Goal: Information Seeking & Learning: Check status

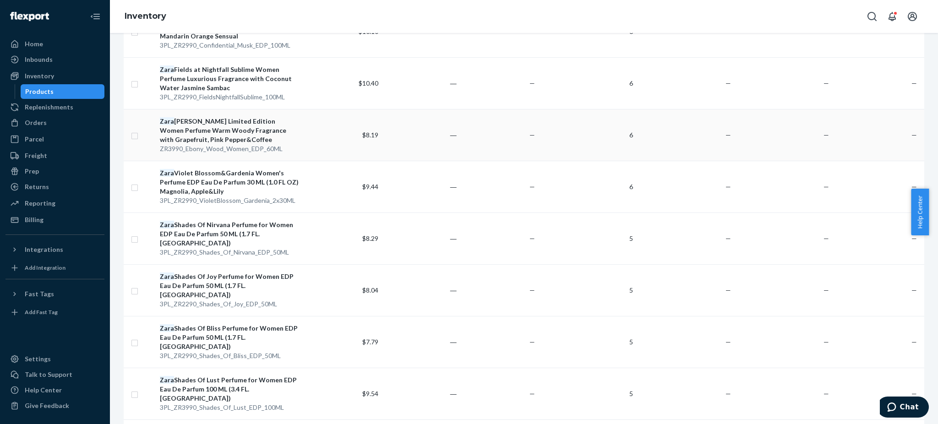
scroll to position [244, 0]
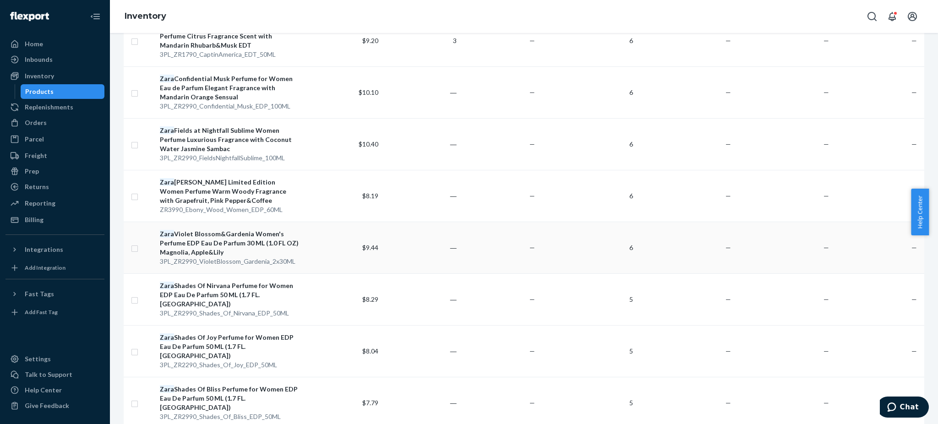
click at [198, 241] on div "Zara Violet Blossom&Gardenia Women's Perfume EDP Eau De Parfum 30 ML (1.0 FL OZ…" at bounding box center [230, 243] width 140 height 27
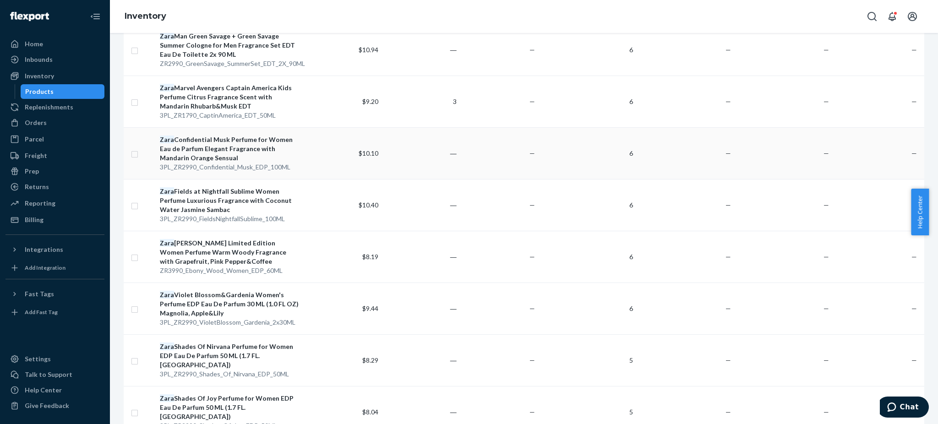
scroll to position [305, 0]
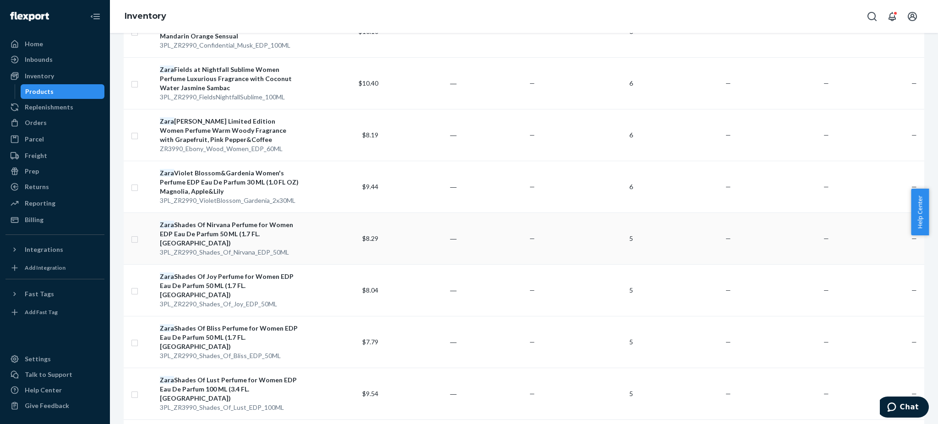
click at [212, 225] on div "Zara Shades Of Nirvana Perfume for Women EDP Eau De Parfum 50 ML (1.7 FL. [GEOG…" at bounding box center [230, 233] width 140 height 27
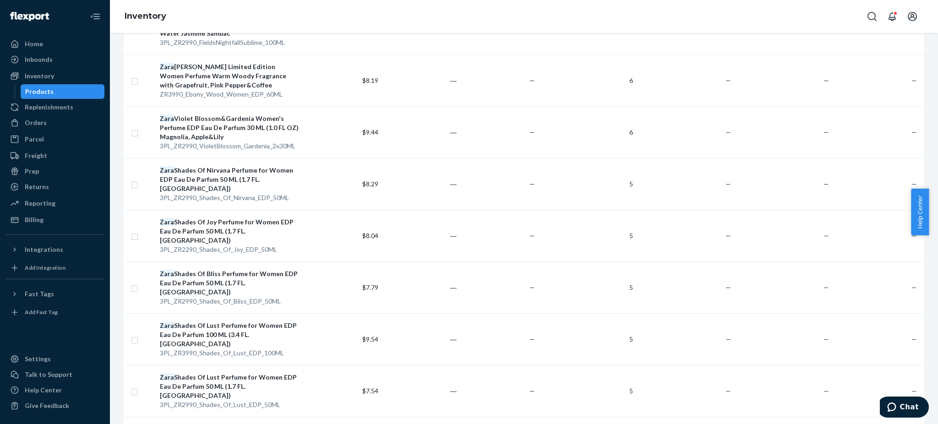
scroll to position [366, 0]
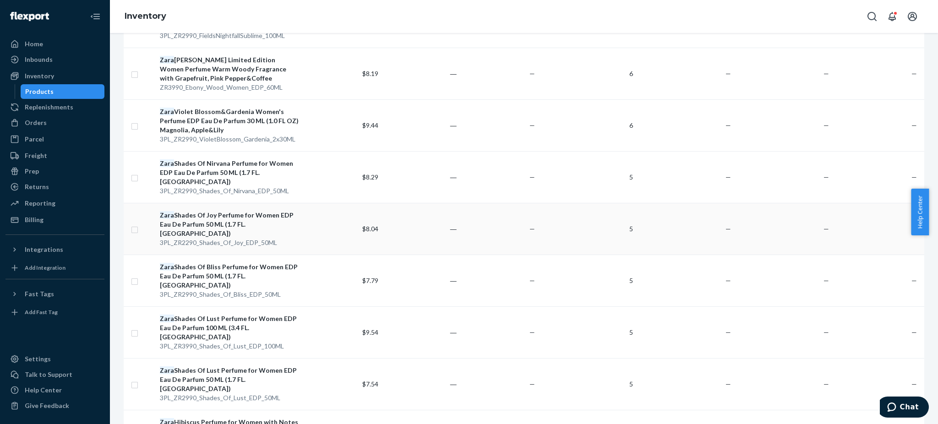
click at [219, 211] on div "Zara Shades Of Joy Perfume for Women EDP Eau De Parfum 50 ML (1.7 FL. [GEOGRAPH…" at bounding box center [230, 224] width 140 height 27
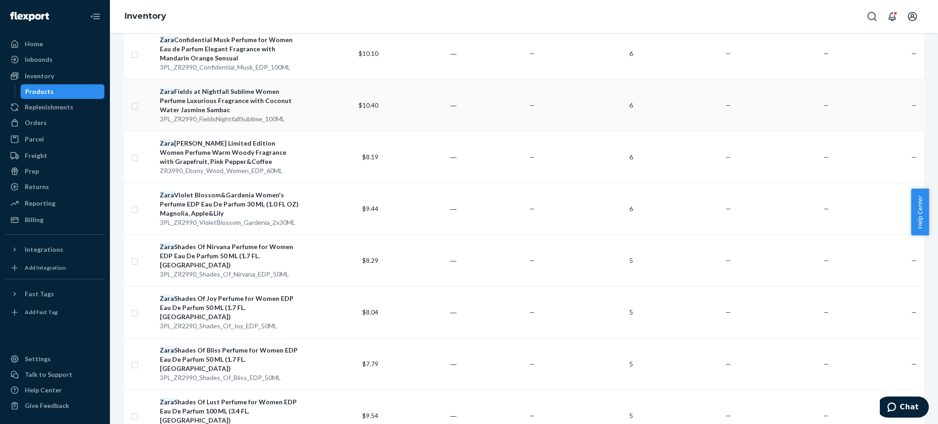
scroll to position [427, 0]
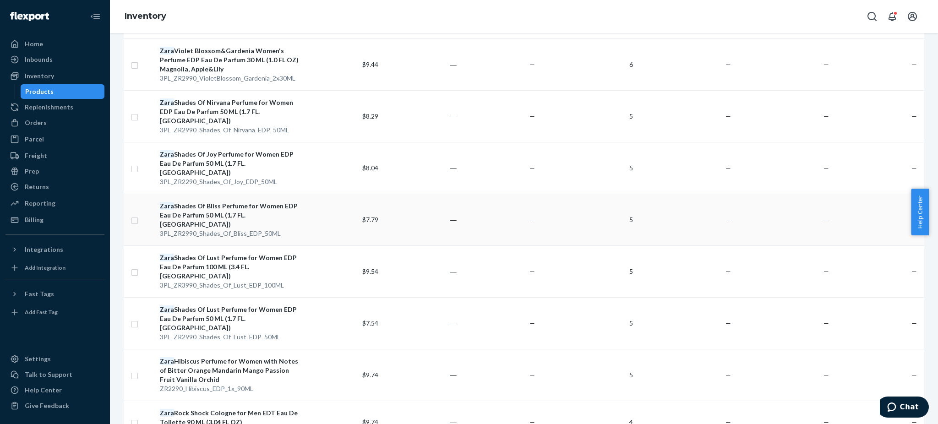
click at [216, 202] on div "Zara Shades Of Bliss Perfume for Women EDP Eau De Parfum 50 ML (1.7 FL. [GEOGRA…" at bounding box center [230, 215] width 140 height 27
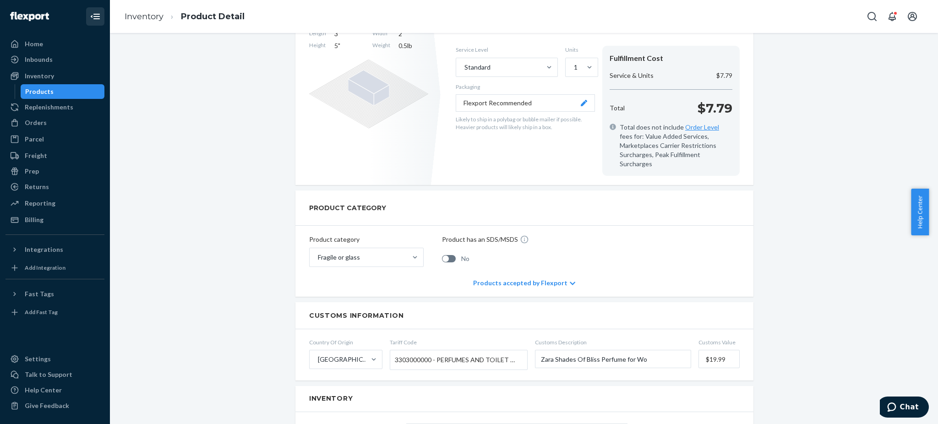
scroll to position [122, 0]
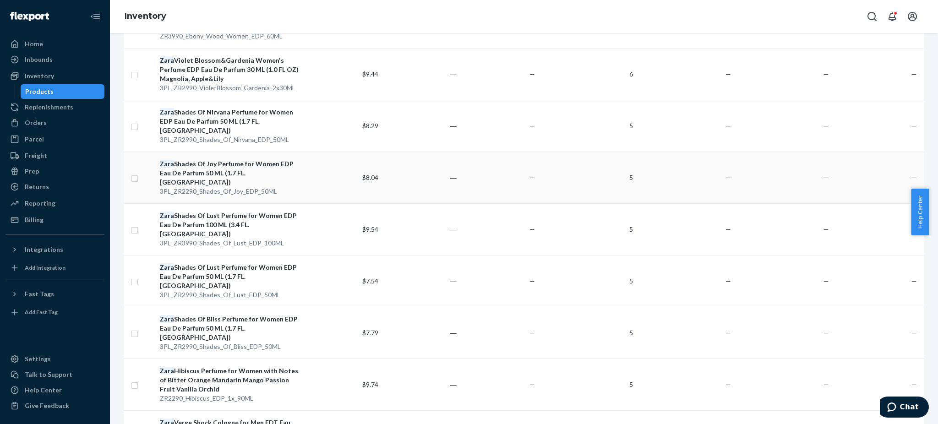
scroll to position [427, 0]
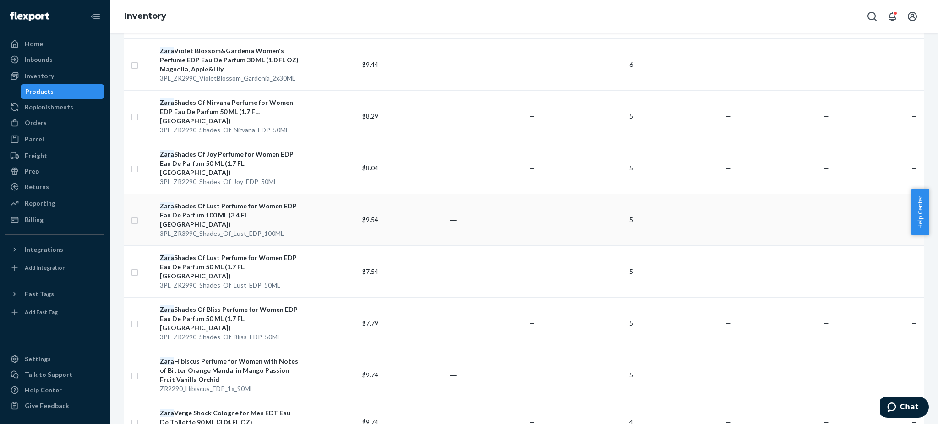
click at [204, 202] on div "Zara Shades Of Lust Perfume for Women EDP Eau De Parfum 100 ML (3.4 FL. [GEOGRA…" at bounding box center [230, 215] width 140 height 27
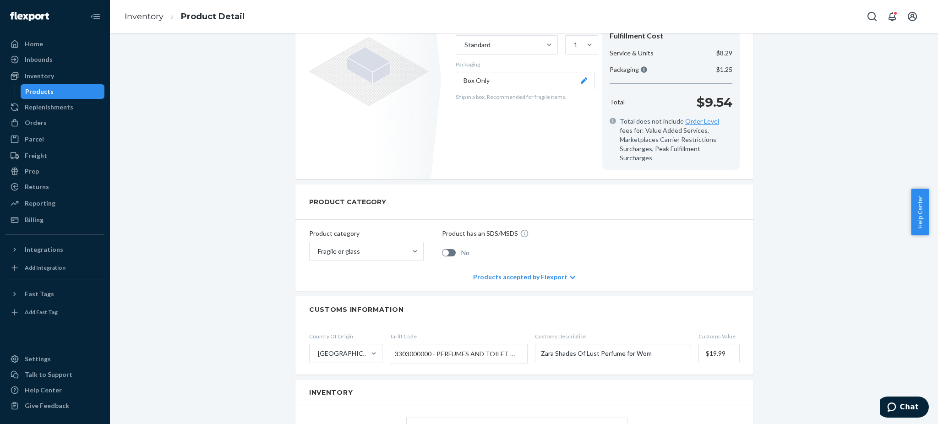
scroll to position [122, 0]
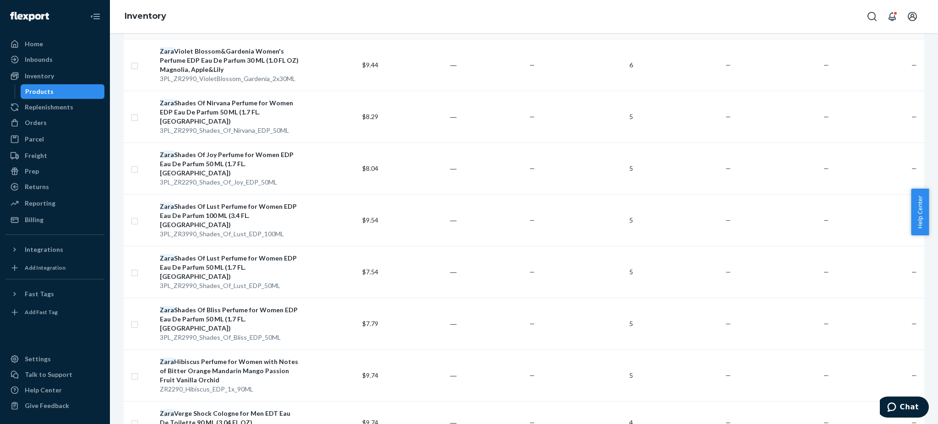
scroll to position [427, 0]
click at [213, 253] on div "Zara Shades Of Lust Perfume for Women EDP Eau De Parfum 50 ML (1.7 FL. [GEOGRAP…" at bounding box center [230, 266] width 140 height 27
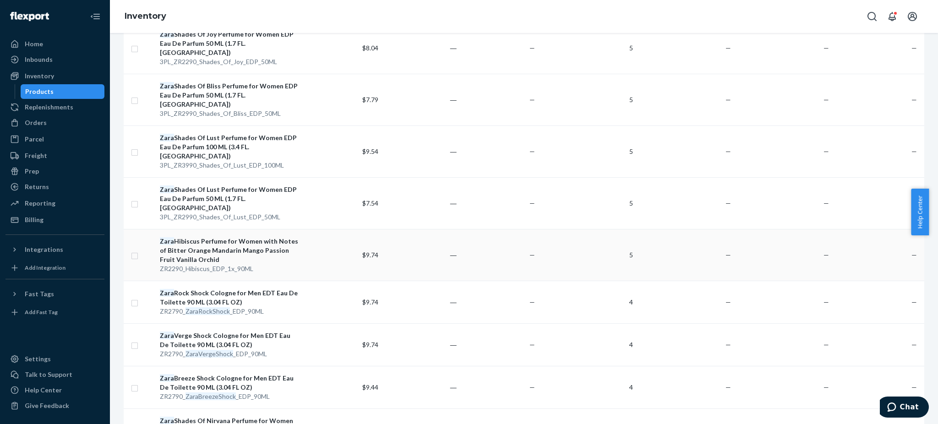
scroll to position [611, 0]
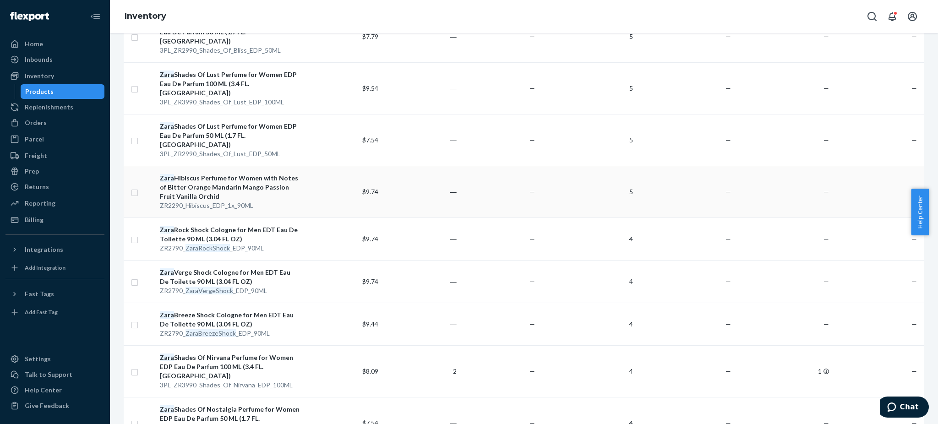
click at [213, 174] on div "Zara Hibiscus Perfume for Women with Notes of Bitter Orange Mandarin Mango Pass…" at bounding box center [230, 187] width 140 height 27
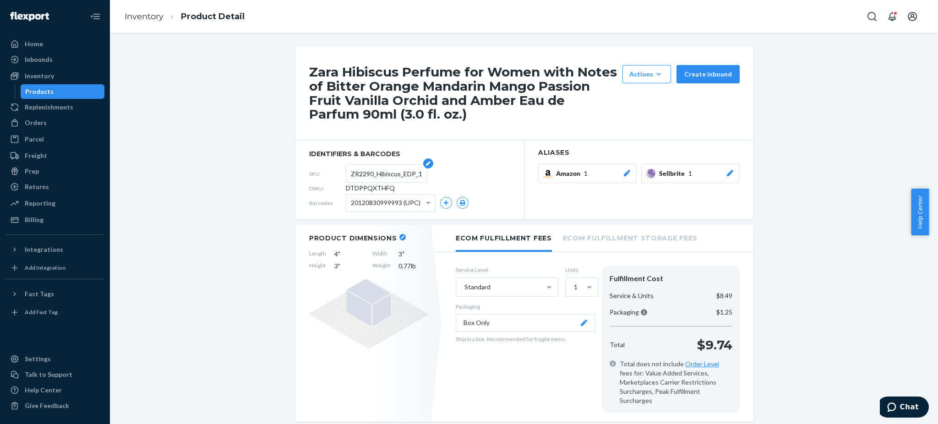
click at [375, 175] on input "ZR2290_Hibiscus_EDP_1x_90ML" at bounding box center [386, 173] width 71 height 17
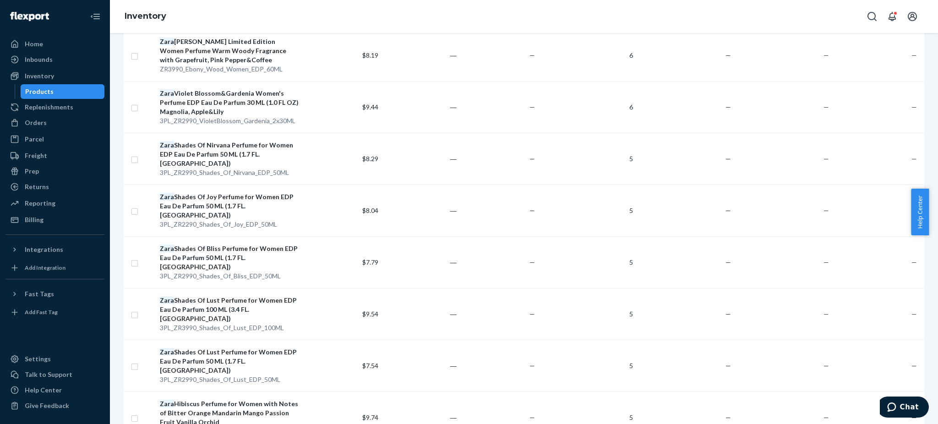
scroll to position [550, 0]
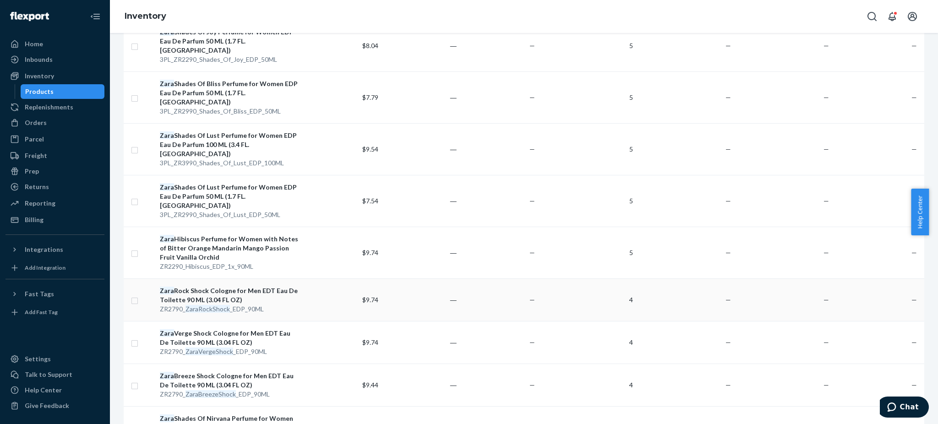
click at [198, 286] on div "Zara Rock Shock Cologne for Men EDT Eau De Toilette 90 ML (3.04 FL OZ)" at bounding box center [230, 295] width 140 height 18
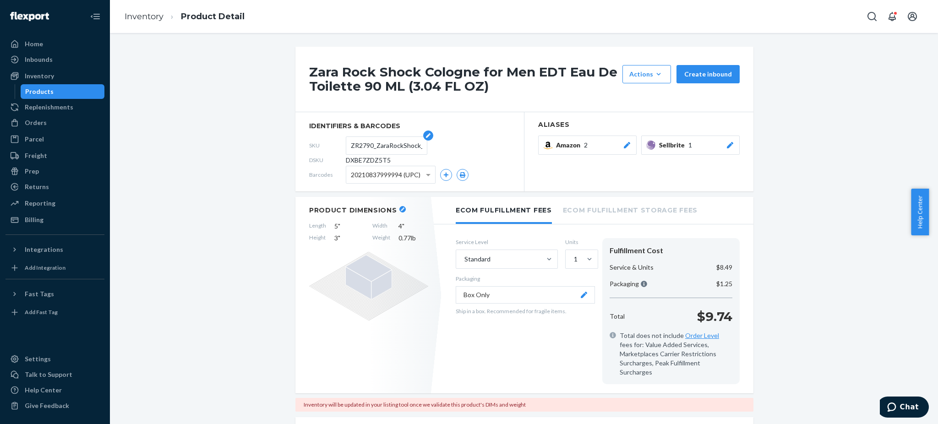
click at [389, 146] on input "ZR2790_ZaraRockShock_EDP_90ML" at bounding box center [386, 145] width 71 height 17
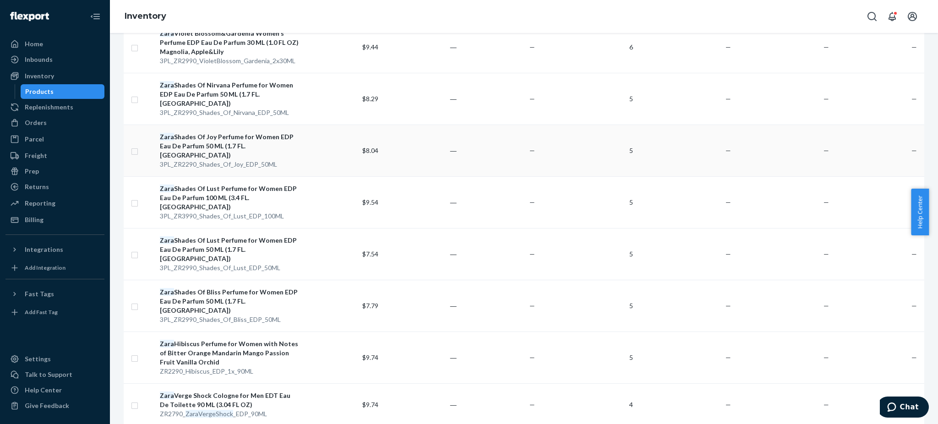
scroll to position [611, 0]
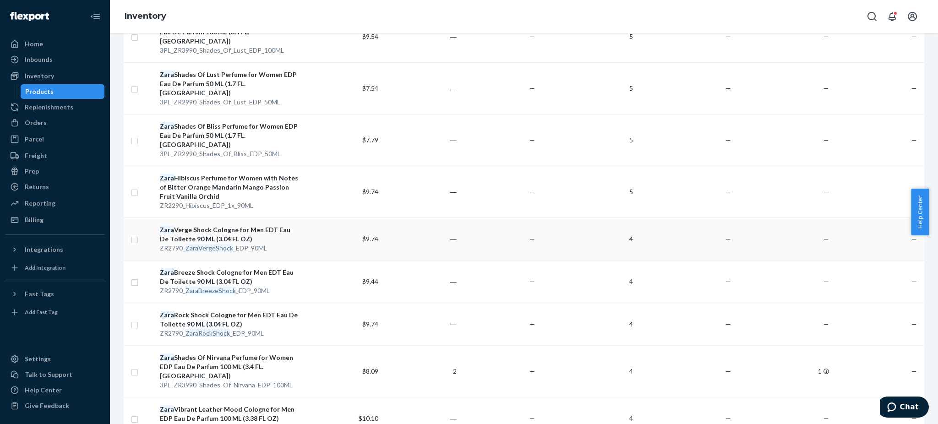
click at [201, 225] on div "Zara Verge Shock Cologne for Men EDT Eau De Toilette 90 ML (3.04 FL OZ)" at bounding box center [230, 234] width 140 height 18
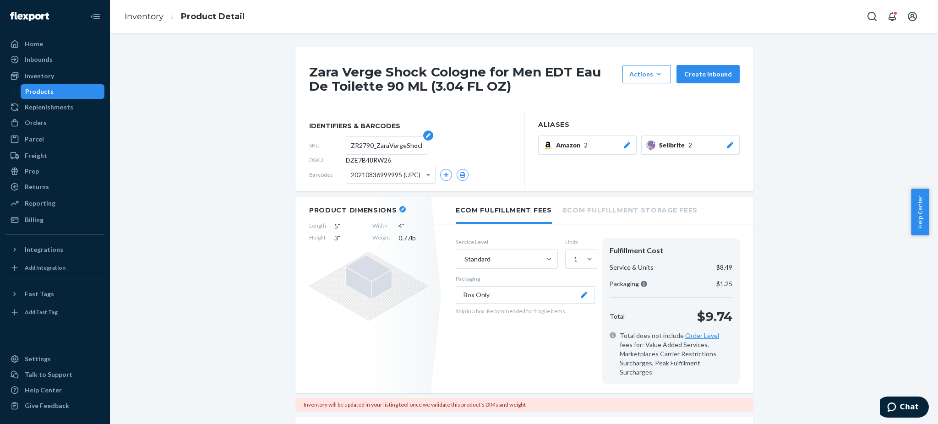
click at [380, 144] on input "ZR2790_ZaraVergeShock_EDP_90ML" at bounding box center [386, 145] width 71 height 17
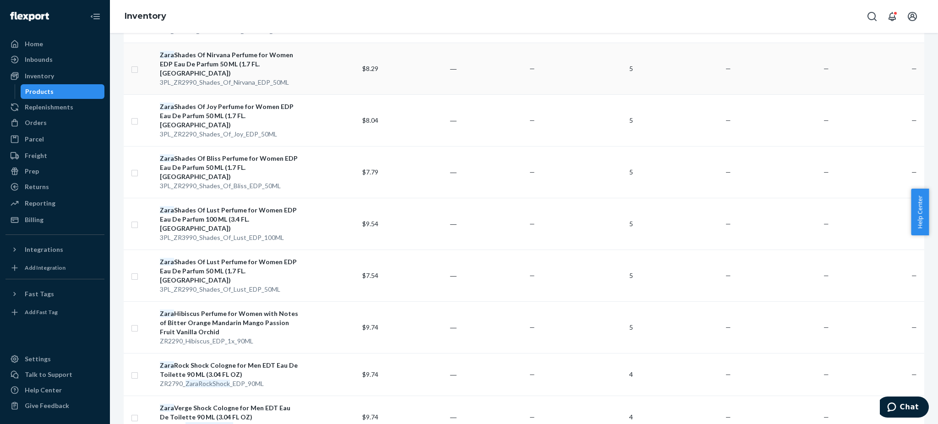
scroll to position [488, 0]
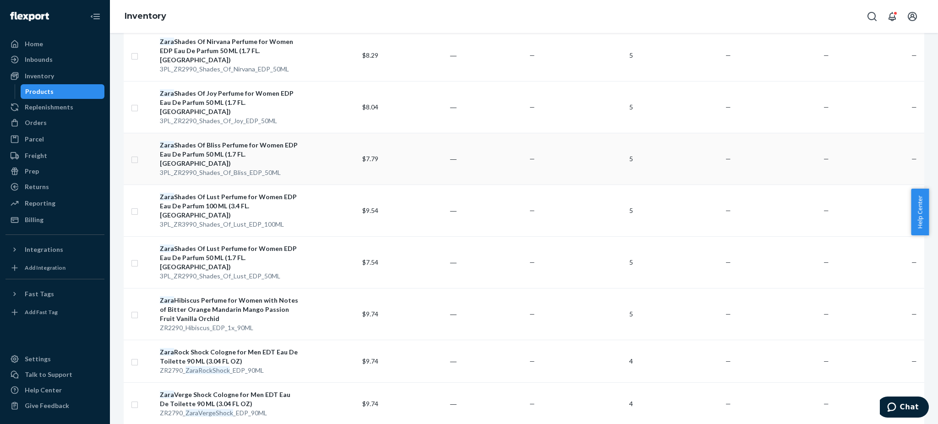
click at [201, 141] on div "Zara Shades Of Bliss Perfume for Women EDP Eau De Parfum 50 ML (1.7 FL. [GEOGRA…" at bounding box center [230, 154] width 140 height 27
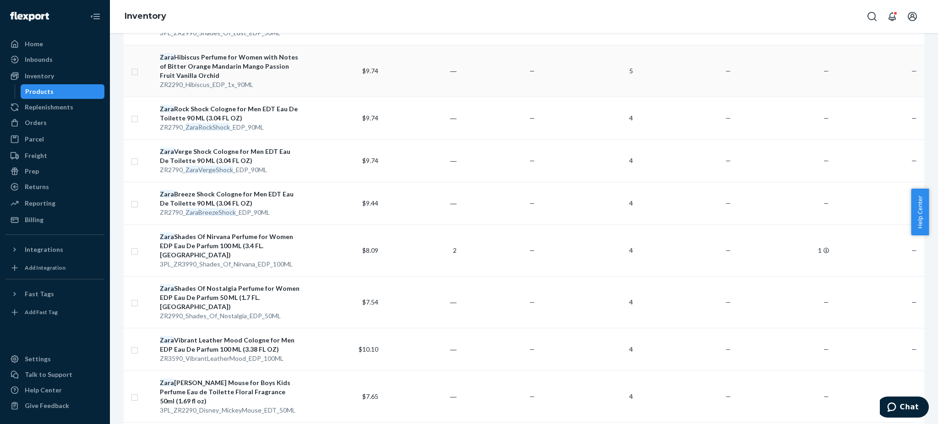
scroll to position [733, 0]
click at [201, 188] on div "Zara Breeze Shock Cologne for Men EDT Eau De Toilette 90 ML (3.04 FL OZ)" at bounding box center [230, 197] width 140 height 18
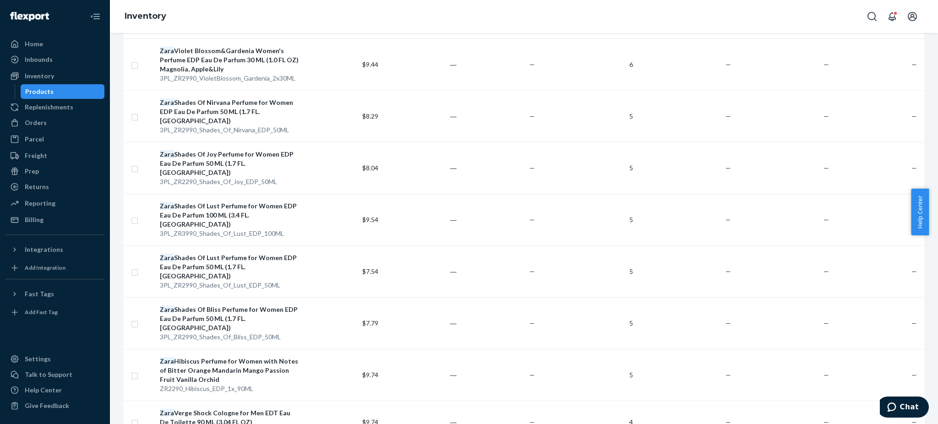
scroll to position [672, 0]
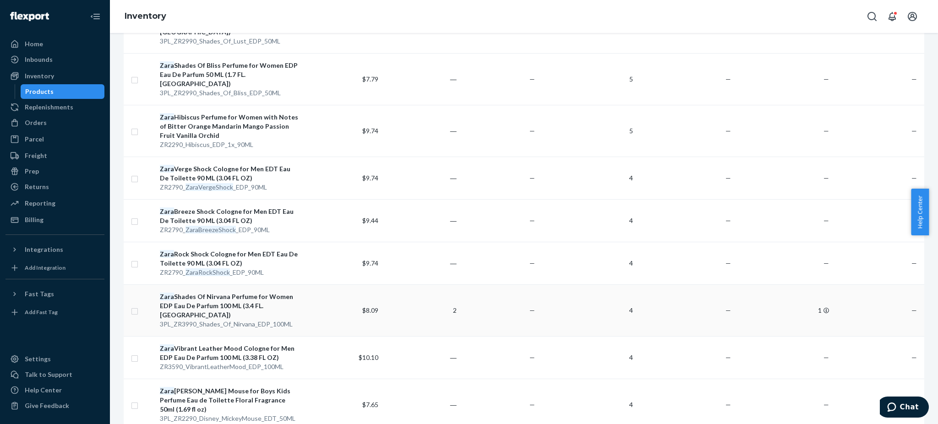
click at [210, 292] on div "Zara Shades Of Nirvana Perfume for Women EDP Eau De Parfum 100 ML (3.4 FL. [GEO…" at bounding box center [230, 305] width 140 height 27
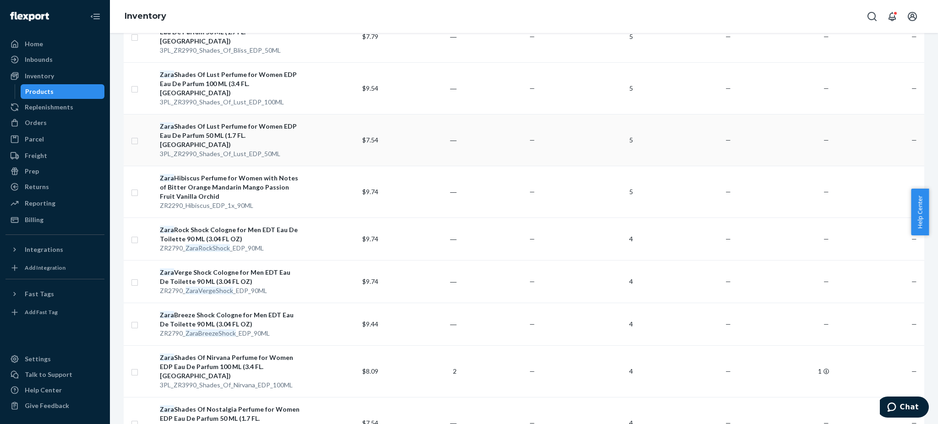
scroll to position [733, 0]
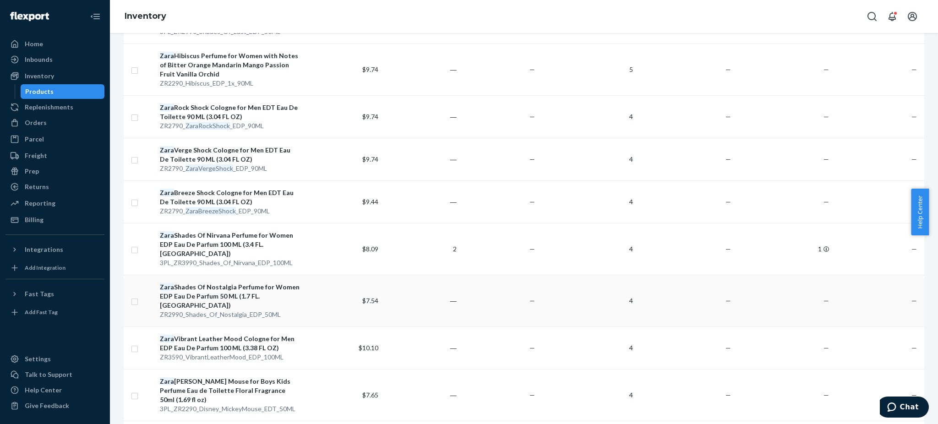
click at [220, 283] on div "Zara Shades Of Nostalgia Perfume for Women EDP Eau De Parfum 50 ML (1.7 FL. [GE…" at bounding box center [230, 296] width 140 height 27
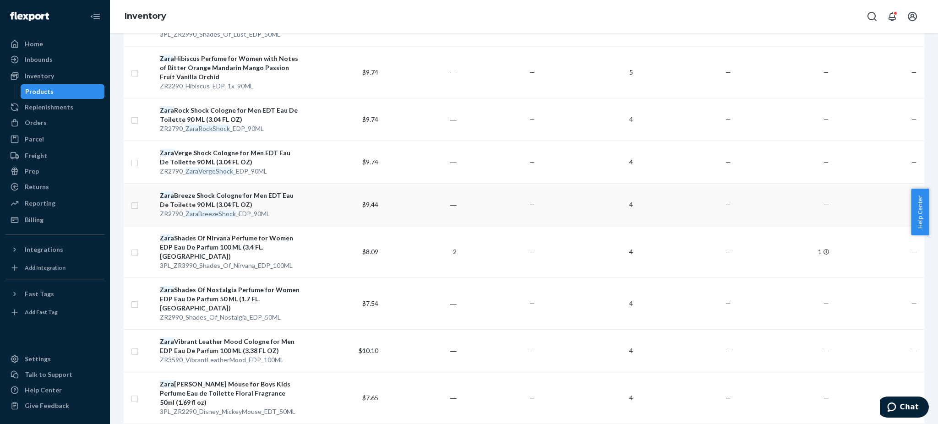
scroll to position [794, 0]
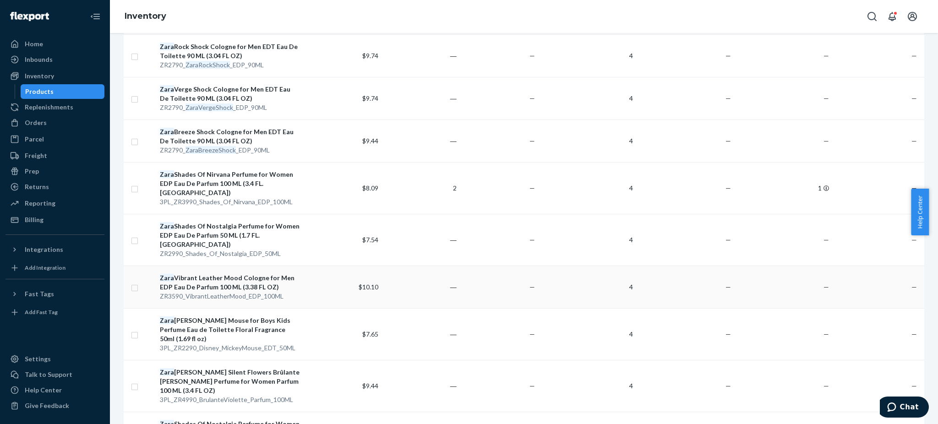
click at [213, 273] on div "Zara Vibrant Leather Mood Cologne for Men EDP Eau De Parfum 100 ML (3.38 FL OZ)" at bounding box center [230, 282] width 140 height 18
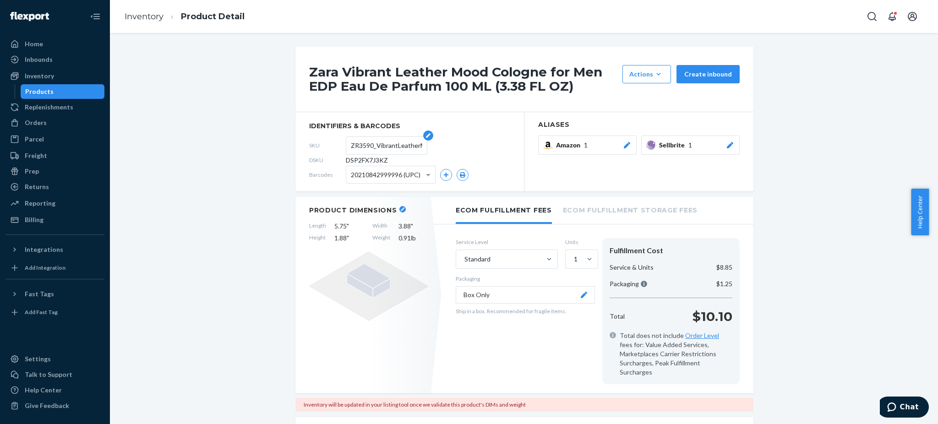
click at [374, 142] on input "ZR3590_VibrantLeatherMood_EDP_100ML" at bounding box center [386, 145] width 71 height 17
click at [379, 142] on input "ZR3590_VibrantLeatherMood_EDP_100ML" at bounding box center [386, 145] width 71 height 17
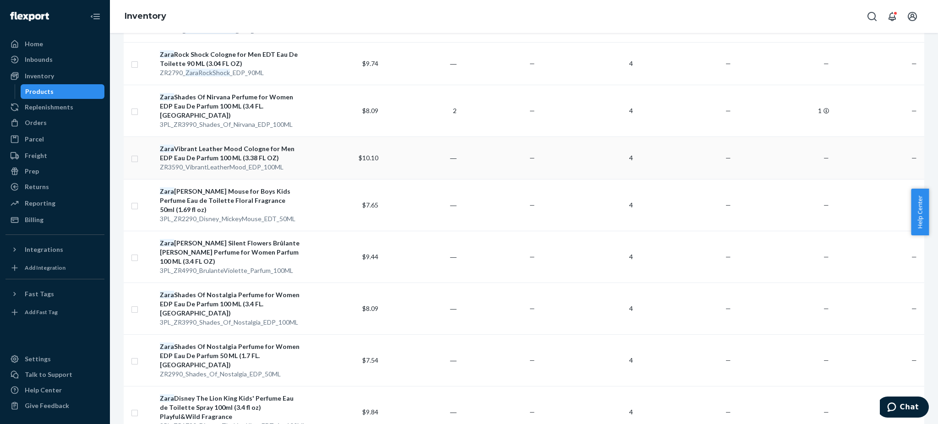
scroll to position [867, 0]
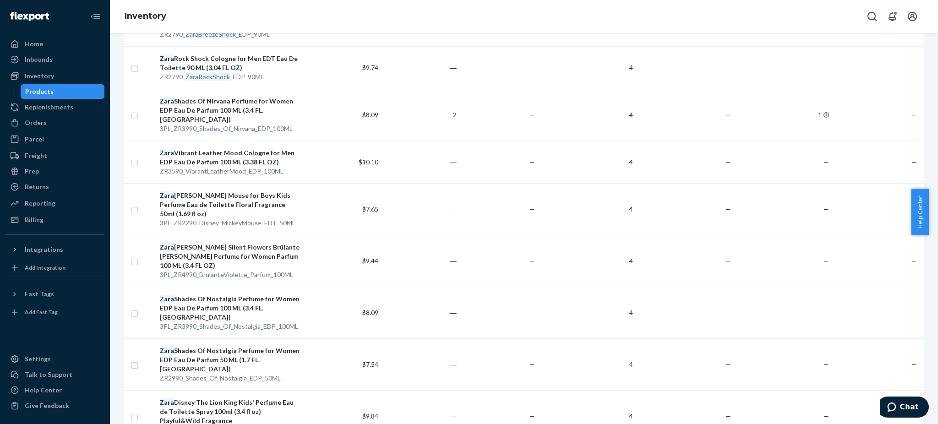
drag, startPoint x: 210, startPoint y: 149, endPoint x: 178, endPoint y: 140, distance: 33.2
click at [178, 191] on div "Zara [PERSON_NAME] Mouse for Boys Kids Perfume Eau de Toilette Floral Fragrance…" at bounding box center [230, 204] width 140 height 27
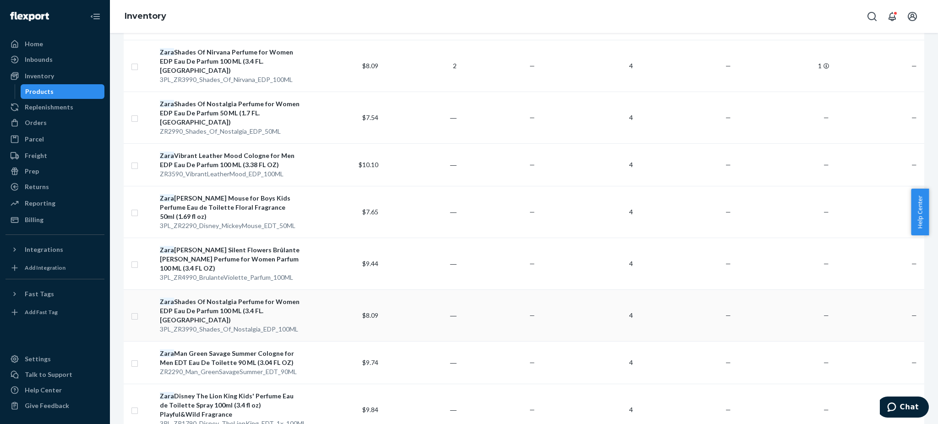
scroll to position [855, 0]
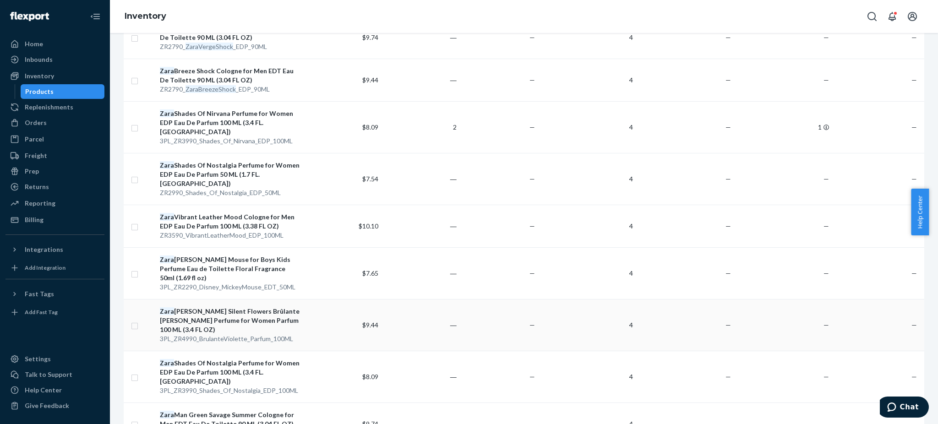
click at [211, 307] on div "[PERSON_NAME] Silent Flowers Brûlante [PERSON_NAME] Perfume for Women Parfum 10…" at bounding box center [230, 320] width 140 height 27
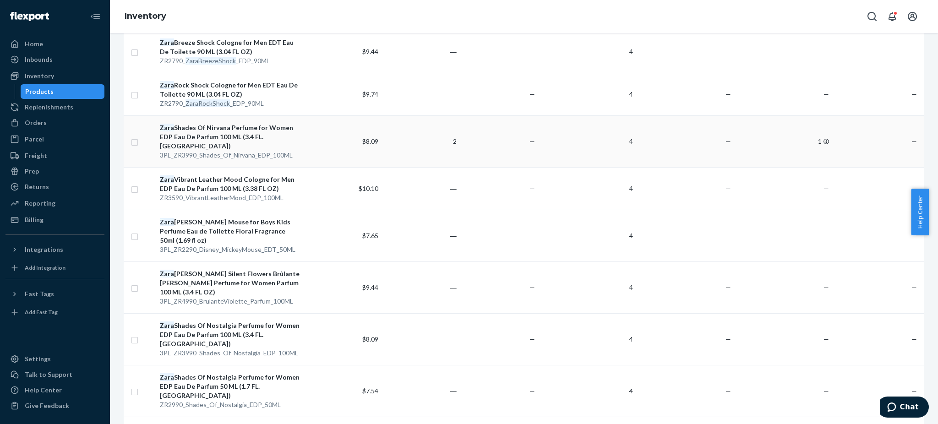
scroll to position [855, 0]
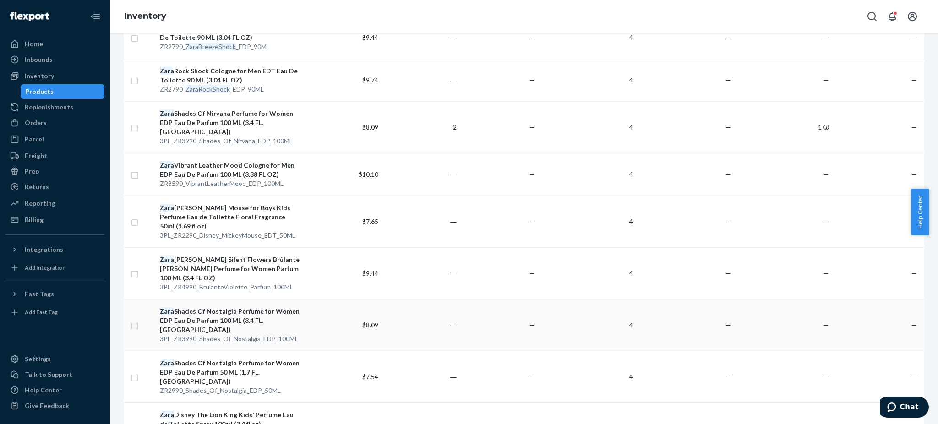
click at [218, 307] on div "Zara Shades Of Nostalgia Perfume for Women EDP Eau De Parfum 100 ML (3.4 FL. [G…" at bounding box center [230, 320] width 140 height 27
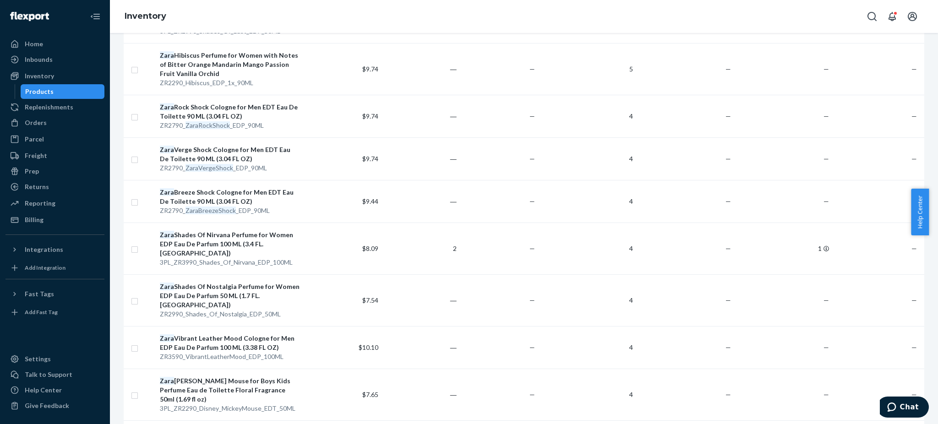
scroll to position [733, 0]
click at [220, 283] on div "Zara Shades Of Nostalgia Perfume for Women EDP Eau De Parfum 50 ML (1.7 FL. [GE…" at bounding box center [230, 296] width 140 height 27
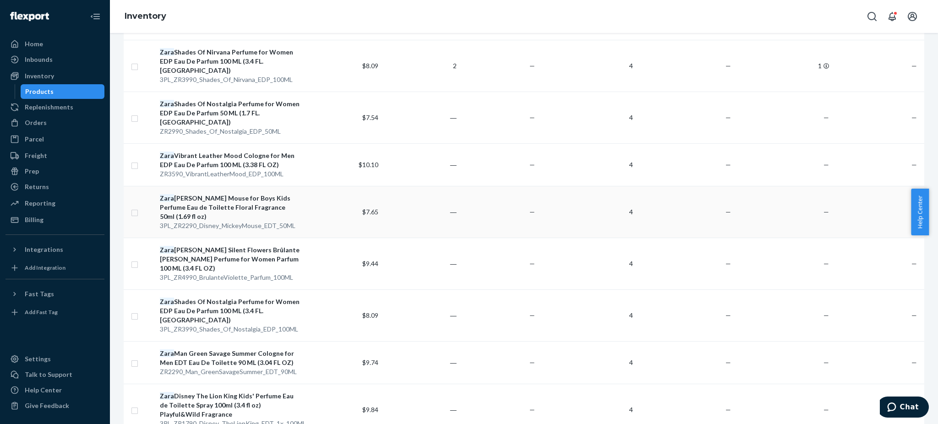
scroll to position [990, 0]
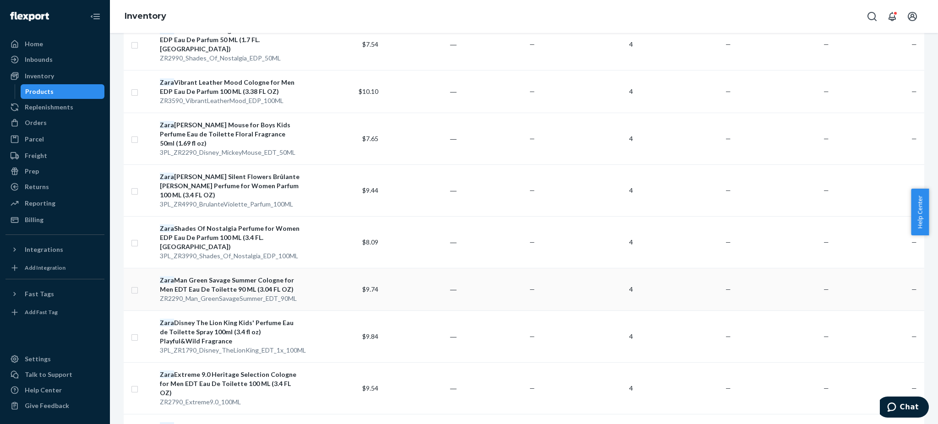
click at [222, 276] on div "Zara Man Green Savage Summer Cologne for Men EDT Eau De Toilette 90 ML (3.04 FL…" at bounding box center [230, 285] width 140 height 18
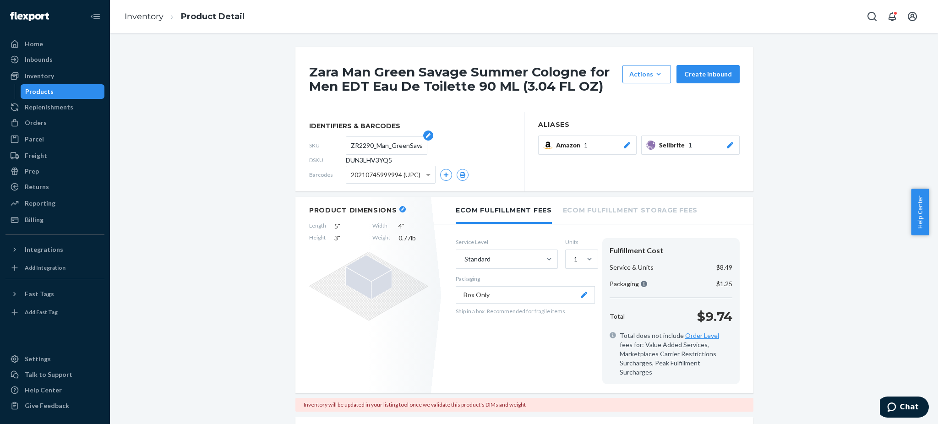
click at [368, 144] on input "ZR2290_Man_GreenSavageSummer_EDT_90ML" at bounding box center [386, 145] width 71 height 17
click at [366, 144] on input "ZR2290_Man_GreenSavageSummer_EDT_90ML" at bounding box center [386, 145] width 71 height 17
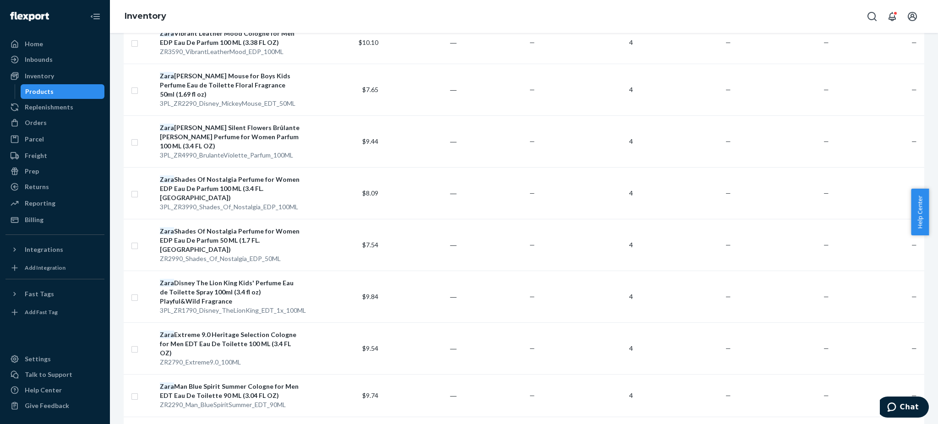
scroll to position [990, 0]
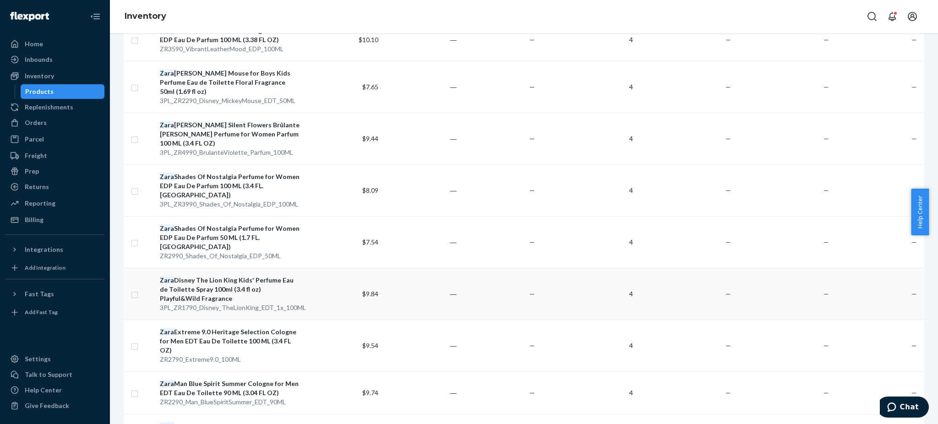
click at [227, 276] on div "Zara Disney The Lion King Kids' Perfume Eau de Toilette Spray 100ml (3.4 fl oz)…" at bounding box center [230, 289] width 140 height 27
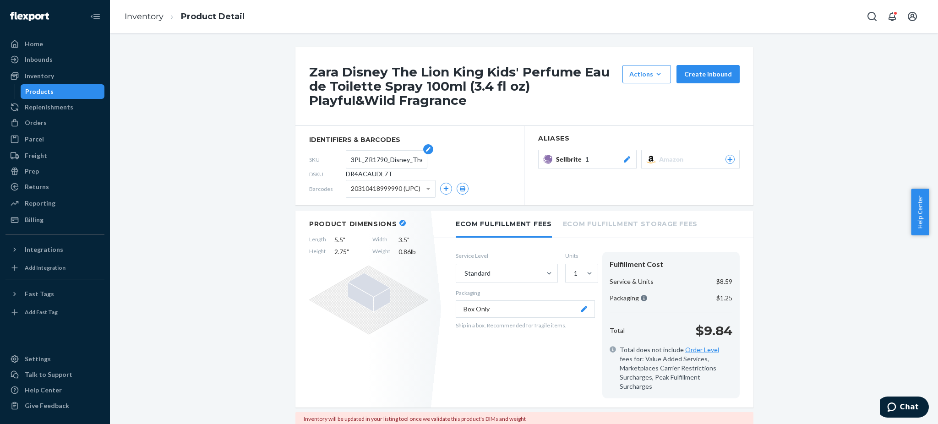
click at [391, 162] on input "3PL_ZR1790_Disney_TheLionKing_EDT_1x_100ML" at bounding box center [386, 159] width 71 height 17
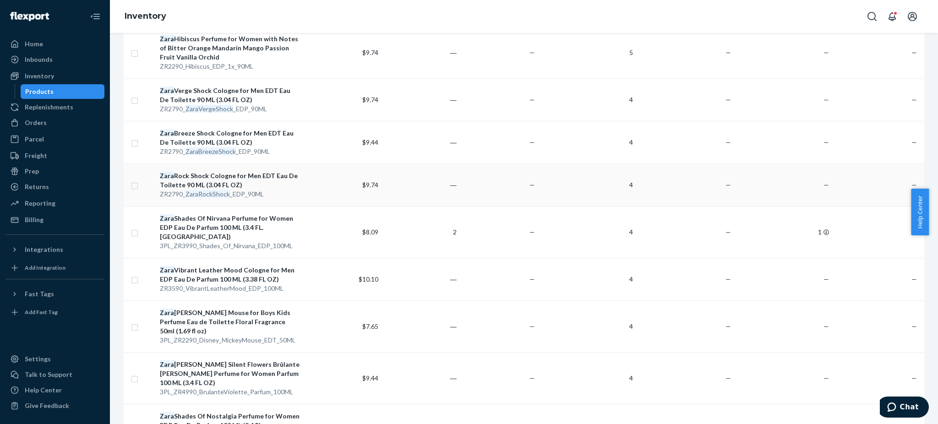
scroll to position [977, 0]
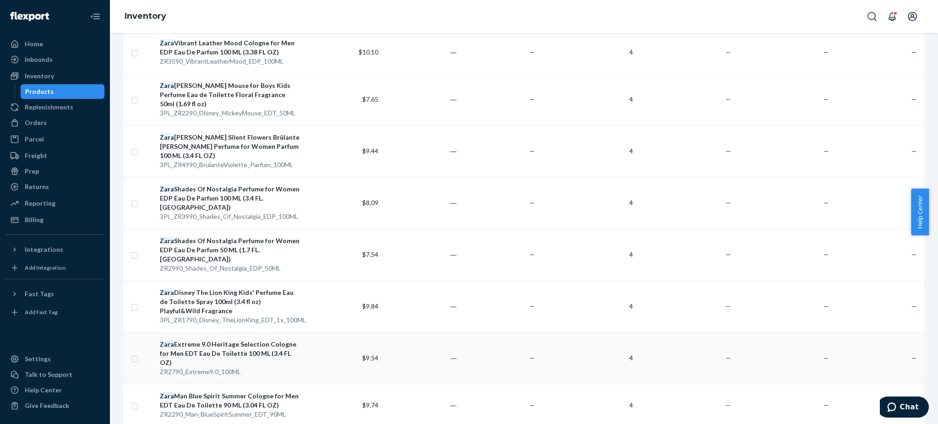
click at [223, 340] on div "Zara Extreme 9.0 Heritage Selection Cologne for Men EDT Eau De Toilette 100 ML …" at bounding box center [230, 353] width 140 height 27
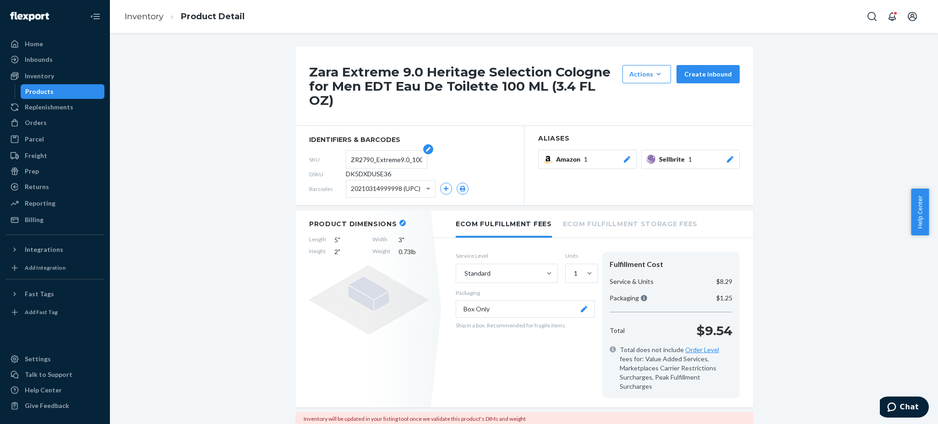
click at [377, 151] on input "ZR2790_Extreme9.0_100ML" at bounding box center [386, 159] width 71 height 17
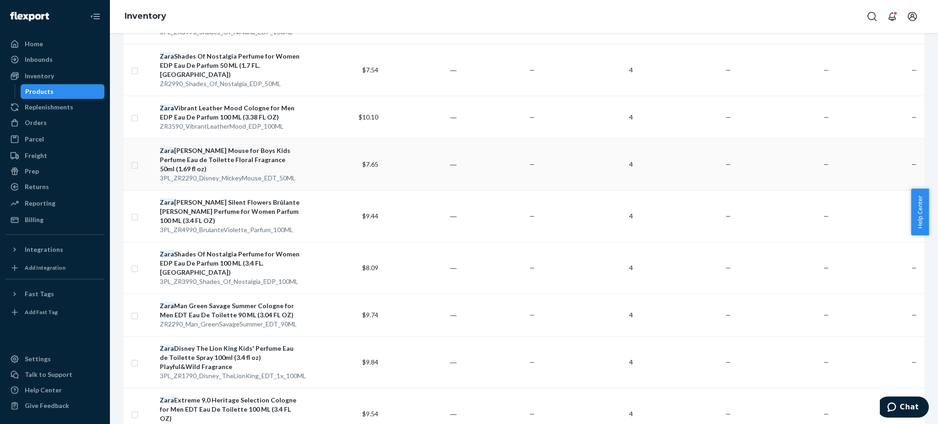
scroll to position [990, 0]
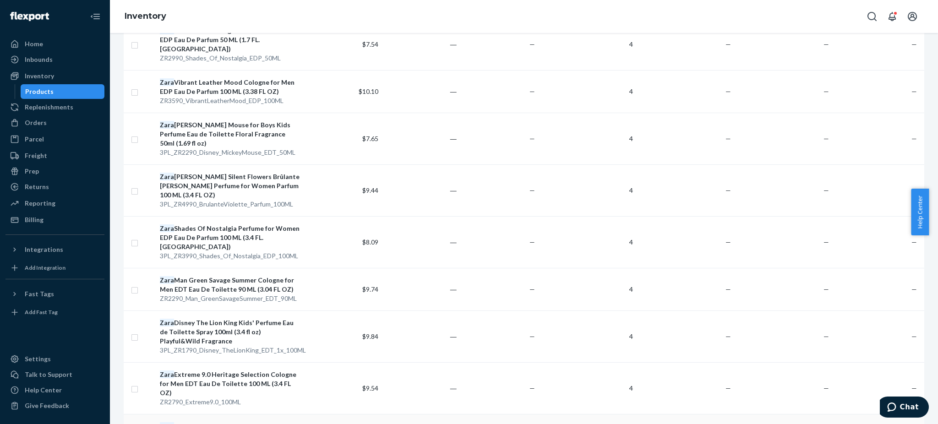
click at [221, 422] on div "Zara Man Blue Spirit Summer Cologne for Men EDT Eau De Toilette 90 ML (3.04 FL …" at bounding box center [230, 431] width 140 height 18
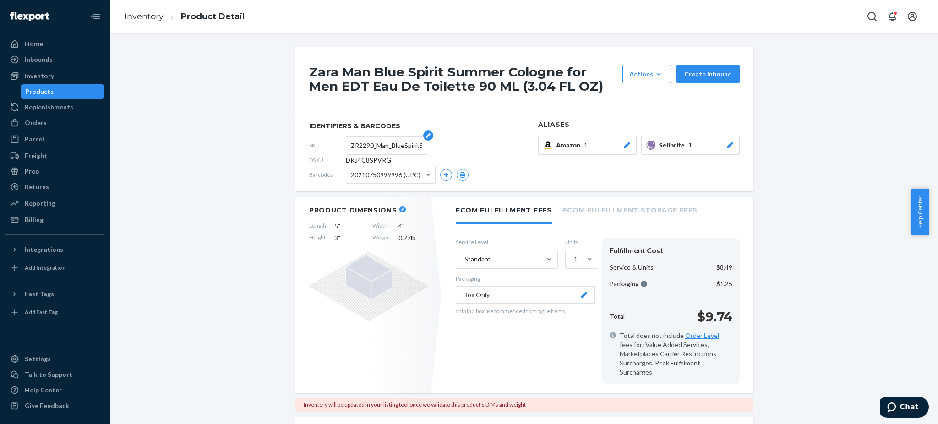
click at [381, 145] on input "ZR2290_Man_BlueSpiritSummer_EDT_90ML" at bounding box center [386, 145] width 71 height 17
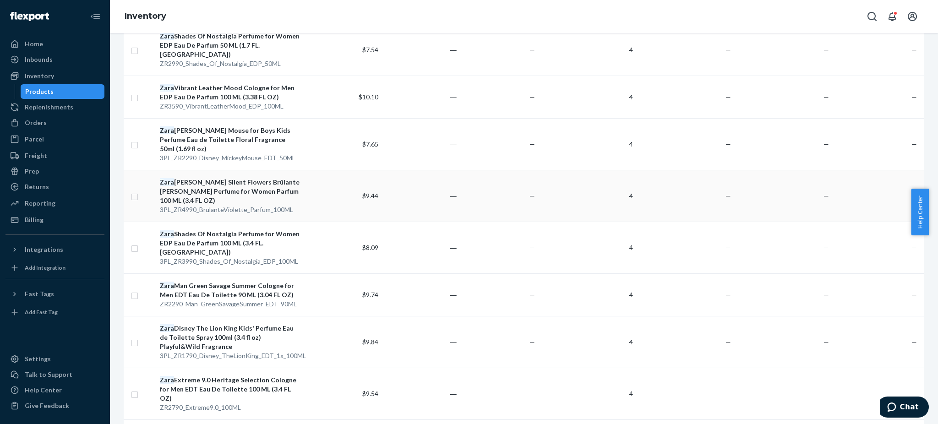
scroll to position [990, 0]
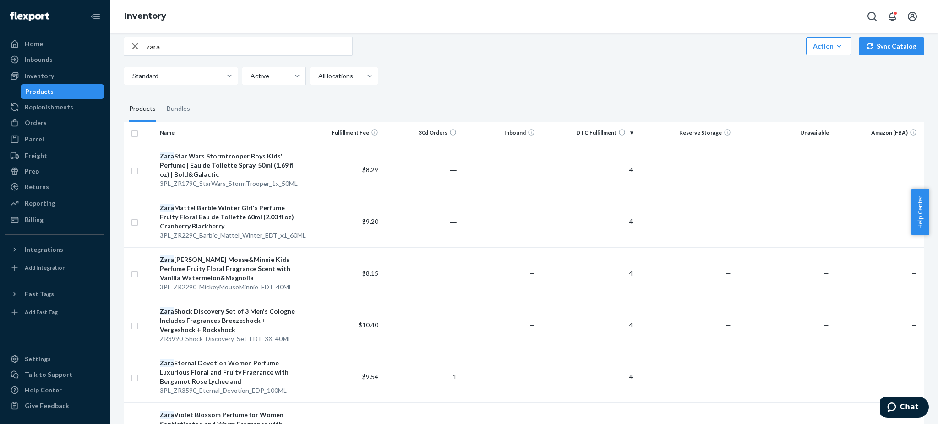
scroll to position [61, 0]
click at [224, 163] on div "Zara Star Wars Stormtrooper Boys Kids' Perfume | Eau de Toilette Spray, 50ml (1…" at bounding box center [230, 167] width 140 height 27
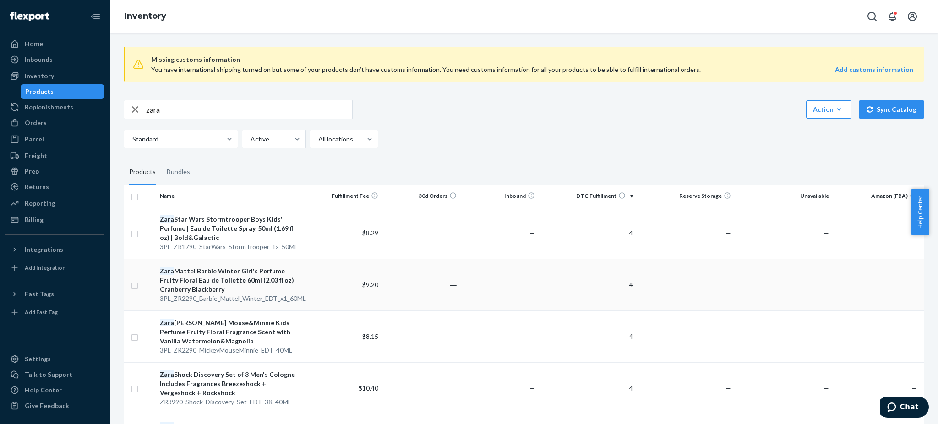
click at [220, 277] on div "Zara Mattel Barbie Winter Girl's Perfume Fruity Floral Eau de Toilette 60ml (2.…" at bounding box center [230, 280] width 140 height 27
click at [213, 331] on div "Zara [PERSON_NAME] Mouse&Minnie Kids Perfume Fruity Floral Fragrance Scent with…" at bounding box center [230, 331] width 140 height 27
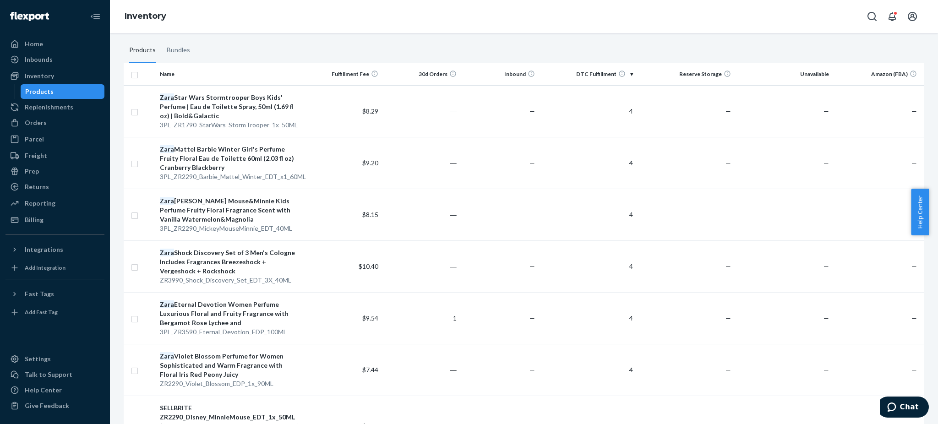
scroll to position [244, 0]
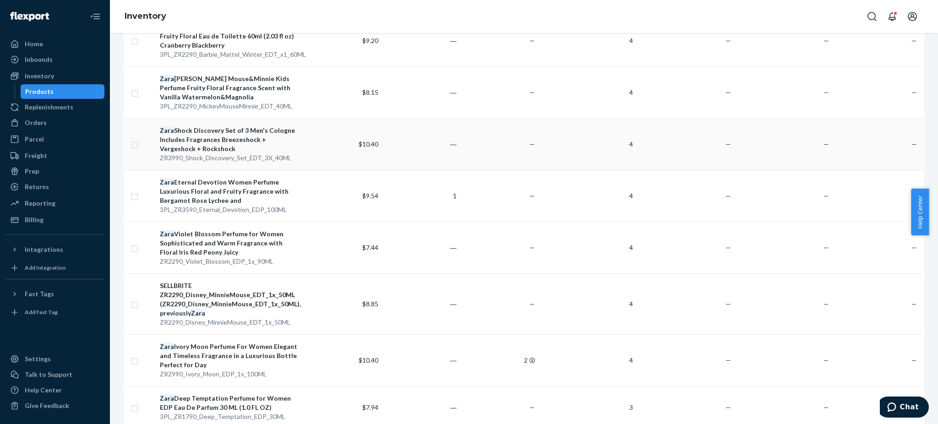
click at [215, 130] on div "Zara Shock Discovery Set of 3 Men's Cologne Includes Fragrances Breezeshock + V…" at bounding box center [230, 139] width 140 height 27
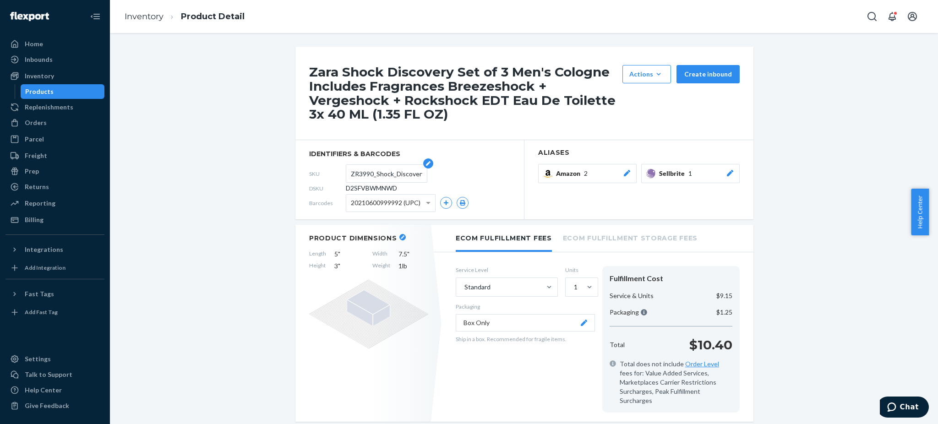
click at [368, 174] on input "ZR3990_Shock_Discovery_Set_EDT_3X_40ML" at bounding box center [386, 173] width 71 height 17
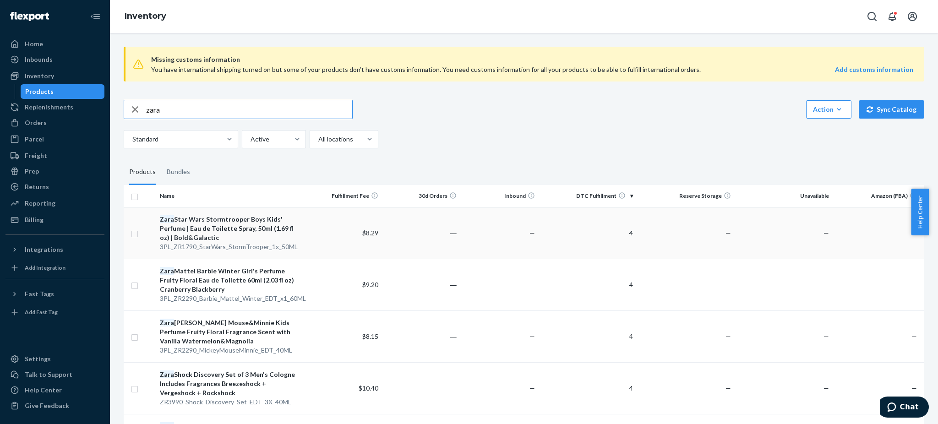
scroll to position [183, 0]
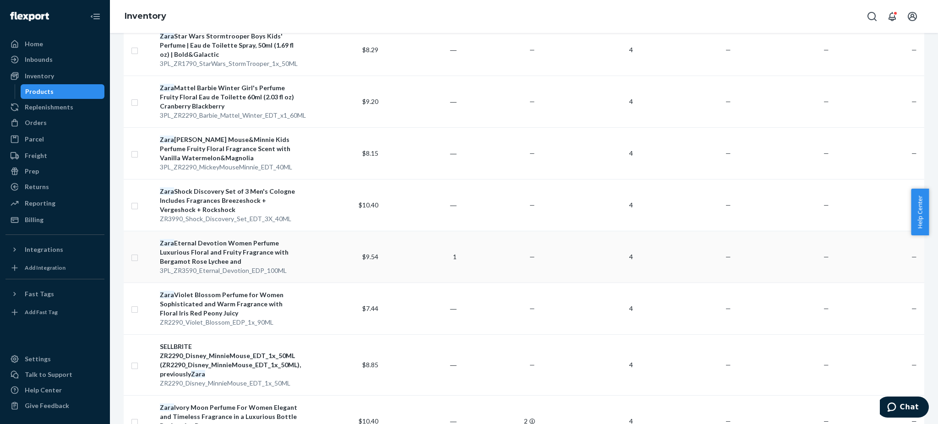
click at [213, 252] on div "Zara Eternal Devotion Women Perfume Luxurious Floral and Fruity Fragrance with …" at bounding box center [230, 252] width 140 height 27
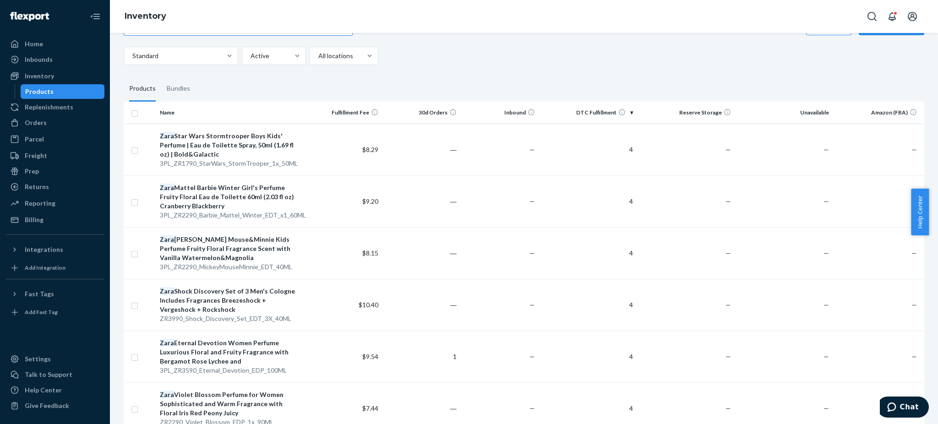
scroll to position [244, 0]
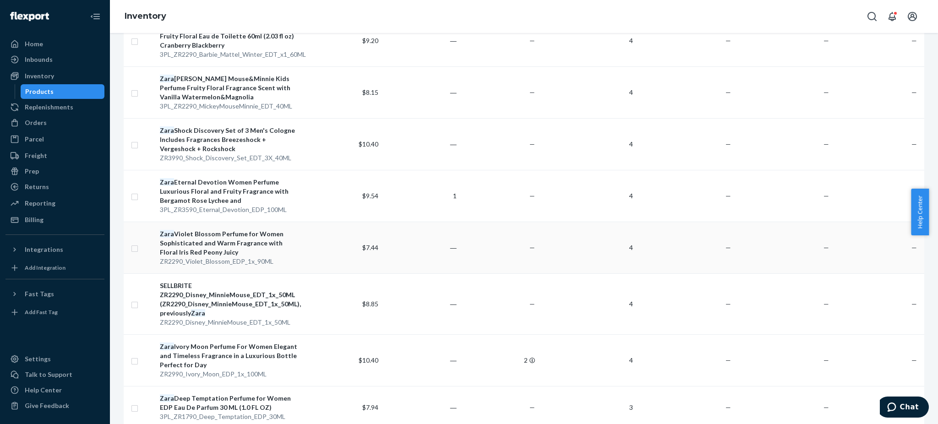
click at [216, 244] on div "Zara Violet Blossom Perfume for Women Sophisticated and Warm Fragrance with Flo…" at bounding box center [230, 243] width 140 height 27
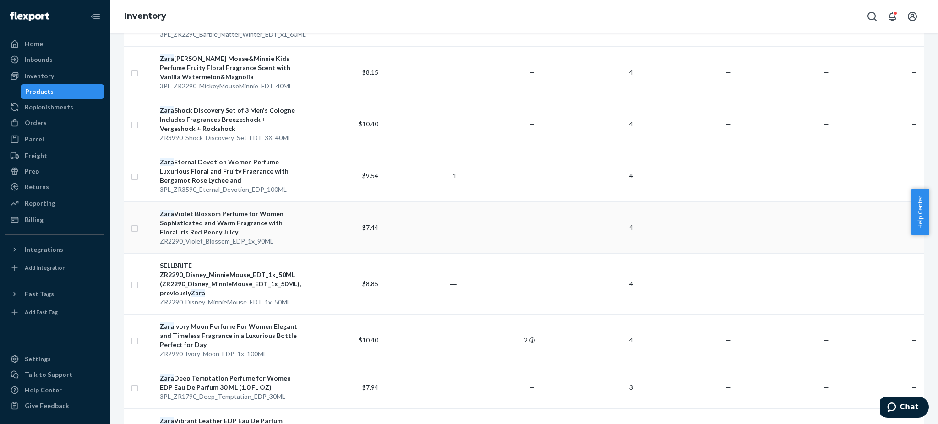
scroll to position [305, 0]
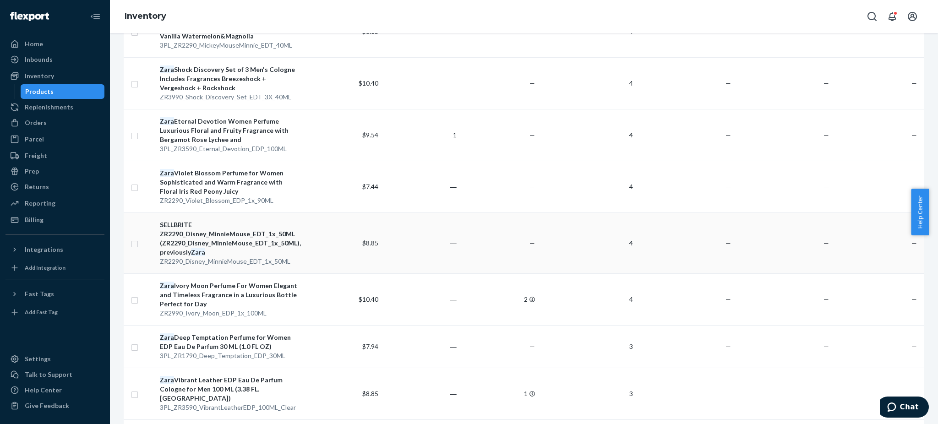
click at [208, 239] on div "SELLBRITE ZR2290_Disney_MinnieMouse_EDT_1x_50ML (ZR2290_Disney_MinnieMouse_EDT_…" at bounding box center [230, 238] width 140 height 37
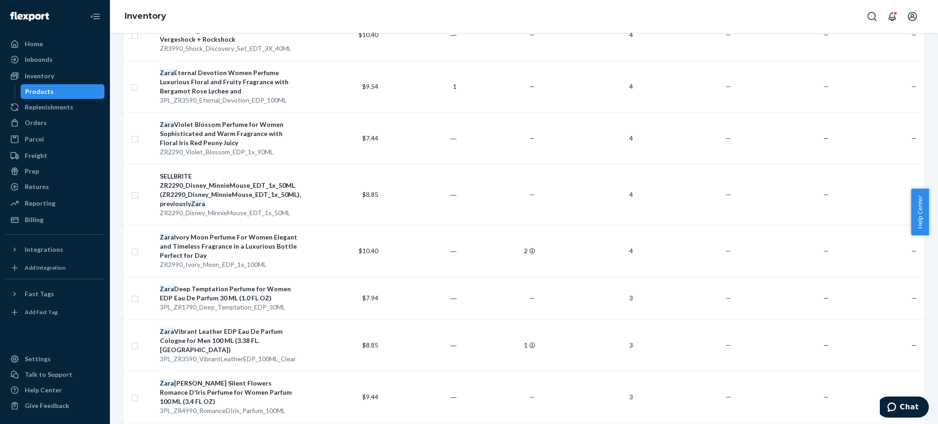
scroll to position [366, 0]
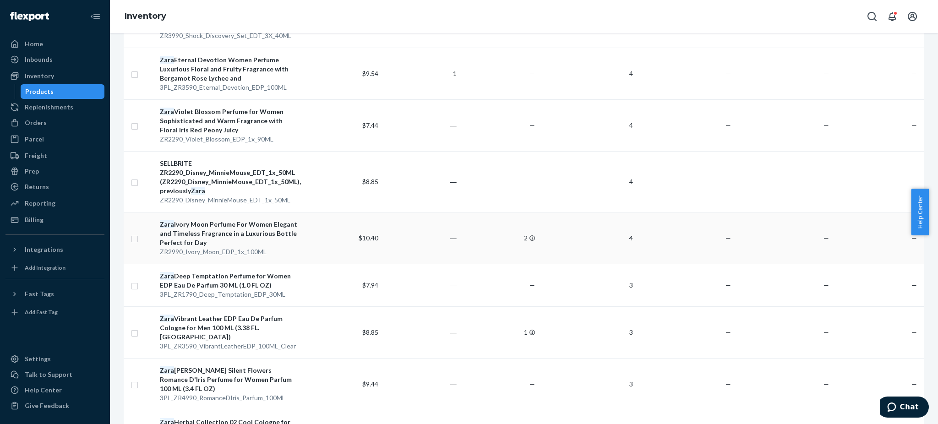
click at [223, 230] on div "[PERSON_NAME] Perfume For Women Elegant and Timeless Fragrance in a Luxurious B…" at bounding box center [230, 233] width 140 height 27
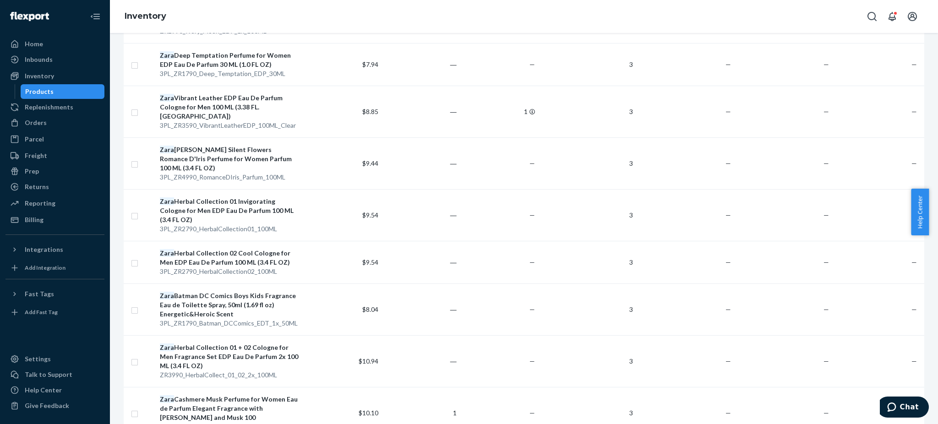
scroll to position [592, 0]
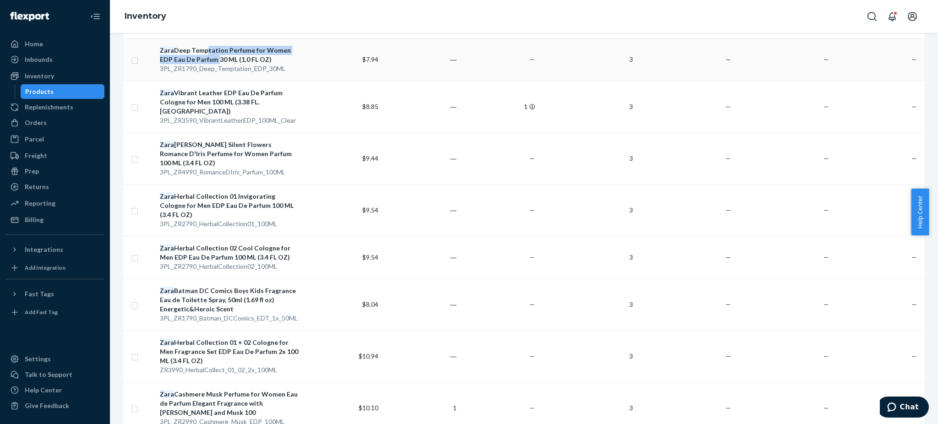
click at [202, 55] on div "Zara Deep Temptation Perfume for Women EDP Eau De Parfum 30 ML (1.0 FL OZ)" at bounding box center [230, 55] width 140 height 18
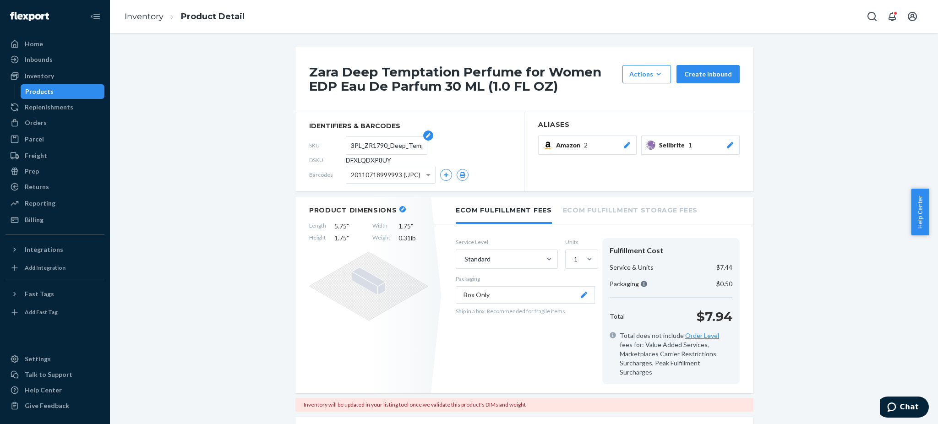
click at [386, 143] on input "3PL_ZR1790_Deep_Temptation_EDP_30ML" at bounding box center [386, 145] width 71 height 17
click at [386, 142] on input "3PL_ZR1790_Deep_Temptation_EDP_30ML" at bounding box center [386, 145] width 71 height 17
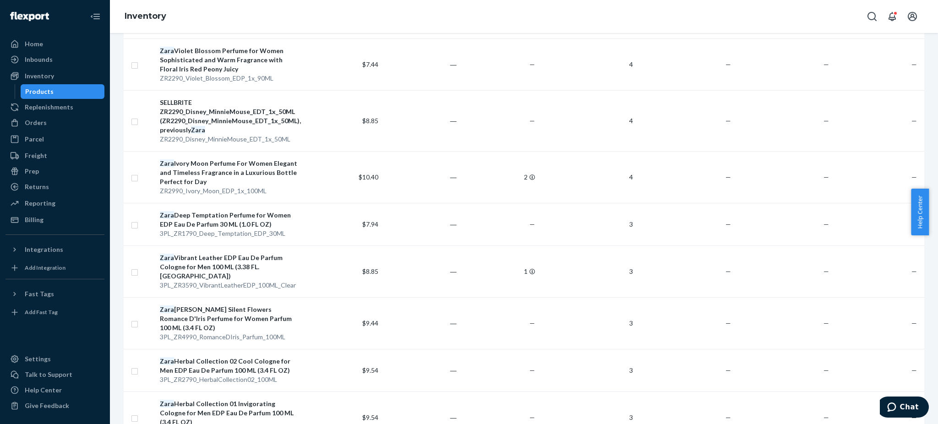
scroll to position [550, 0]
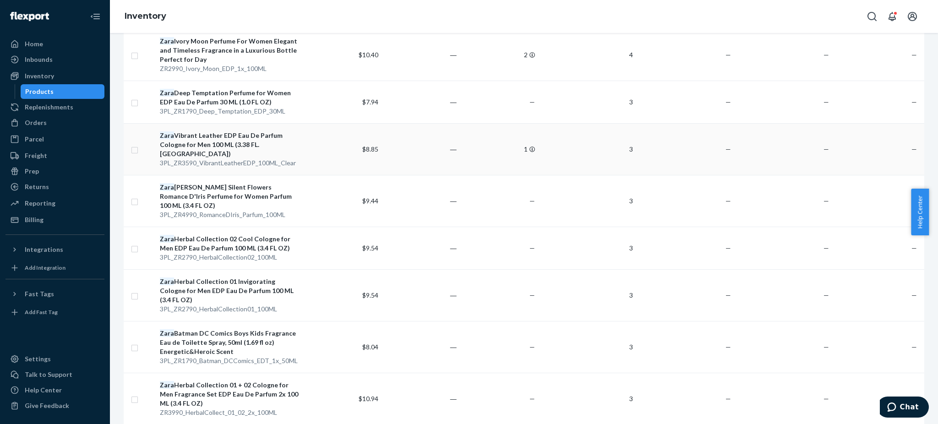
click at [219, 139] on div "Zara Vibrant Leather EDP Eau De Parfum Cologne for Men 100 ML (3.38 FL. [GEOGRA…" at bounding box center [230, 144] width 140 height 27
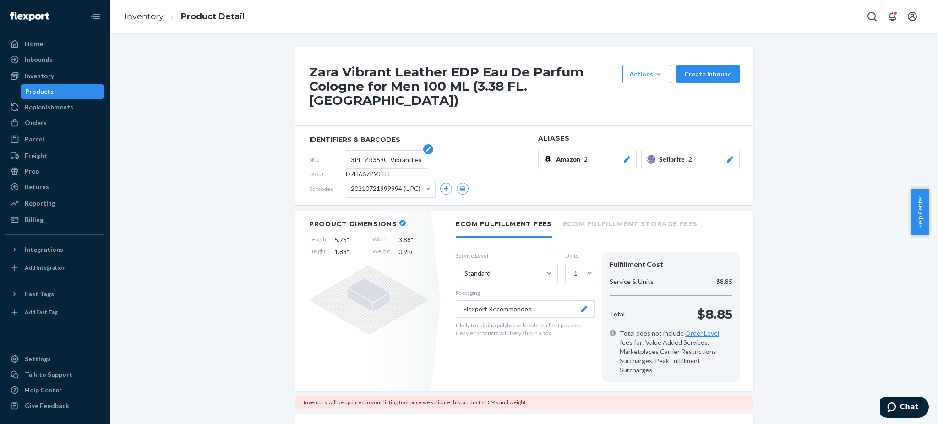
click at [391, 151] on input "3PL_ZR3590_VibrantLeatherEDP_100ML_Clear" at bounding box center [386, 159] width 71 height 17
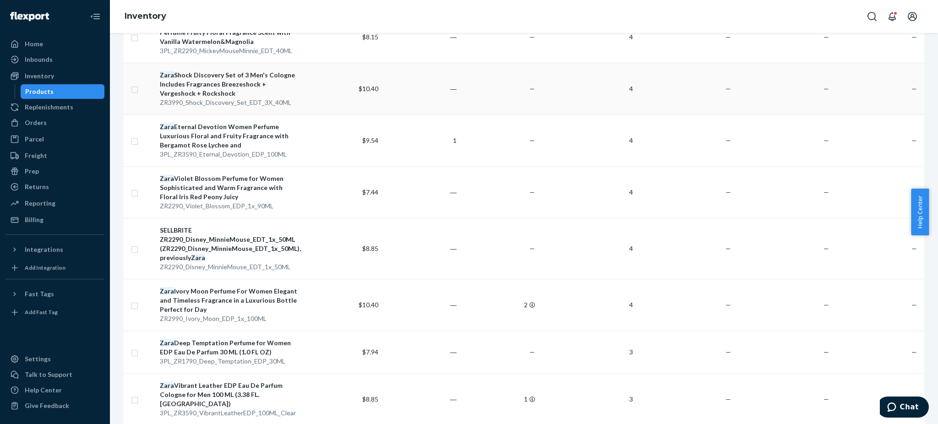
scroll to position [427, 0]
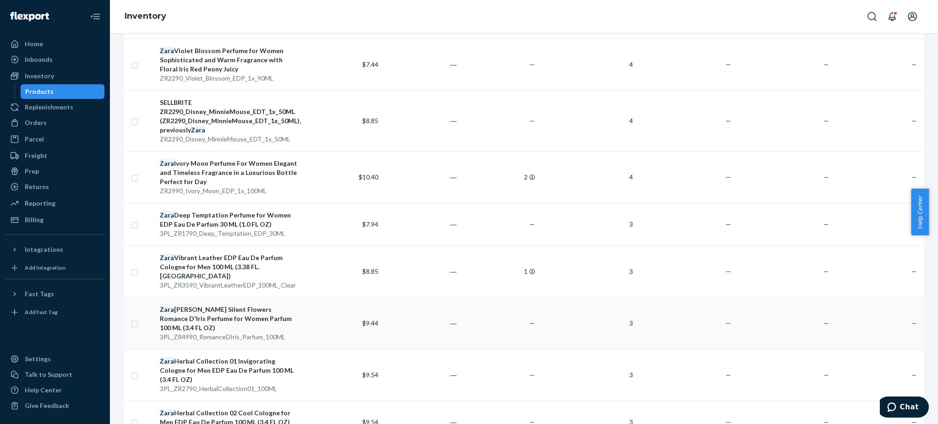
click at [217, 305] on div "[PERSON_NAME] Silent Flowers Romance D'Iris Perfume for Women Parfum 100 ML (3.…" at bounding box center [230, 318] width 140 height 27
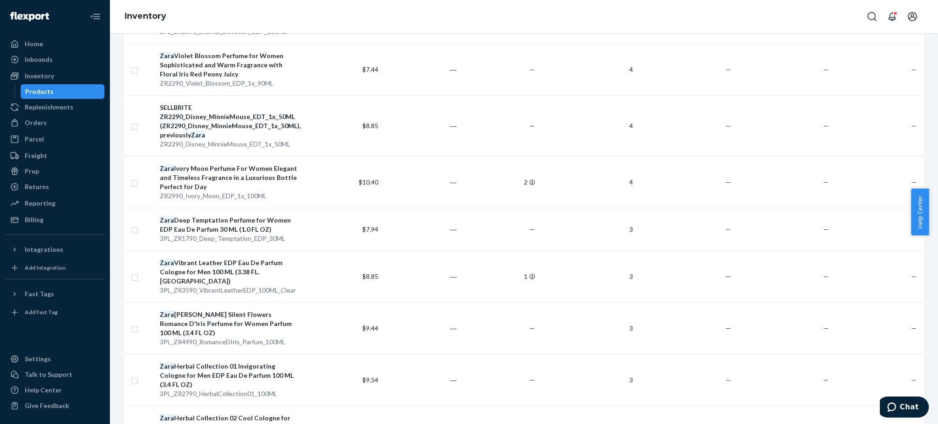
scroll to position [488, 0]
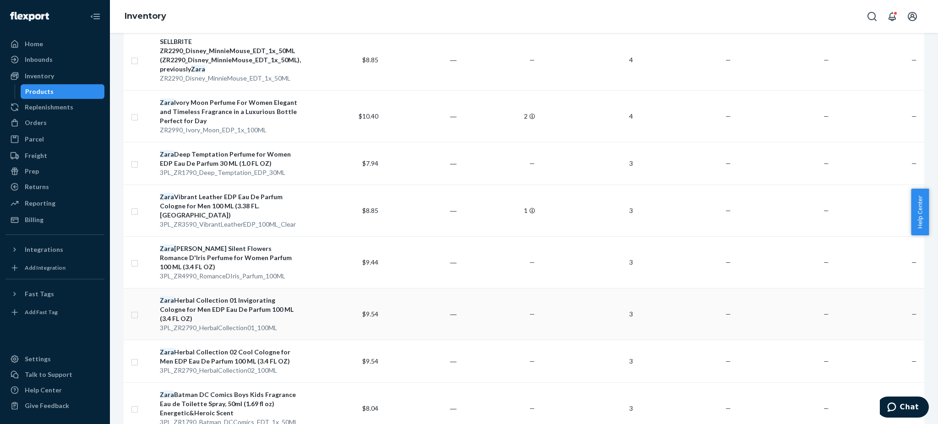
click at [219, 296] on div "Zara Herbal Collection 01 Invigorating Cologne for Men EDP Eau De Parfum 100 ML…" at bounding box center [230, 309] width 140 height 27
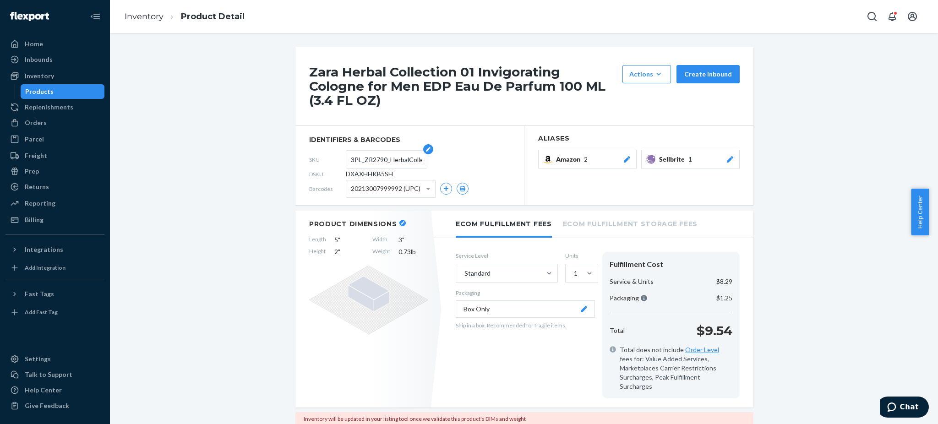
click at [376, 151] on input "3PL_ZR2790_HerbalCollection01_100ML" at bounding box center [386, 159] width 71 height 17
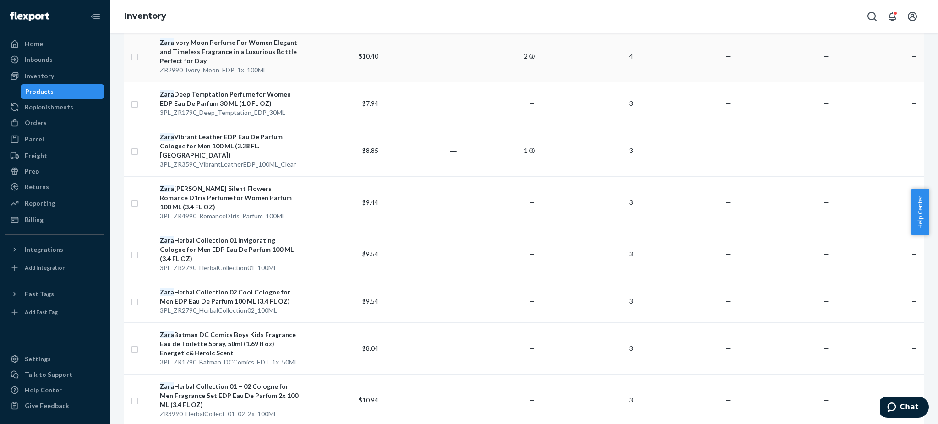
scroll to position [550, 0]
click at [230, 286] on div "Zara Herbal Collection 02 Cool Cologne for Men EDP Eau De Parfum 100 ML (3.4 FL…" at bounding box center [230, 295] width 140 height 18
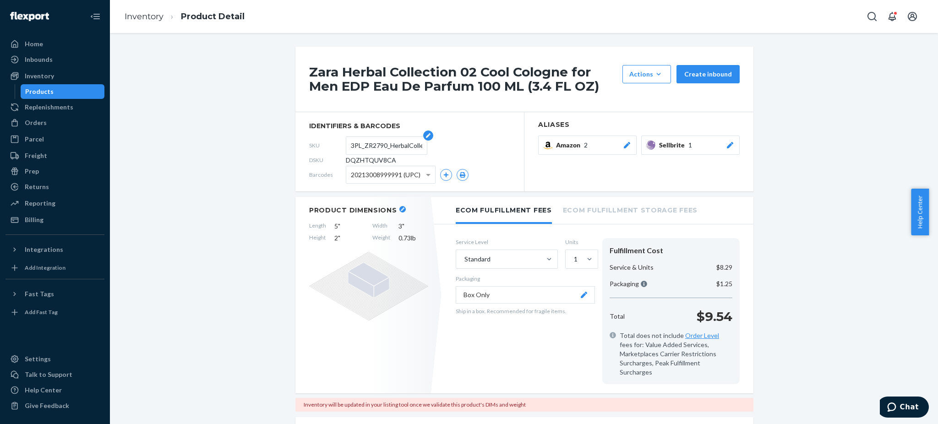
click at [387, 147] on input "3PL_ZR2790_HerbalCollection02_100ML" at bounding box center [386, 145] width 71 height 17
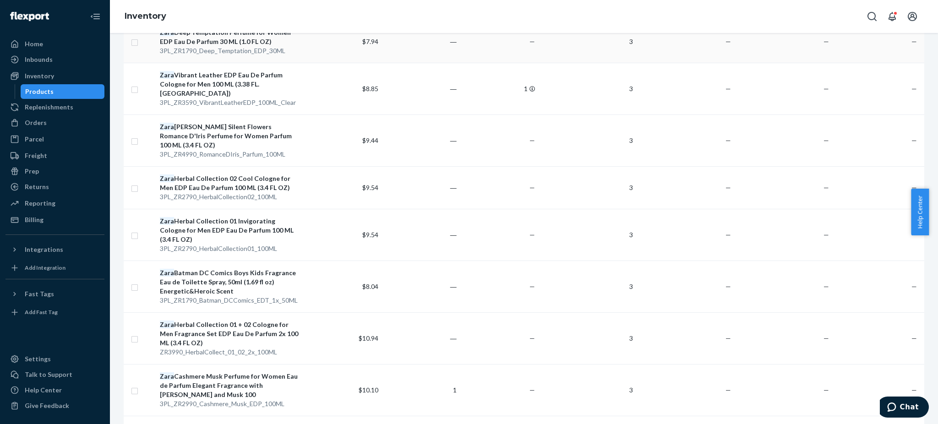
scroll to position [611, 0]
click at [204, 268] on div "Zara Batman DC Comics Boys Kids Fragrance Eau de Toilette Spray, 50ml (1.69 fl …" at bounding box center [230, 281] width 140 height 27
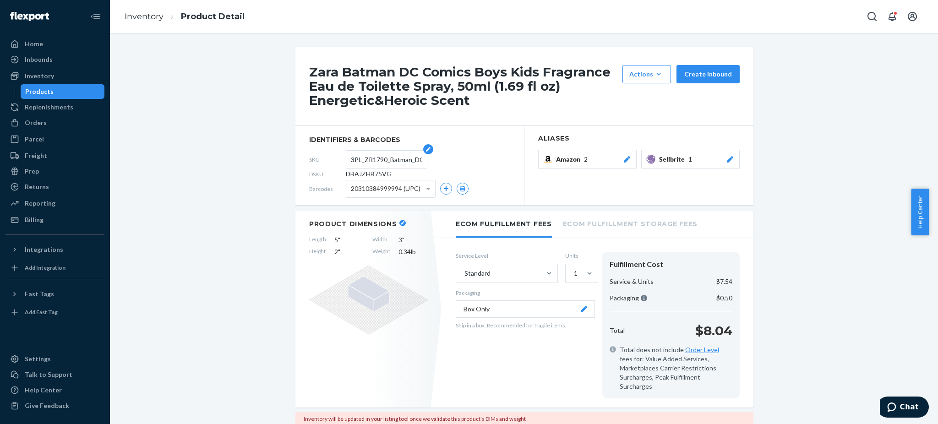
click at [385, 158] on input "3PL_ZR1790_Batman_DCComics_EDT_1x_50ML" at bounding box center [386, 159] width 71 height 17
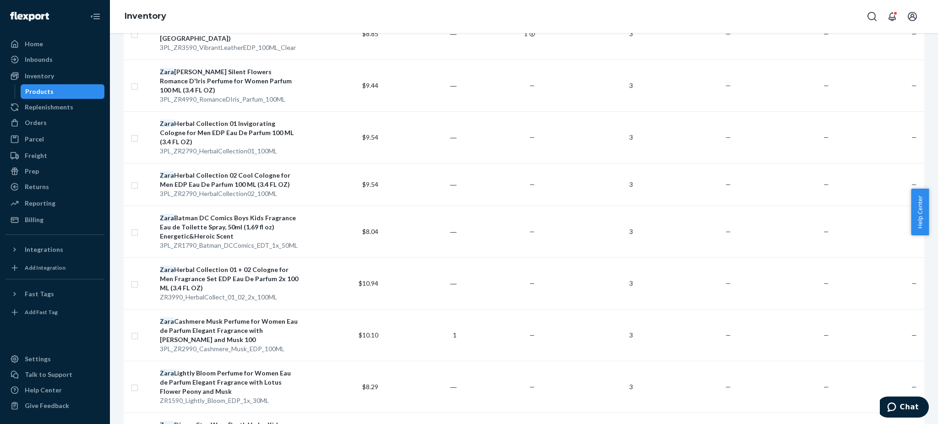
scroll to position [672, 0]
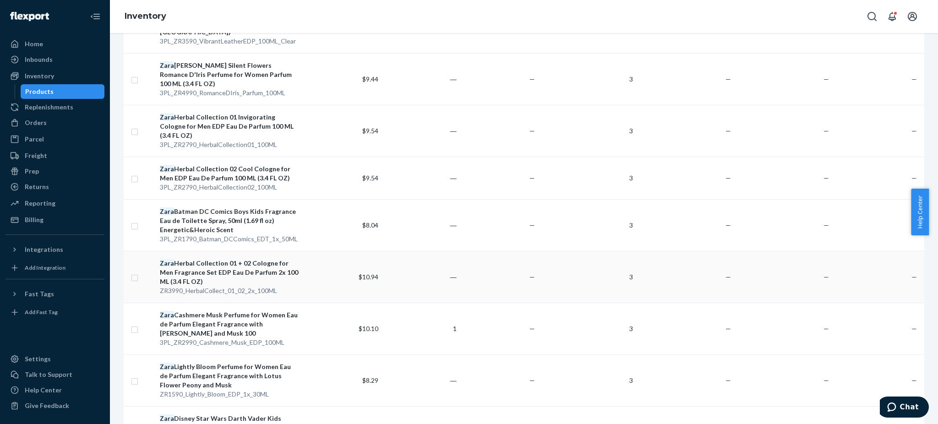
click at [219, 259] on div "Zara Herbal Collection 01 + 02 Cologne for Men Fragrance Set EDP Eau De Parfum …" at bounding box center [230, 272] width 140 height 27
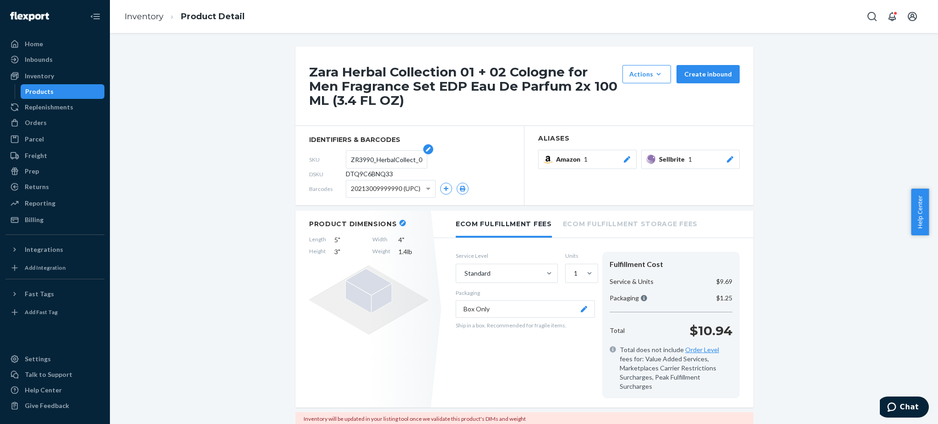
click at [383, 159] on input "ZR3990_HerbalCollect_01_02_2x_100ML" at bounding box center [386, 159] width 71 height 17
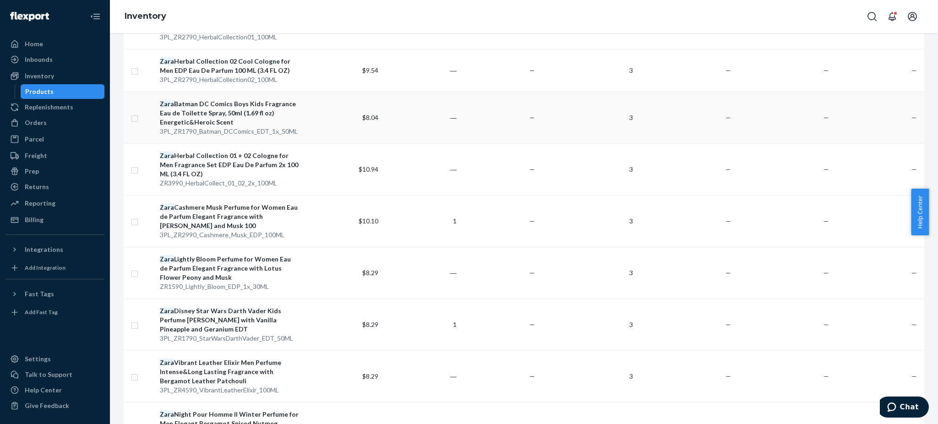
scroll to position [794, 0]
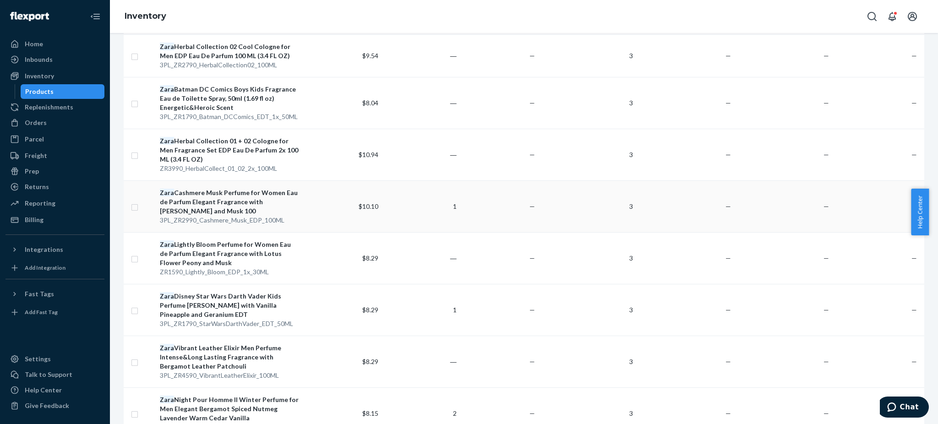
click at [208, 188] on div "[PERSON_NAME] Musk Perfume for Women Eau de Parfum Elegant Fragrance with Tonka…" at bounding box center [230, 201] width 140 height 27
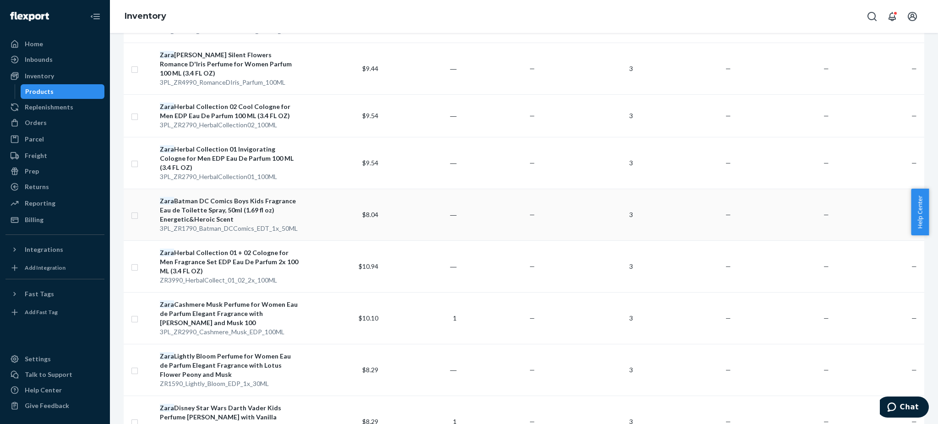
scroll to position [733, 0]
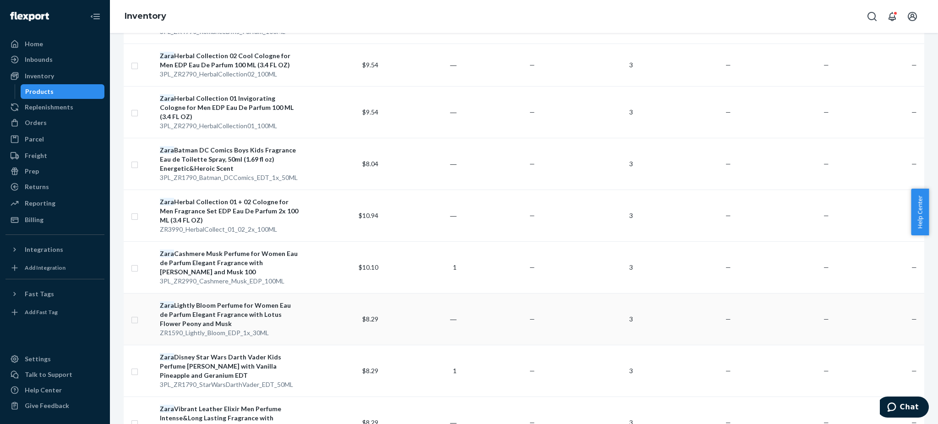
click at [215, 301] on div "Zara Lightly Bloom Perfume for Women Eau de Parfum Elegant Fragrance with Lotus…" at bounding box center [230, 314] width 140 height 27
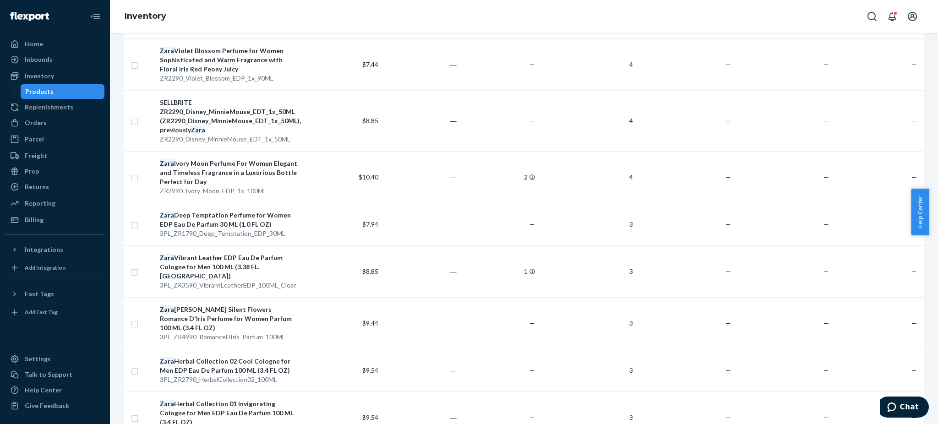
scroll to position [794, 0]
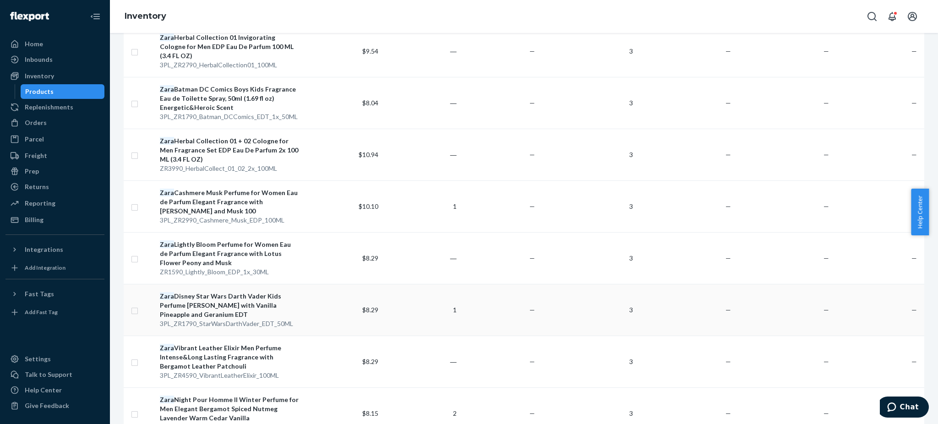
click at [221, 292] on div "Zara Disney Star Wars Darth Vader Kids Perfume [PERSON_NAME] with [PERSON_NAME]…" at bounding box center [230, 305] width 140 height 27
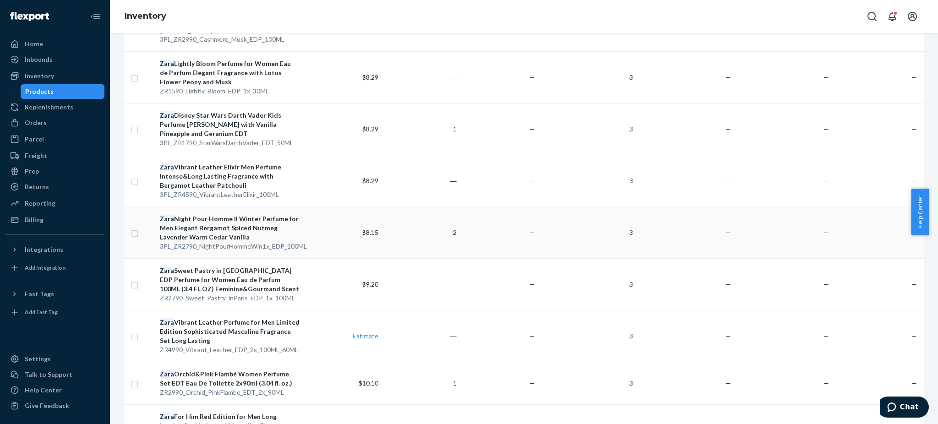
scroll to position [977, 0]
click at [221, 160] on div "Zara Vibrant Leather Elixir Men Perfume Intense&Long Lasting Fragrance with Ber…" at bounding box center [230, 173] width 140 height 27
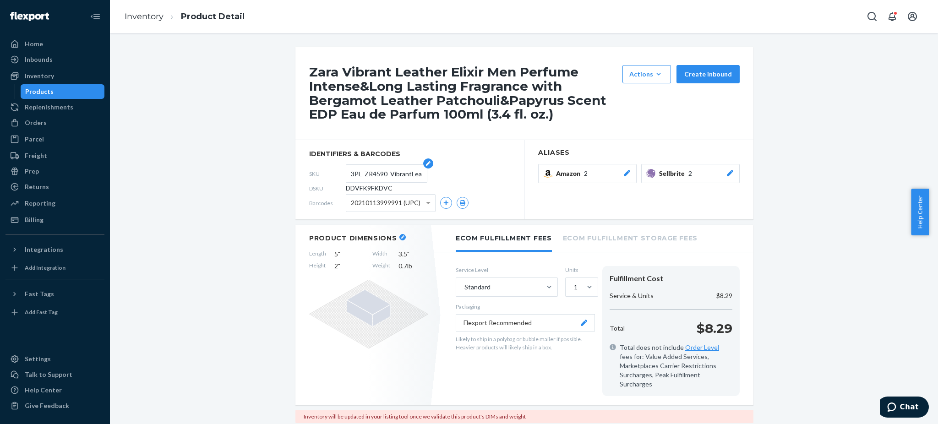
click at [383, 173] on input "3PL_ZR4590_VibrantLeatherElixir_100ML" at bounding box center [386, 173] width 71 height 17
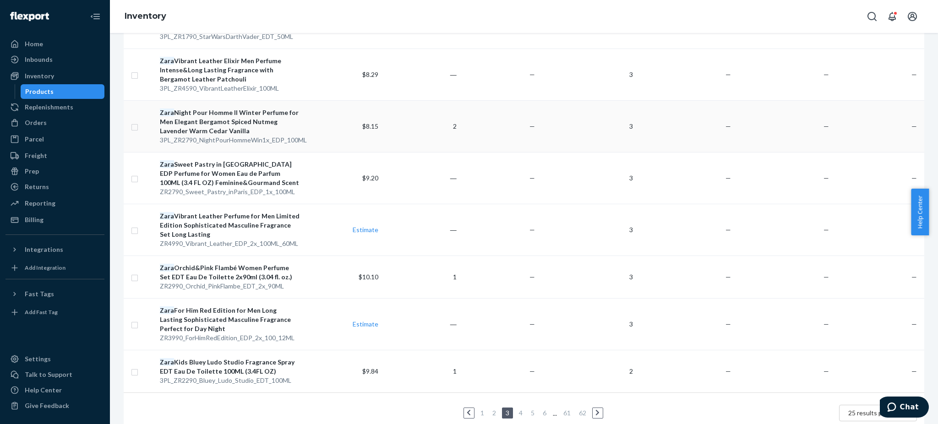
scroll to position [1020, 0]
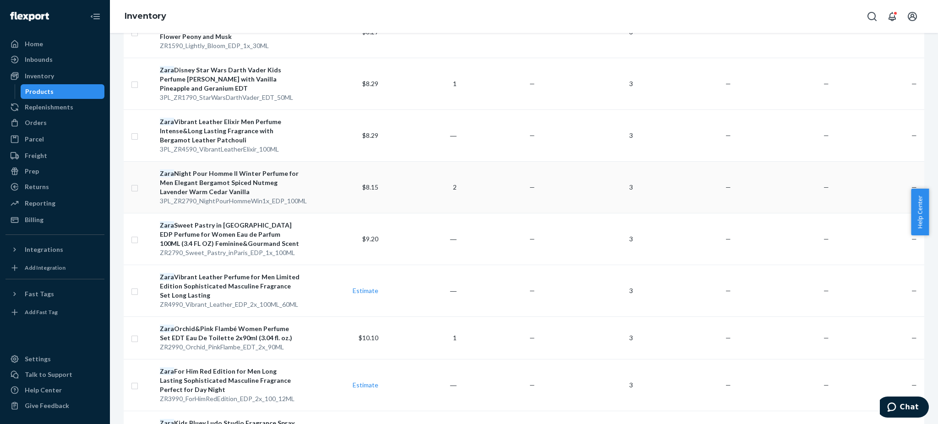
click at [220, 169] on div "Zara Night Pour Homme II Winter Perfume for Men Elegant Bergamot Spiced Nutmeg …" at bounding box center [230, 182] width 140 height 27
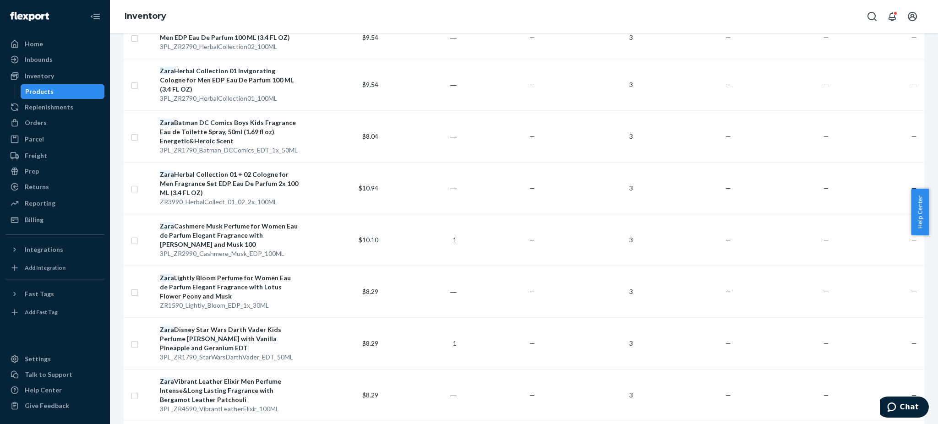
scroll to position [916, 0]
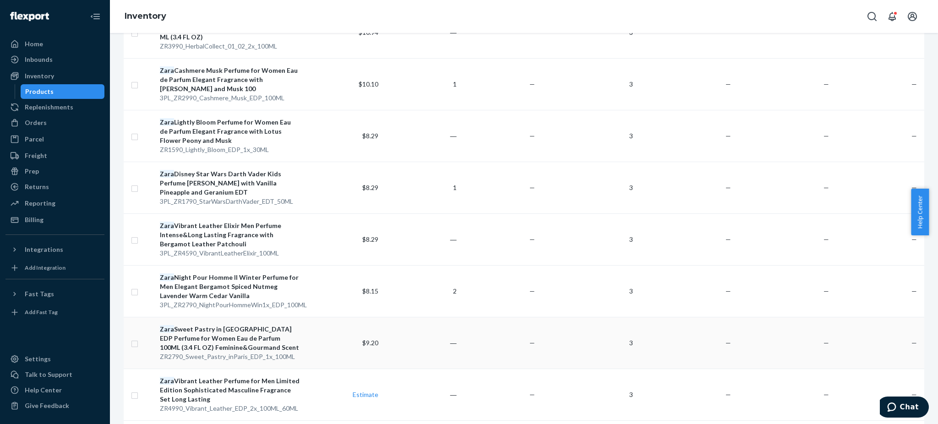
click at [218, 325] on div "Zara Sweet Pastry in [GEOGRAPHIC_DATA] EDP Perfume for Women Eau de Parfum 100M…" at bounding box center [230, 338] width 140 height 27
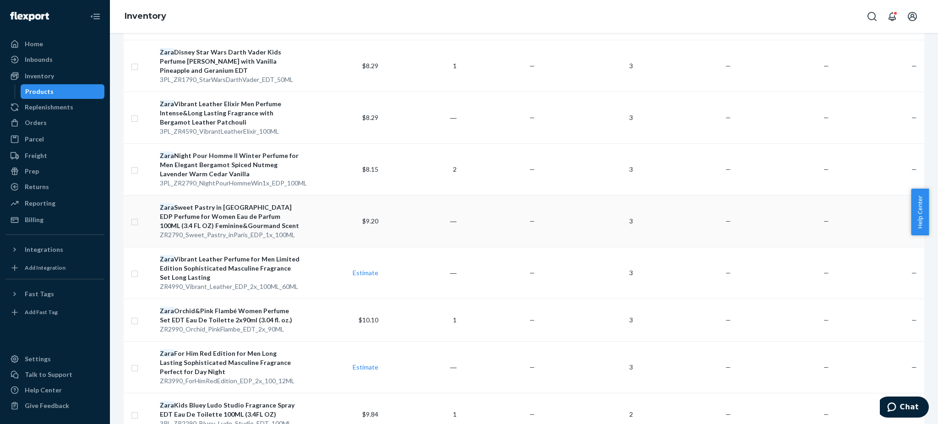
scroll to position [1081, 0]
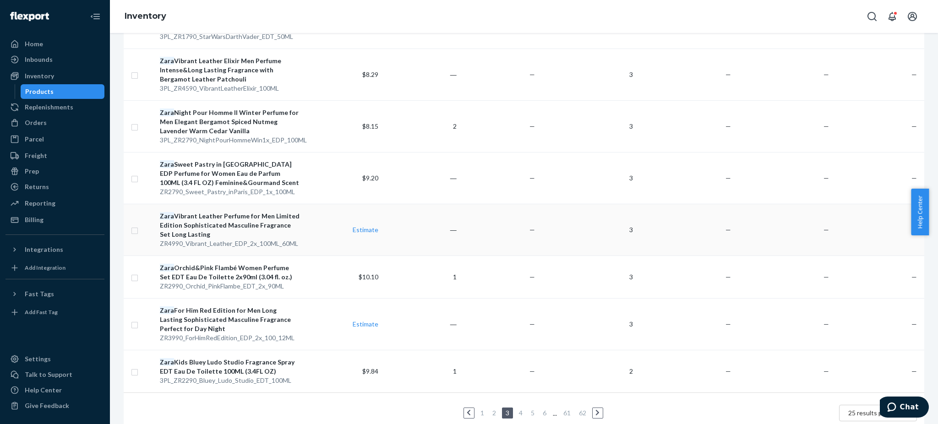
click at [209, 212] on div "Zara Vibrant Leather Perfume for Men Limited Edition Sophisticated Masculine Fr…" at bounding box center [230, 225] width 140 height 27
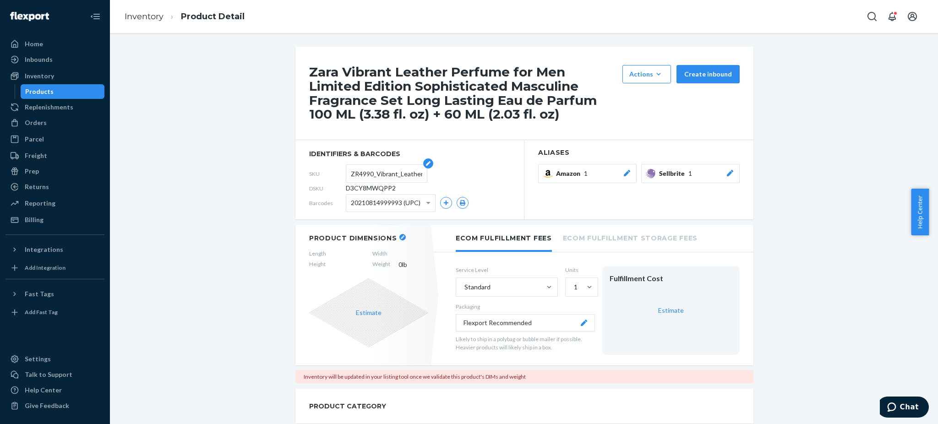
click at [377, 174] on input "ZR4990_Vibrant_Leather_EDP_2x_100ML_60ML" at bounding box center [386, 173] width 71 height 17
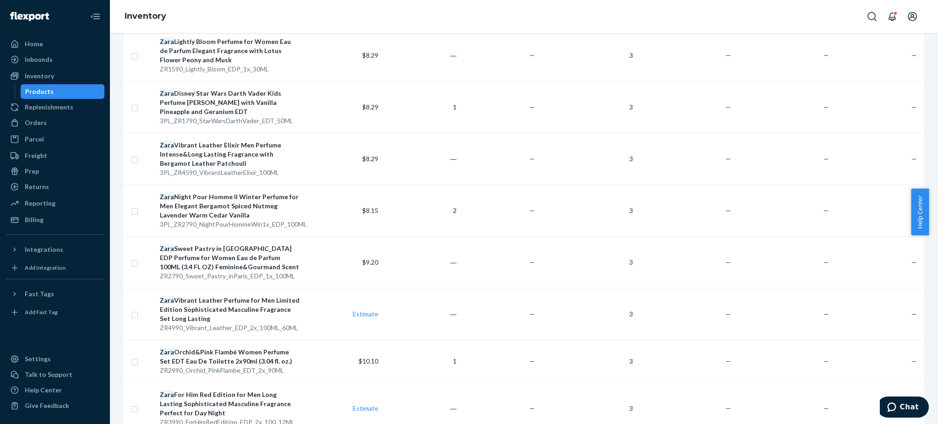
scroll to position [1081, 0]
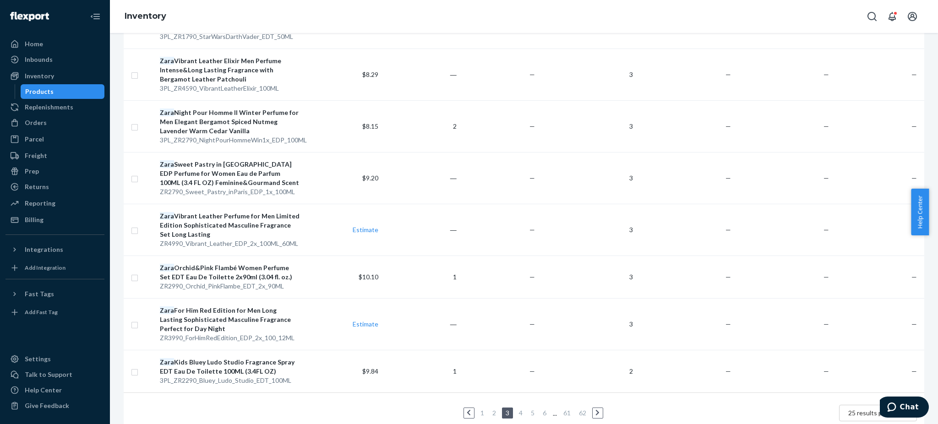
click at [221, 263] on div "Zara Orchid&Pink Flambé Women Perfume Set EDT Eau De Toilette 2x90ml (3.04 fl. …" at bounding box center [230, 272] width 140 height 18
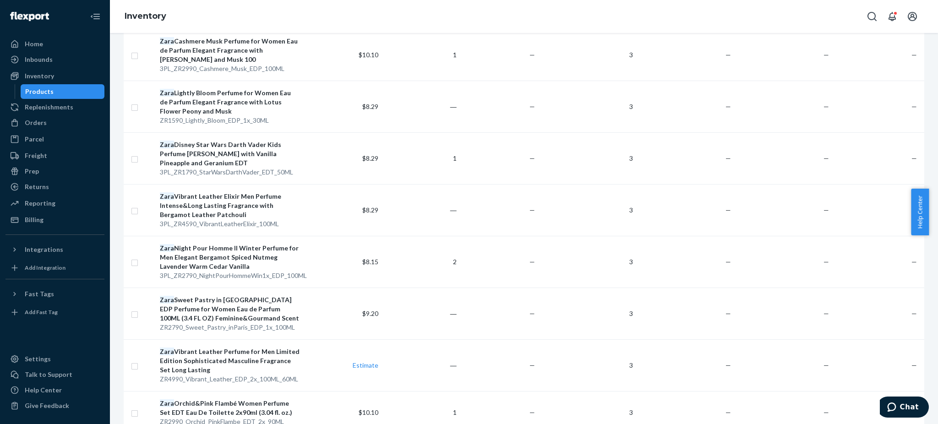
scroll to position [1081, 0]
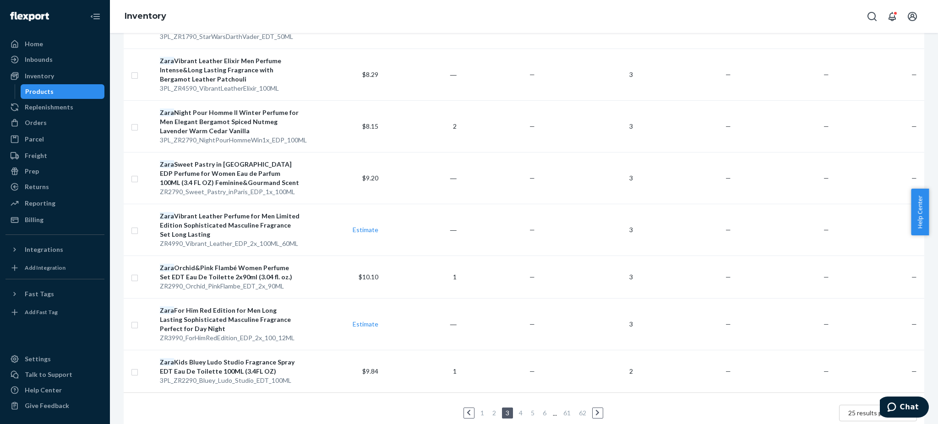
click at [213, 306] on div "Zara For Him Red Edition for Men Long Lasting Sophisticated Masculine Fragrance…" at bounding box center [230, 319] width 140 height 27
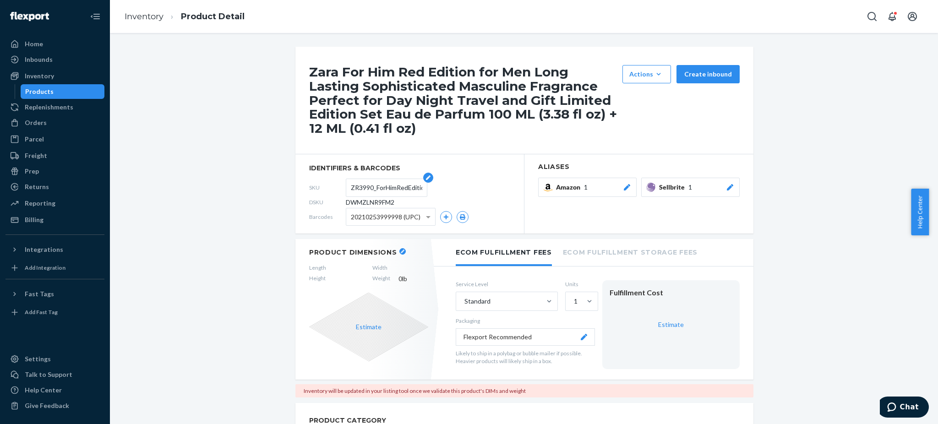
click at [369, 184] on input "ZR3990_ForHimRedEdition_EDP_2x_100_12ML" at bounding box center [386, 187] width 71 height 17
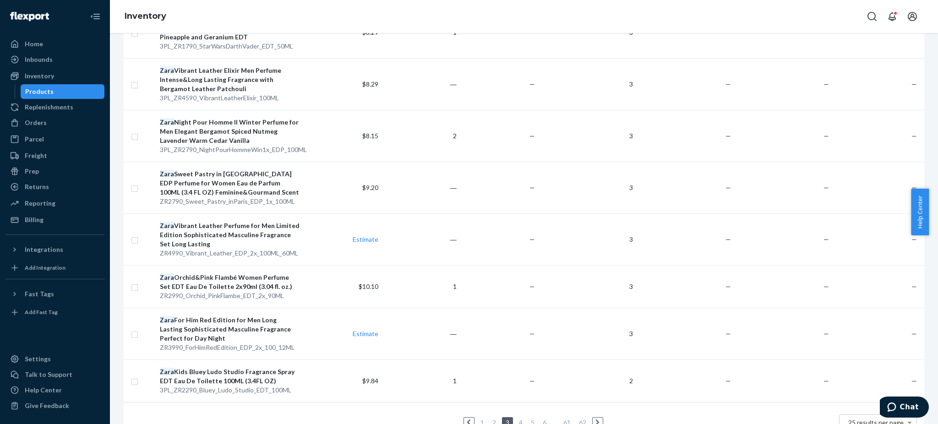
scroll to position [1081, 0]
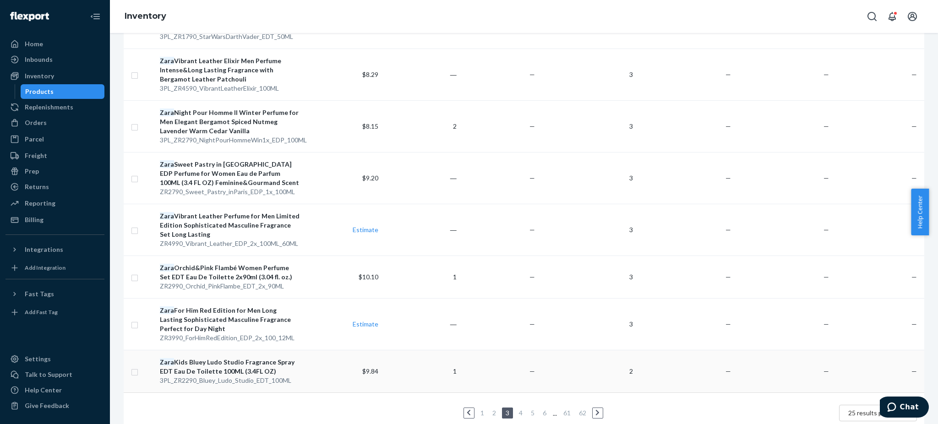
click at [231, 358] on div "Zara Kids Bluey Ludo Studio Fragrance Spray EDT Eau De Toilette 100ML (3.4FL OZ)" at bounding box center [230, 367] width 140 height 18
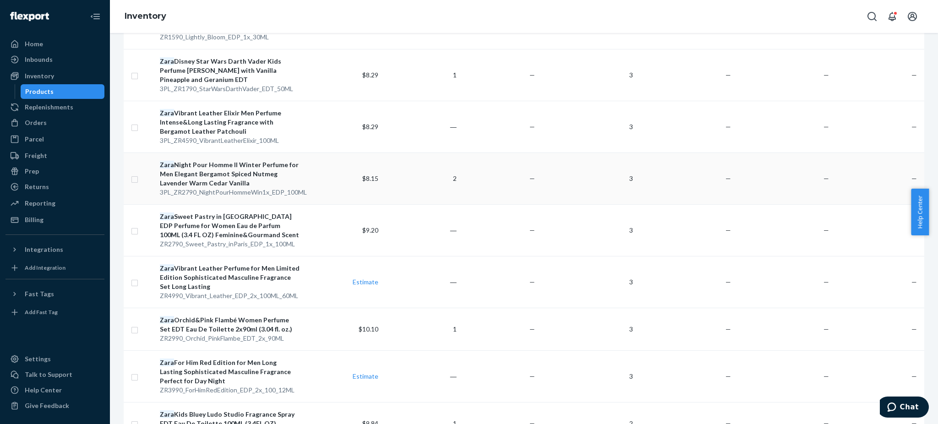
scroll to position [1081, 0]
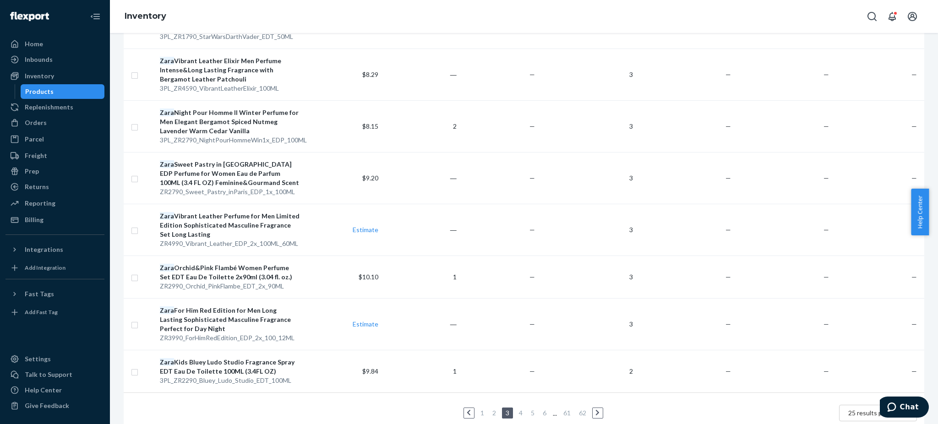
click at [517, 409] on link "4" at bounding box center [520, 413] width 7 height 8
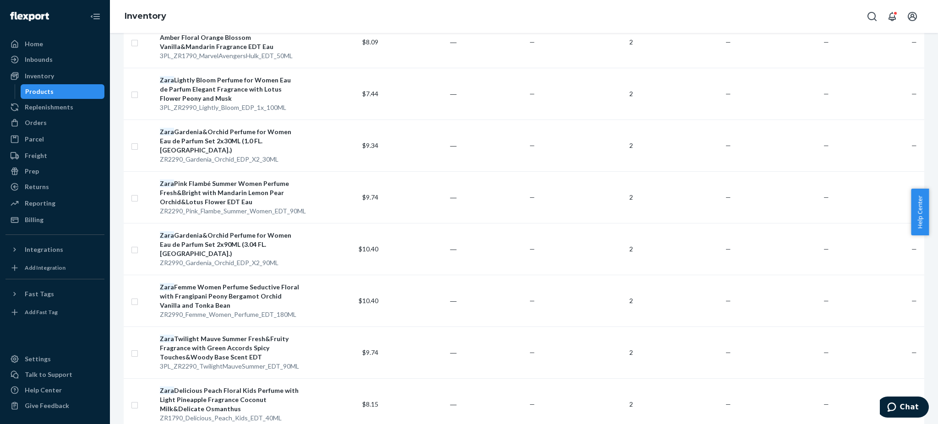
scroll to position [1026, 0]
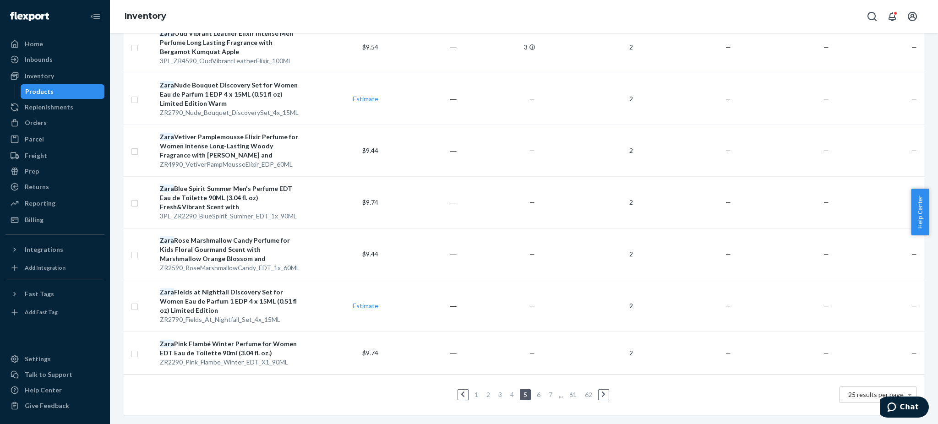
scroll to position [1126, 0]
click at [535, 391] on link "6" at bounding box center [538, 395] width 7 height 8
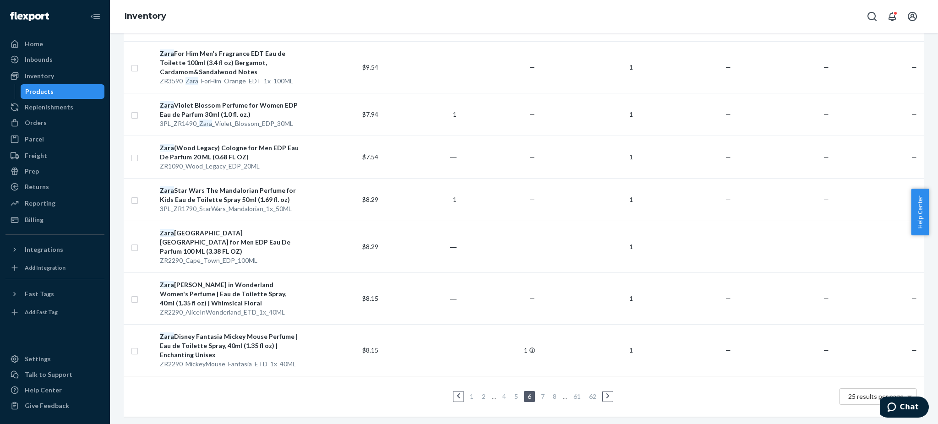
scroll to position [1099, 0]
click at [501, 391] on link "4" at bounding box center [504, 395] width 7 height 8
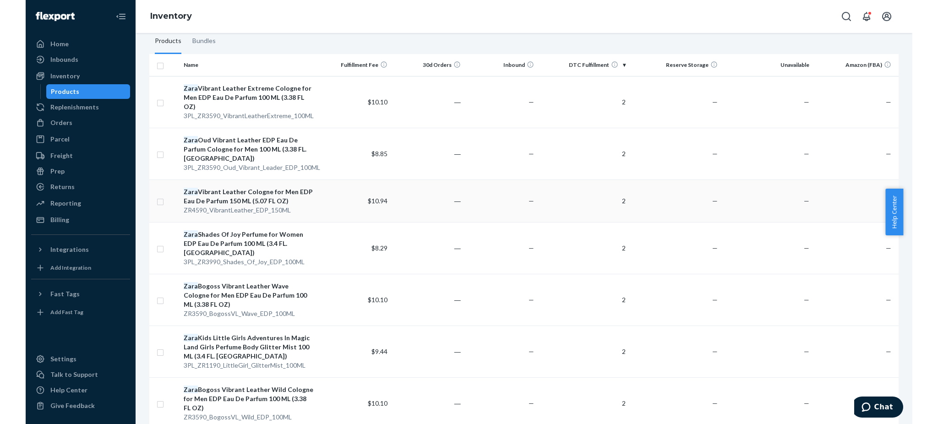
scroll to position [122, 0]
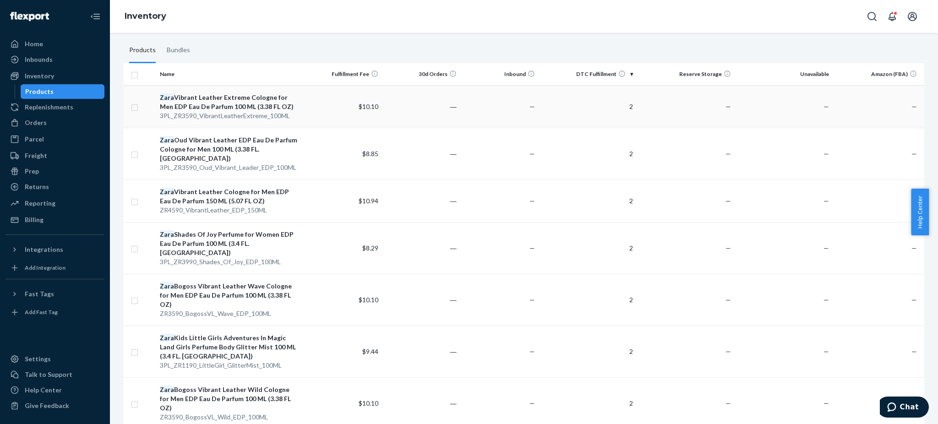
drag, startPoint x: 214, startPoint y: 114, endPoint x: 135, endPoint y: 110, distance: 79.8
click at [135, 101] on td at bounding box center [140, 106] width 33 height 43
click at [135, 106] on input "checkbox" at bounding box center [134, 107] width 7 height 10
checkbox input "true"
drag, startPoint x: 133, startPoint y: 149, endPoint x: 134, endPoint y: 157, distance: 7.5
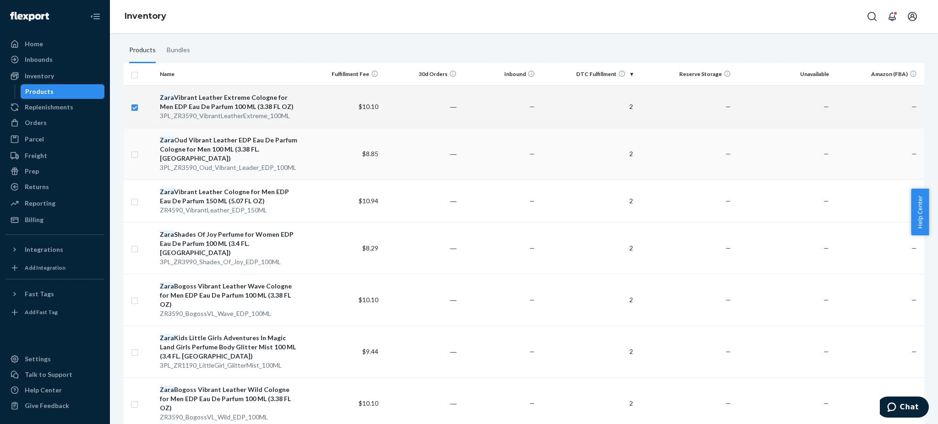
click at [133, 150] on input "checkbox" at bounding box center [134, 154] width 7 height 10
checkbox input "true"
click at [134, 196] on input "checkbox" at bounding box center [134, 201] width 7 height 10
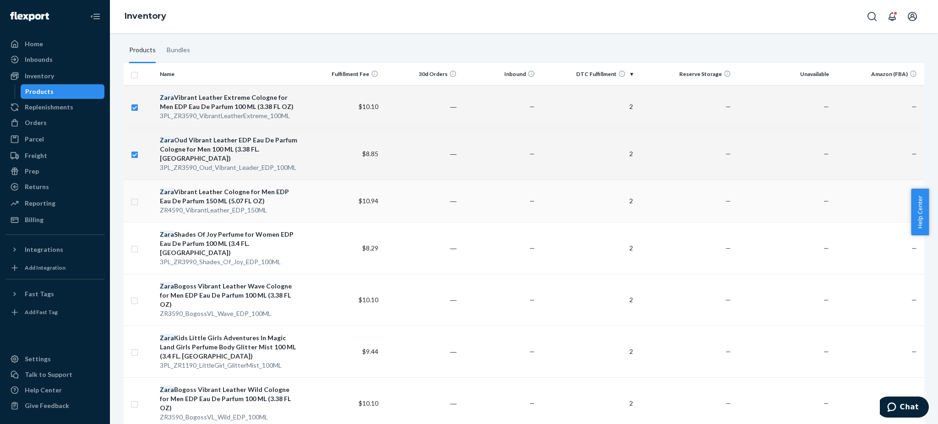
checkbox input "true"
drag, startPoint x: 135, startPoint y: 191, endPoint x: 236, endPoint y: 106, distance: 132.6
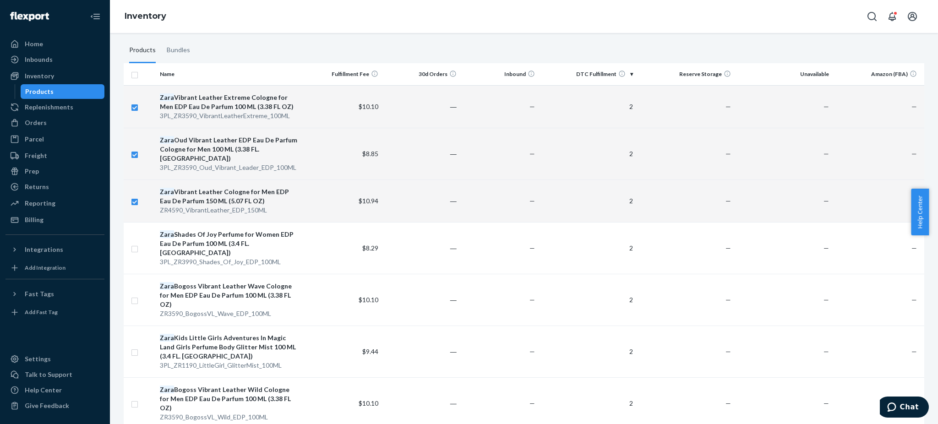
click at [236, 106] on div "Zara Vibrant Leather Extreme Cologne for Men EDP Eau De Parfum 100 ML (3.38 FL …" at bounding box center [230, 102] width 140 height 18
checkbox input "false"
checkbox input "true"
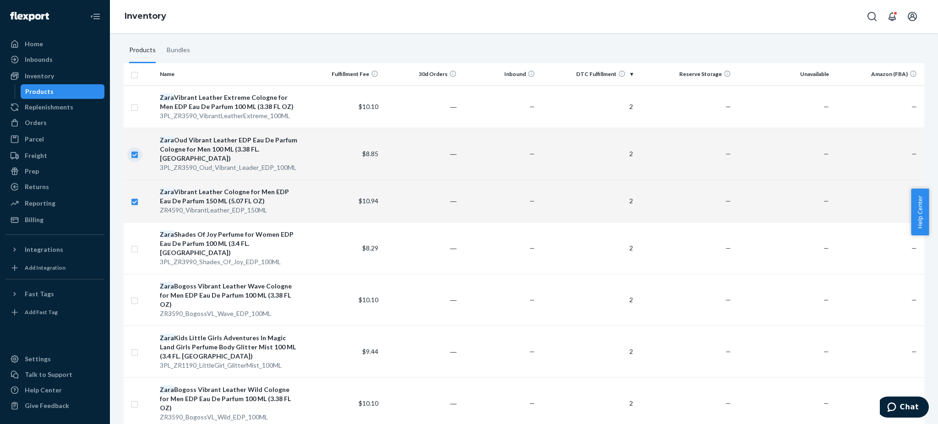
click at [134, 149] on input "checkbox" at bounding box center [134, 154] width 7 height 10
checkbox input "false"
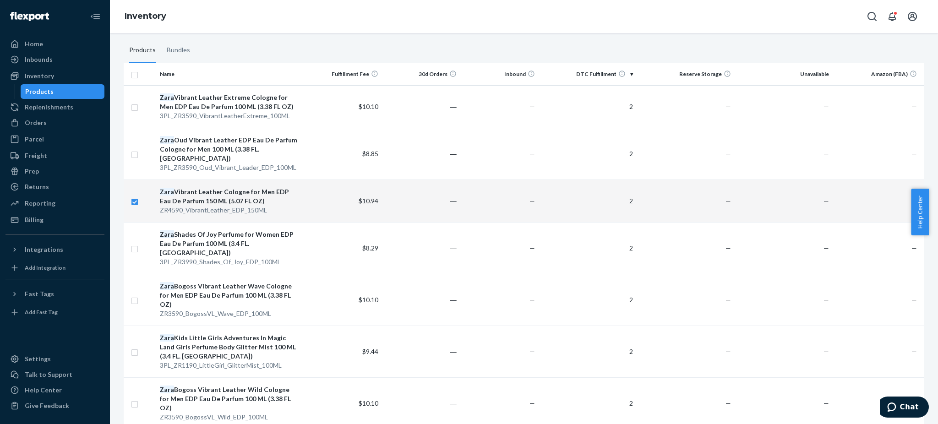
click at [136, 196] on input "checkbox" at bounding box center [134, 201] width 7 height 10
checkbox input "false"
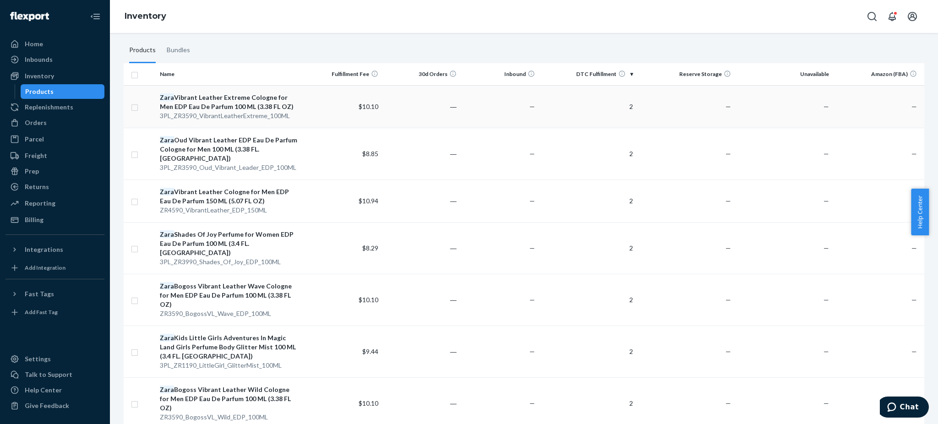
click at [229, 103] on div "Zara Vibrant Leather Extreme Cologne for Men EDP Eau De Parfum 100 ML (3.38 FL …" at bounding box center [230, 102] width 140 height 18
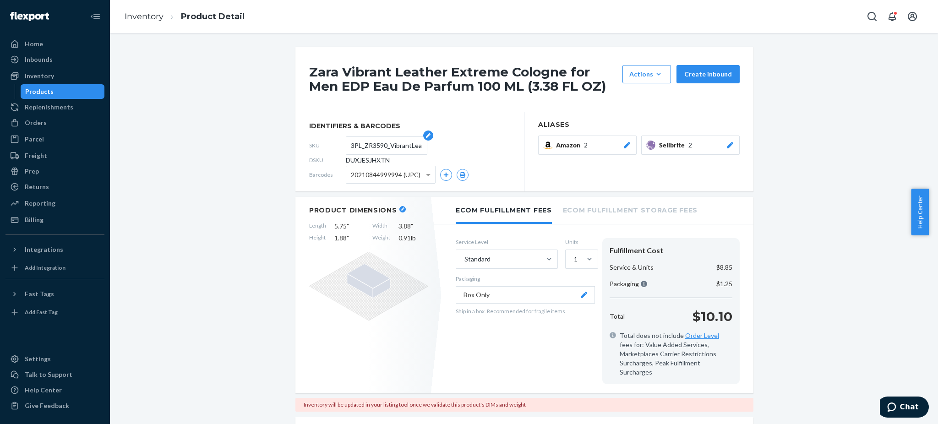
click at [399, 143] on input "3PL_ZR3590_VibrantLeatherExtreme_100ML" at bounding box center [386, 145] width 71 height 17
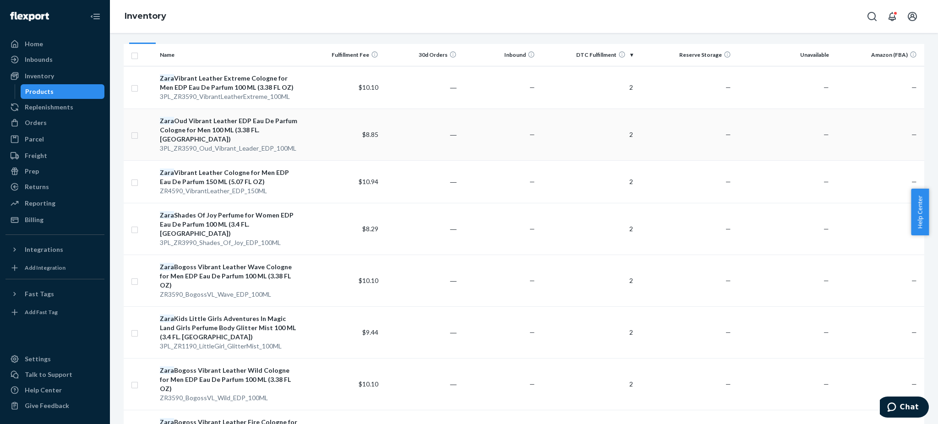
scroll to position [122, 0]
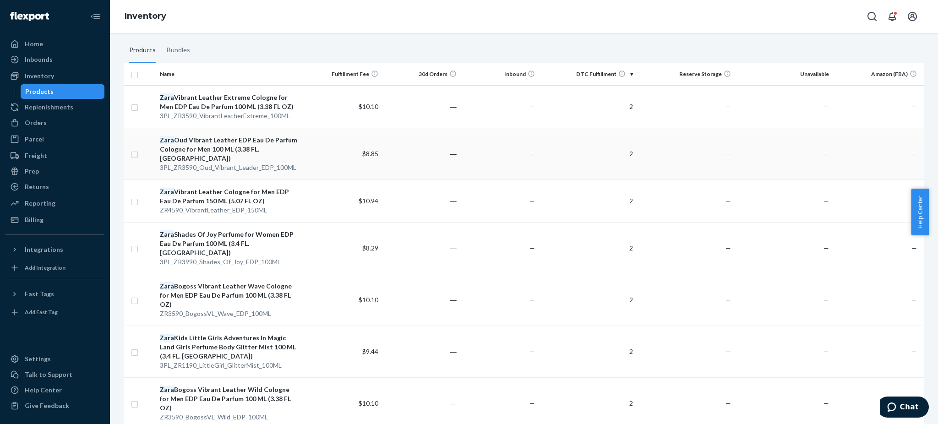
click at [222, 145] on div "[PERSON_NAME] Vibrant Leather EDP Eau De Parfum Cologne for Men 100 ML (3.38 FL…" at bounding box center [230, 149] width 140 height 27
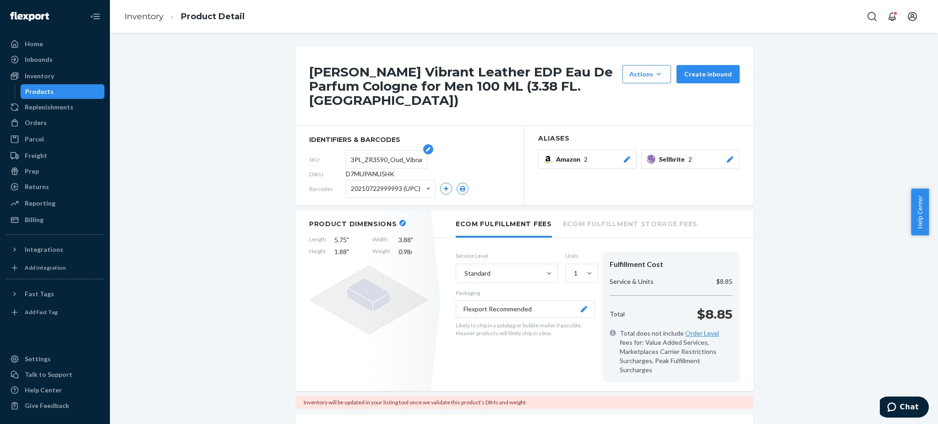
click at [383, 151] on input "3PL_ZR3590_Oud_Vibrant_Leader_EDP_100ML" at bounding box center [386, 159] width 71 height 17
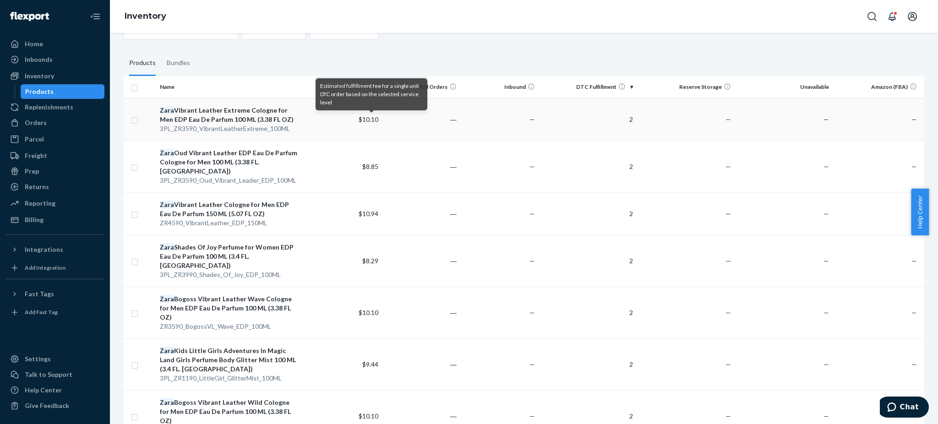
scroll to position [122, 0]
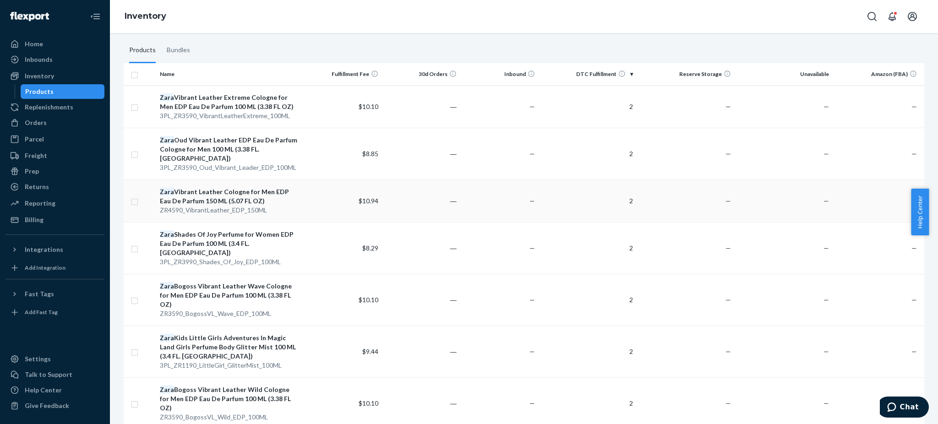
click at [220, 187] on div "Zara Vibrant Leather Cologne for Men EDP Eau De Parfum 150 ML (5.07 FL OZ)" at bounding box center [230, 196] width 140 height 18
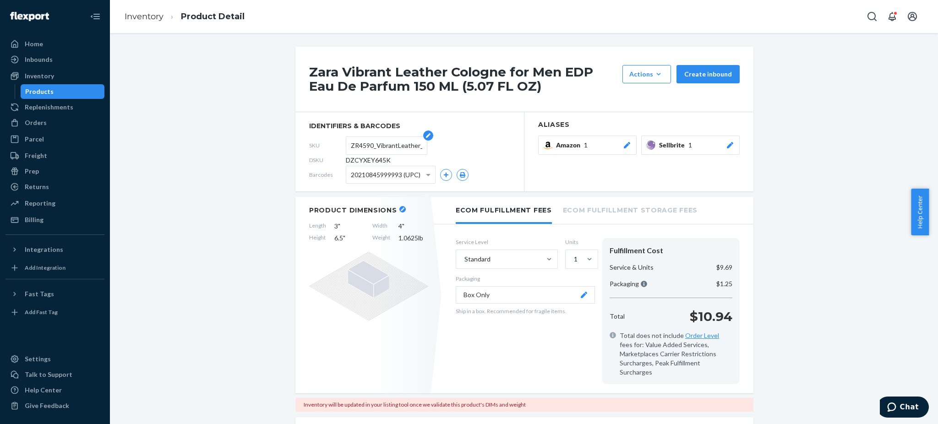
click at [366, 143] on input "ZR4590_VibrantLeather_EDP_150ML" at bounding box center [386, 145] width 71 height 17
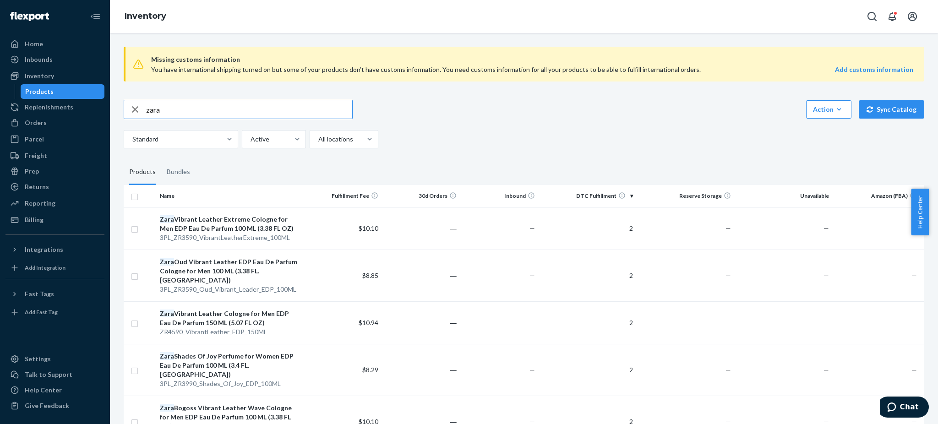
scroll to position [122, 0]
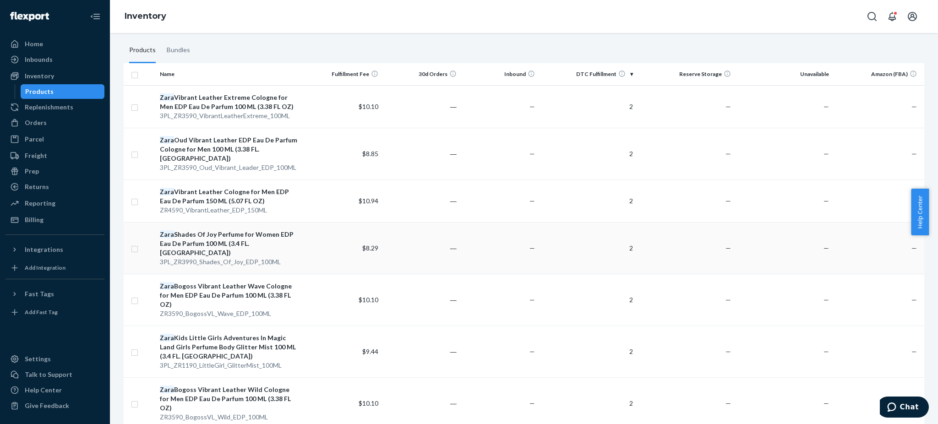
click at [202, 230] on div "Zara Shades Of Joy Perfume for Women EDP Eau De Parfum 100 ML (3.4 FL. [GEOGRAP…" at bounding box center [230, 243] width 140 height 27
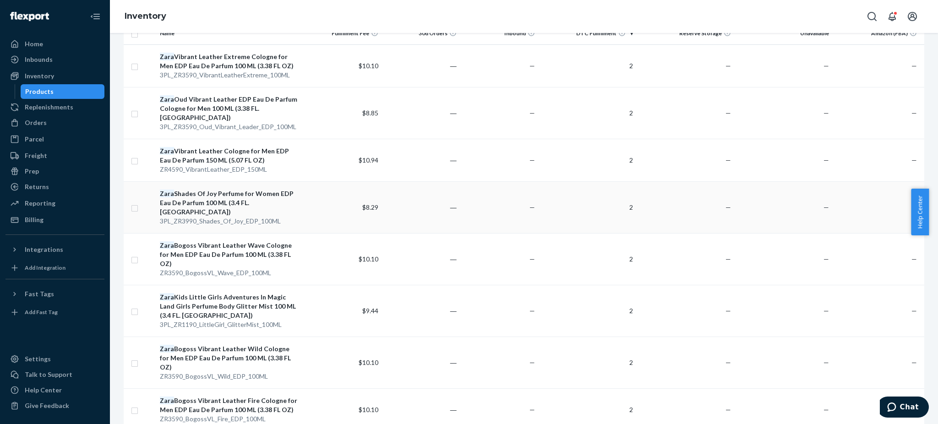
scroll to position [183, 0]
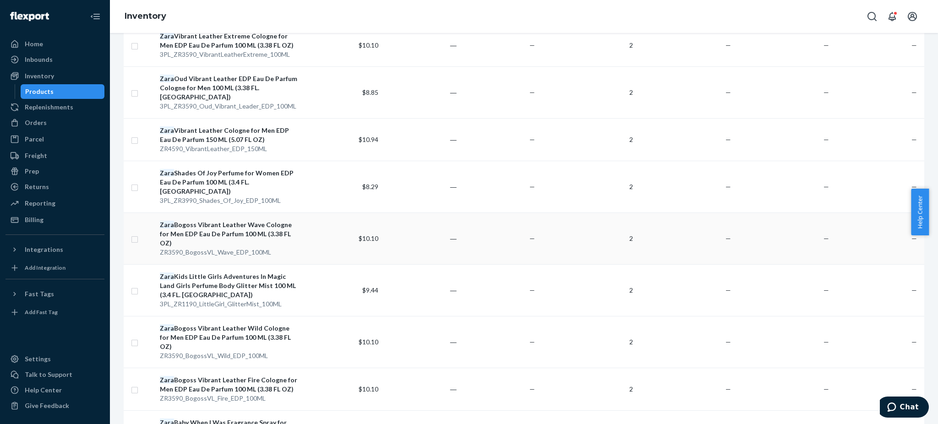
click at [210, 220] on div "[PERSON_NAME] Vibrant Leather Wave Cologne for Men EDP Eau De Parfum 100 ML (3.…" at bounding box center [230, 233] width 140 height 27
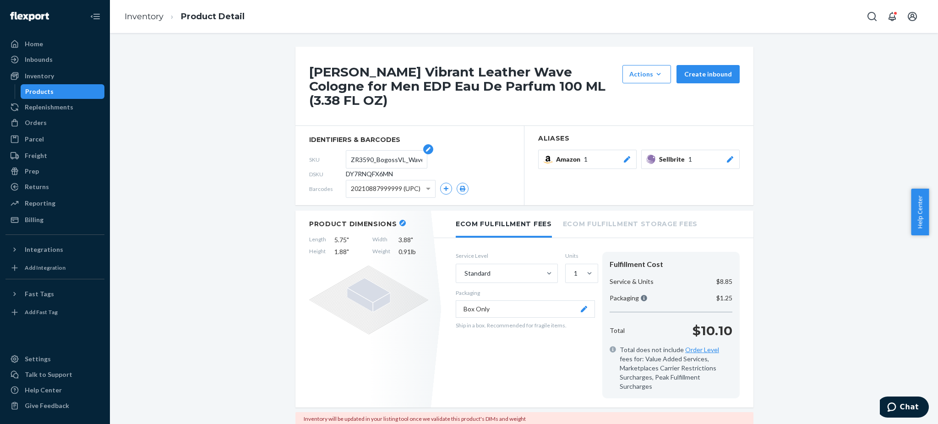
click at [381, 158] on input "ZR3590_BogossVL_Wave_EDP_100ML" at bounding box center [386, 159] width 71 height 17
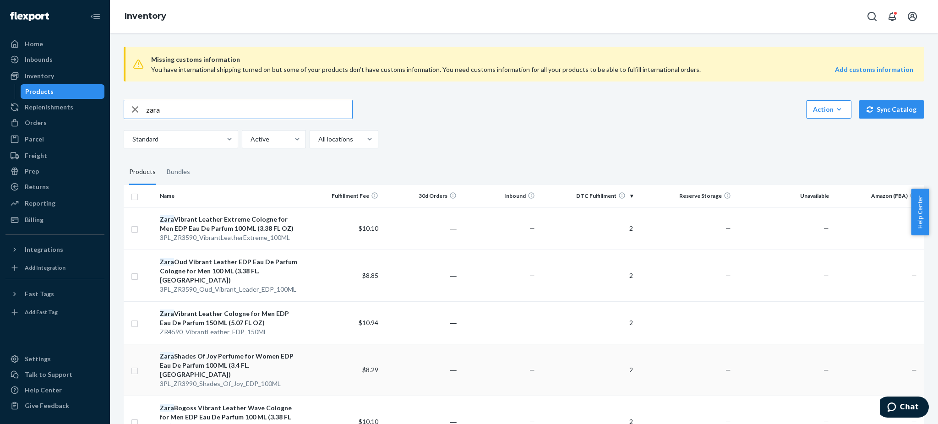
scroll to position [183, 0]
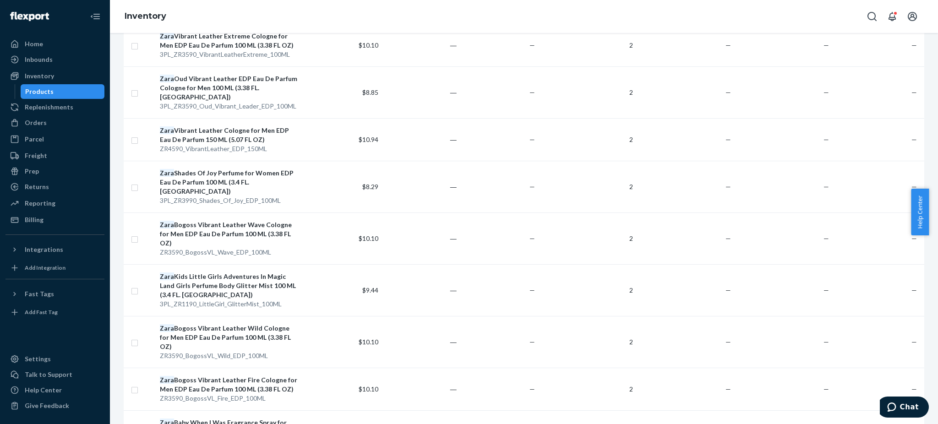
click at [215, 272] on div "Zara Kids Little Girls Adventures In Magic Land Girls Perfume Body Glitter Mist…" at bounding box center [230, 285] width 140 height 27
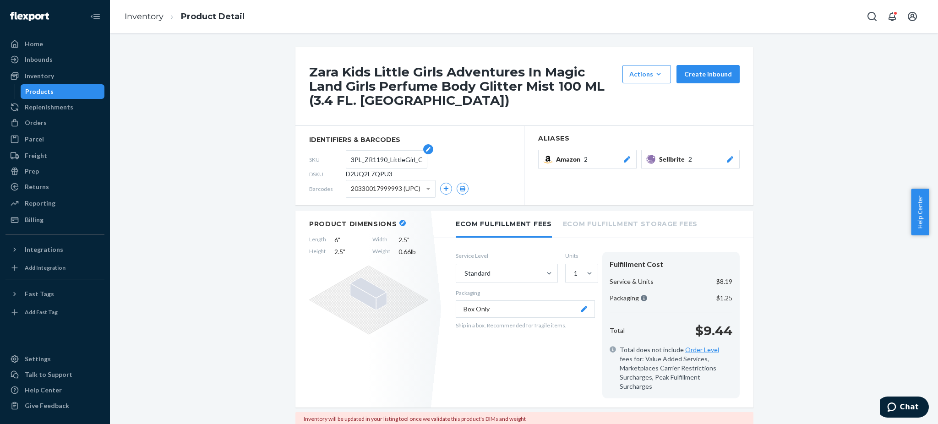
click at [383, 162] on input "3PL_ZR1190_LittleGirl_GlitterMist_100ML" at bounding box center [386, 159] width 71 height 17
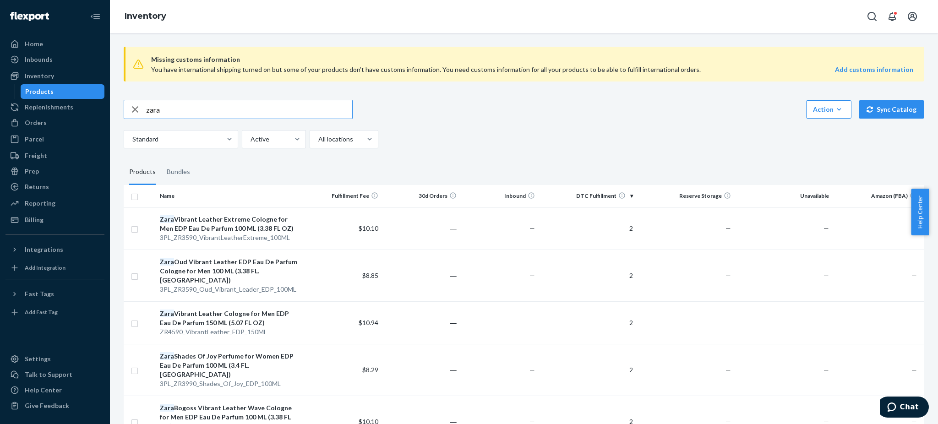
scroll to position [366, 0]
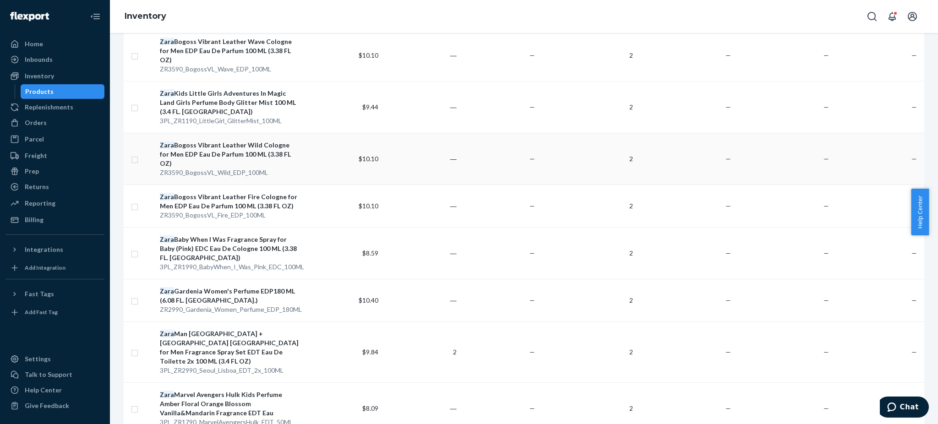
click at [230, 141] on div "[PERSON_NAME] Vibrant Leather Wild Cologne for Men EDP Eau De Parfum 100 ML (3.…" at bounding box center [230, 154] width 140 height 27
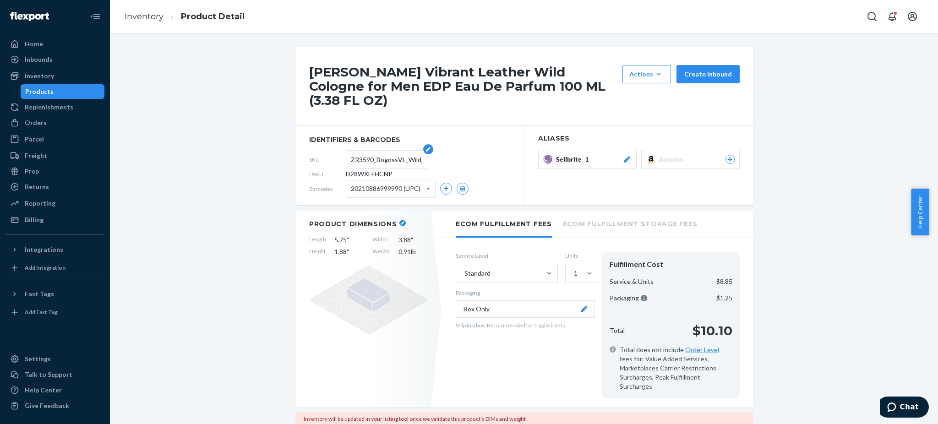
click at [387, 151] on input "ZR3590_BogossVL_Wild_EDP_100ML" at bounding box center [386, 159] width 71 height 17
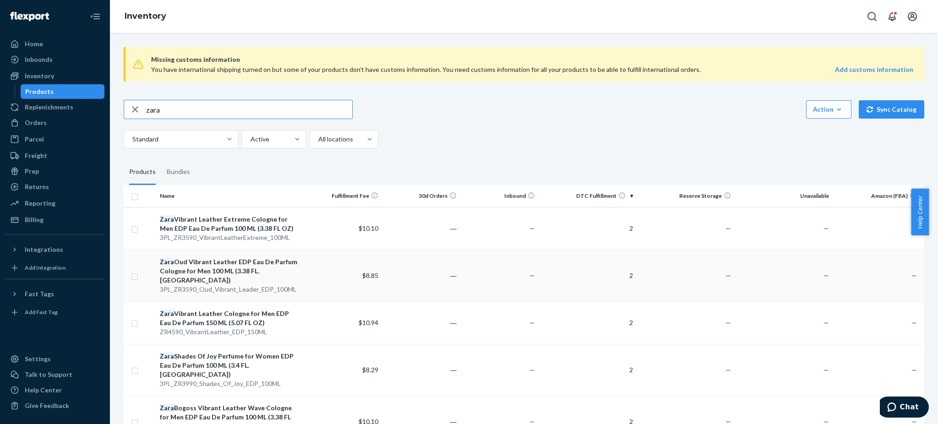
scroll to position [366, 0]
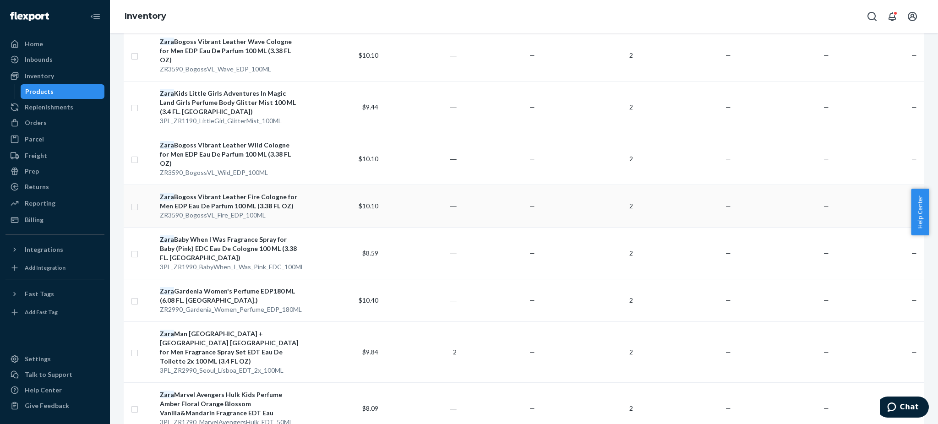
click at [222, 192] on div "[PERSON_NAME] Vibrant Leather Fire Cologne for Men EDP Eau De Parfum 100 ML (3.…" at bounding box center [230, 201] width 140 height 18
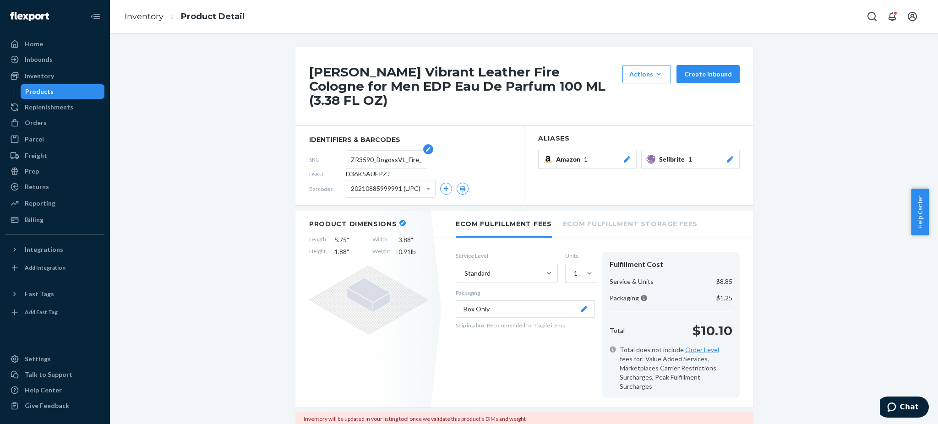
click at [380, 151] on input "ZR3590_BogossVL_Fire_EDP_100ML" at bounding box center [386, 159] width 71 height 17
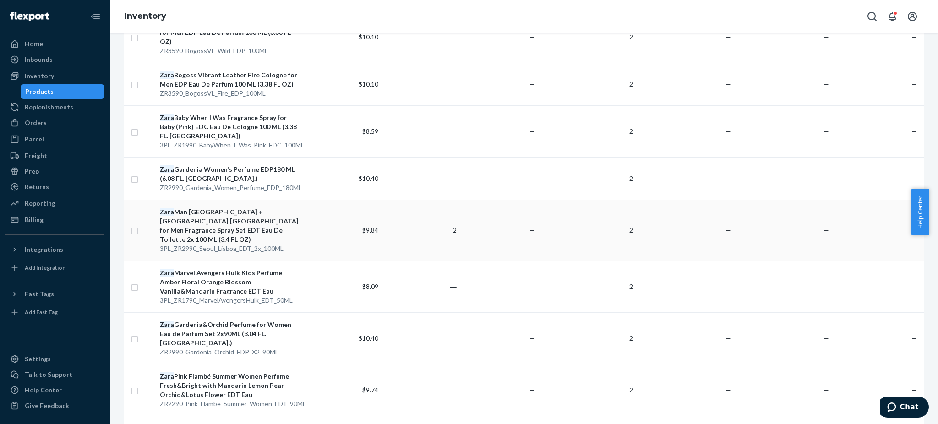
scroll to position [427, 0]
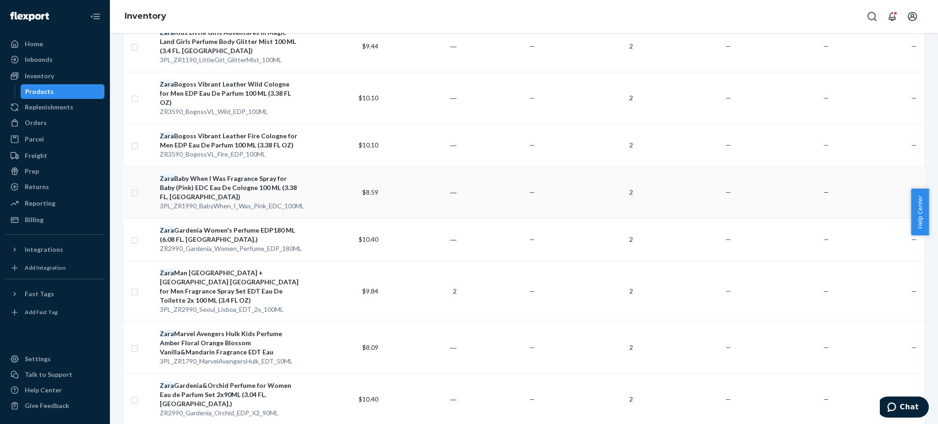
click at [229, 174] on div "Zara Baby When I Was Fragrance Spray for Baby (Pink) EDC Eau De Cologne 100 ML …" at bounding box center [230, 187] width 140 height 27
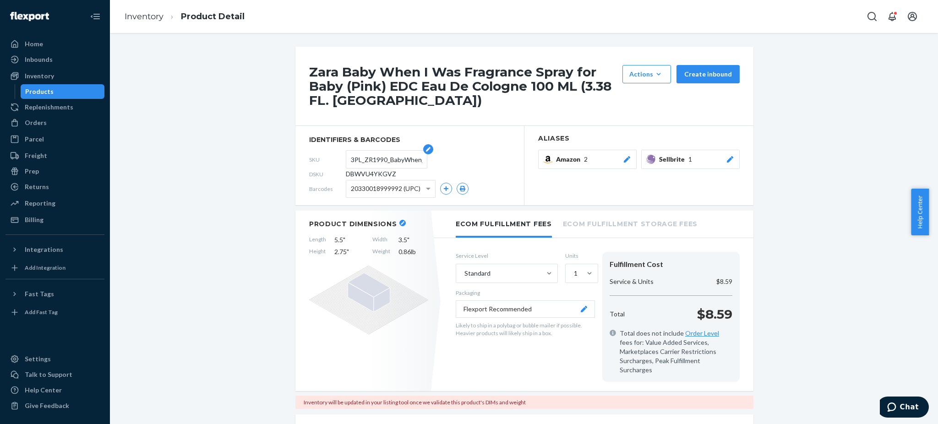
click at [373, 159] on input "3PL_ZR1990_BabyWhen_I_Was_Pink_EDC_100ML" at bounding box center [386, 159] width 71 height 17
click at [372, 159] on input "3PL_ZR1990_BabyWhen_I_Was_Pink_EDC_100ML" at bounding box center [386, 159] width 71 height 17
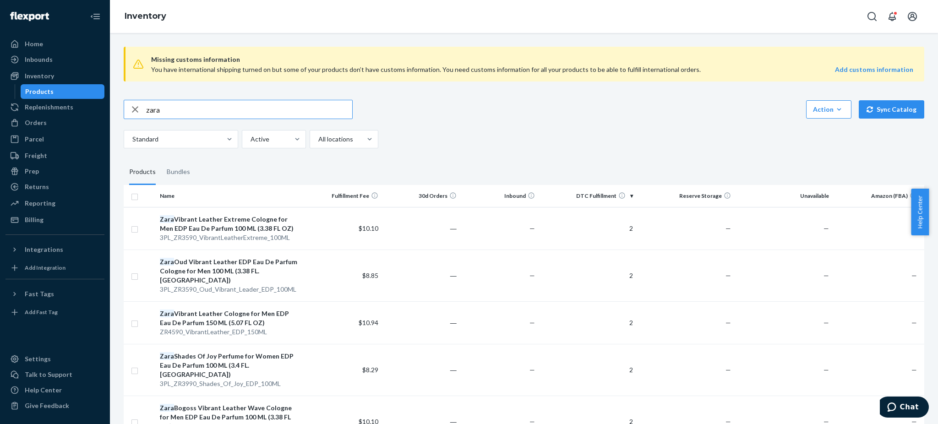
scroll to position [427, 0]
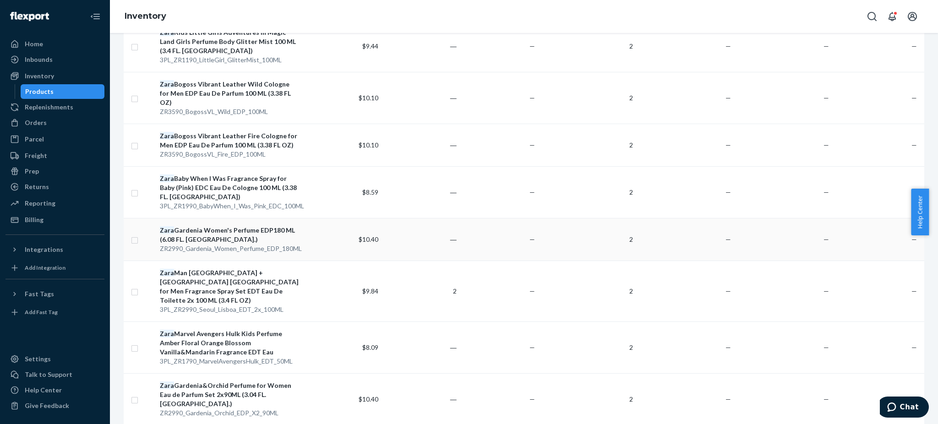
click at [220, 226] on div "Zara Gardenia Women's Perfume EDP180 ML (6.08 FL. [GEOGRAPHIC_DATA].)" at bounding box center [230, 235] width 140 height 18
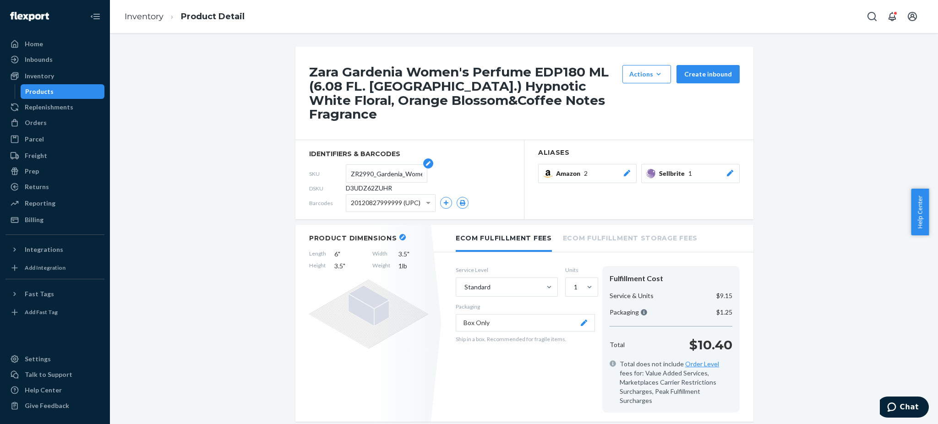
click at [375, 165] on input "ZR2990_Gardenia_Women_Perfume_EDP_180ML" at bounding box center [386, 173] width 71 height 17
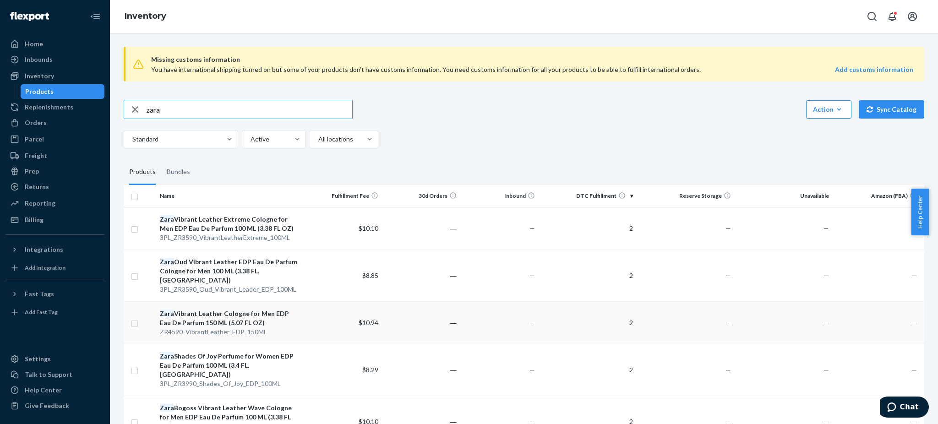
scroll to position [366, 0]
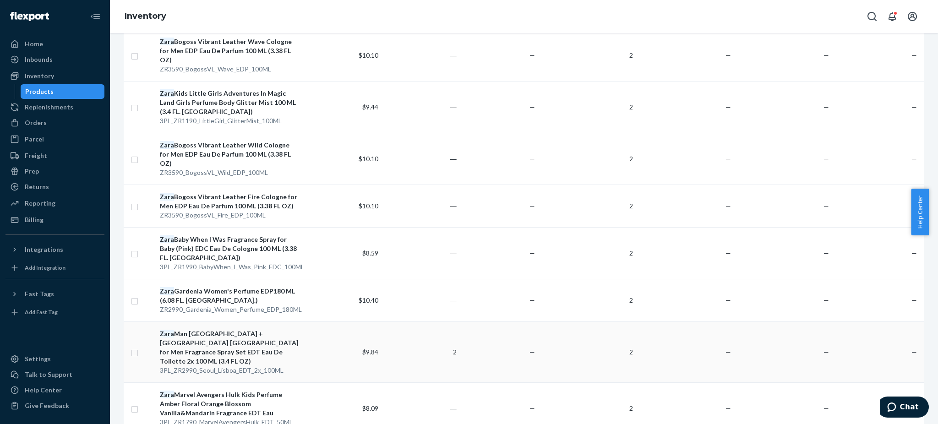
click at [235, 329] on div "Zara Man [GEOGRAPHIC_DATA] + [GEOGRAPHIC_DATA] [GEOGRAPHIC_DATA] for Men Fragra…" at bounding box center [230, 347] width 140 height 37
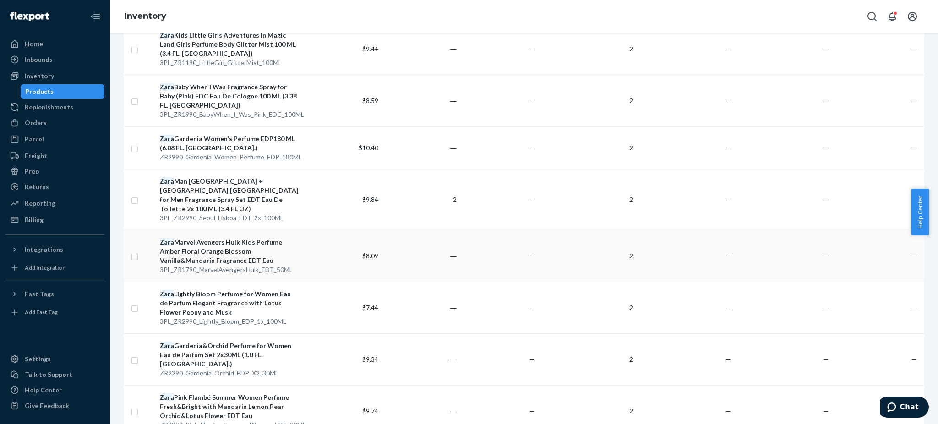
scroll to position [611, 0]
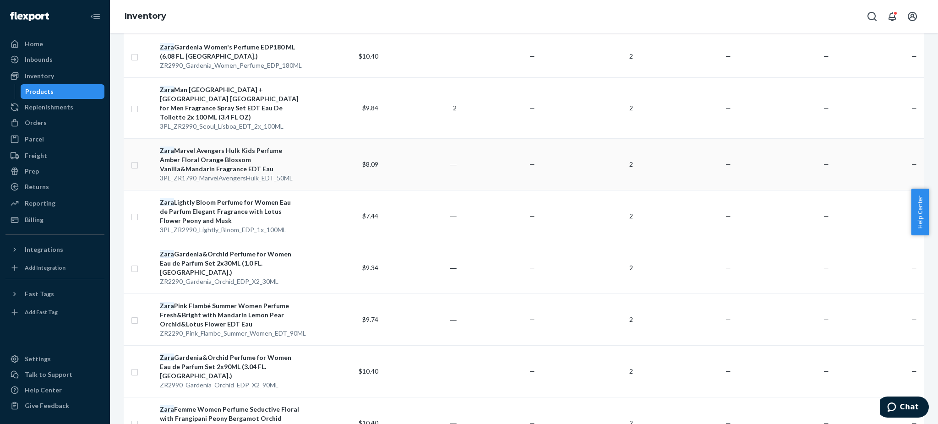
click at [215, 146] on div "Zara Marvel Avengers Hulk Kids Perfume Amber Floral Orange Blossom Vanilla&Mand…" at bounding box center [230, 159] width 140 height 27
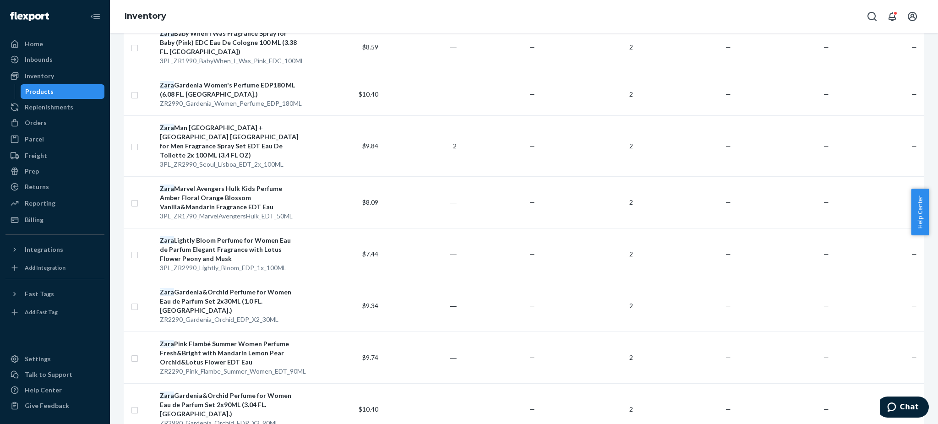
scroll to position [672, 0]
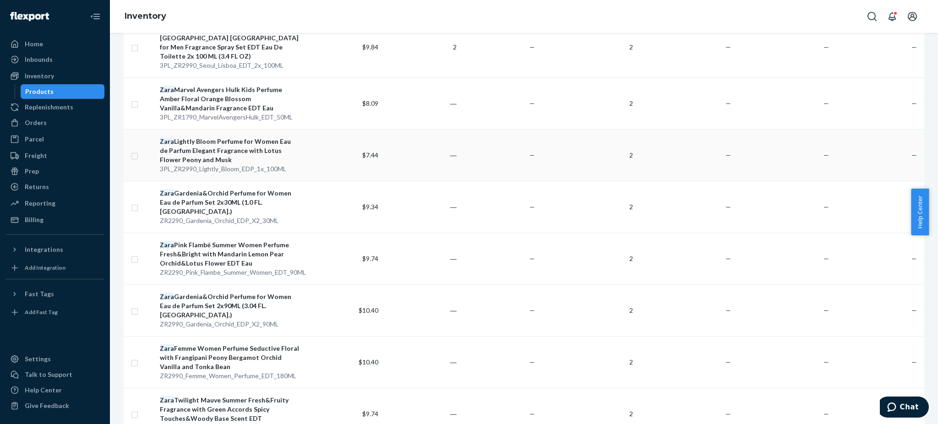
click at [228, 137] on div "Zara Lightly Bloom Perfume for Women Eau de Parfum Elegant Fragrance with Lotus…" at bounding box center [230, 150] width 140 height 27
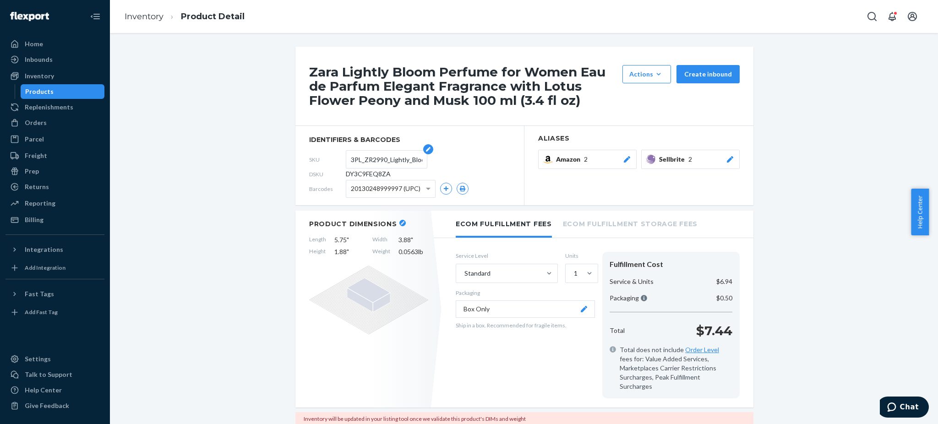
click at [385, 163] on input "3PL_ZR2990_Lightly_Bloom_EDP_1x_100ML" at bounding box center [386, 159] width 71 height 17
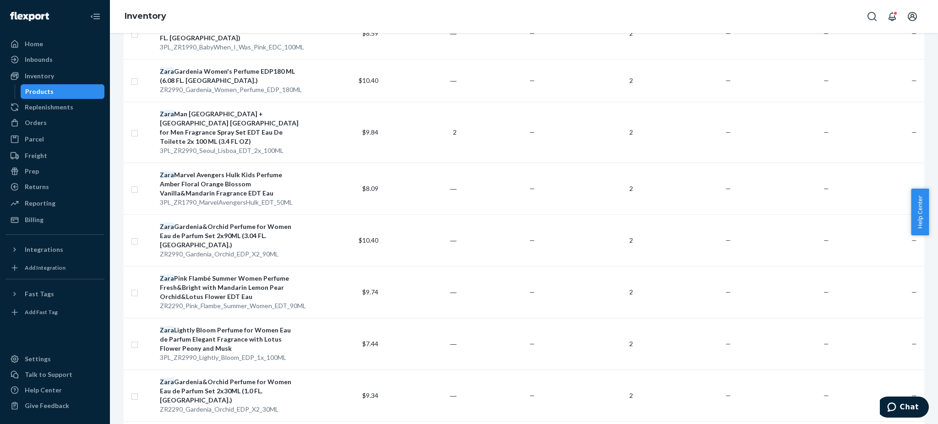
scroll to position [611, 0]
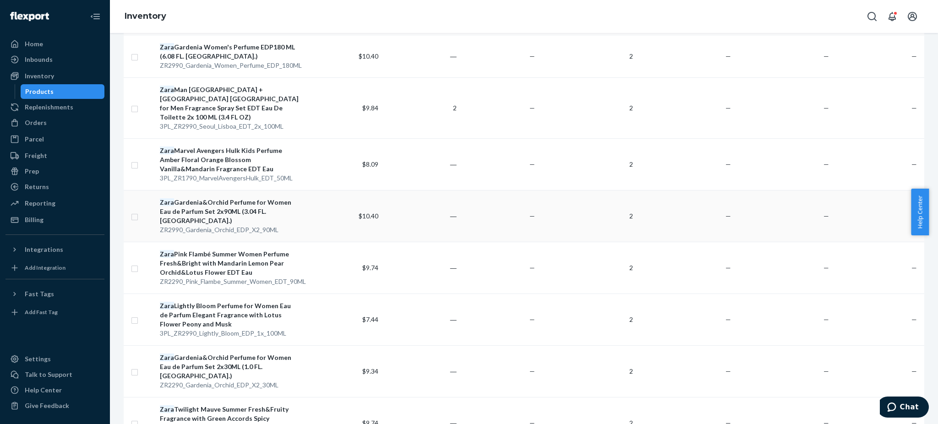
click at [232, 198] on div "Zara Gardenia&Orchid Perfume for Women Eau de Parfum Set 2x90ML (3.04 FL. [GEOG…" at bounding box center [230, 211] width 140 height 27
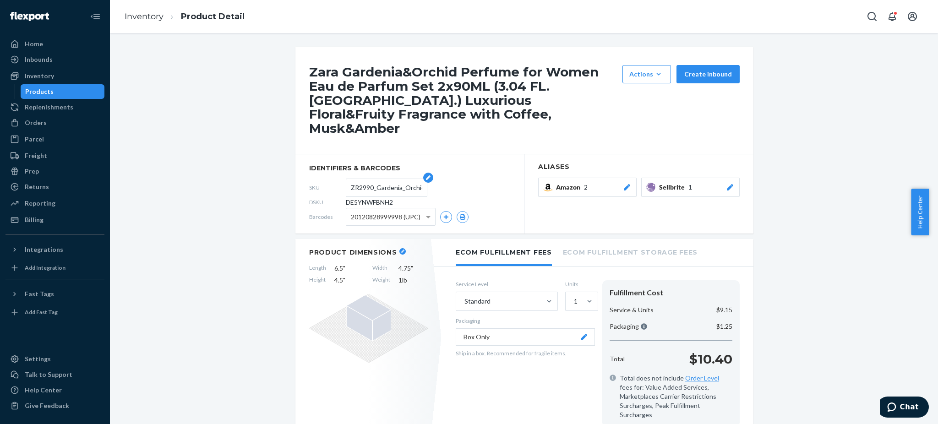
click at [375, 179] on input "ZR2990_Gardenia_Orchid_EDP_X2_90ML" at bounding box center [386, 187] width 71 height 17
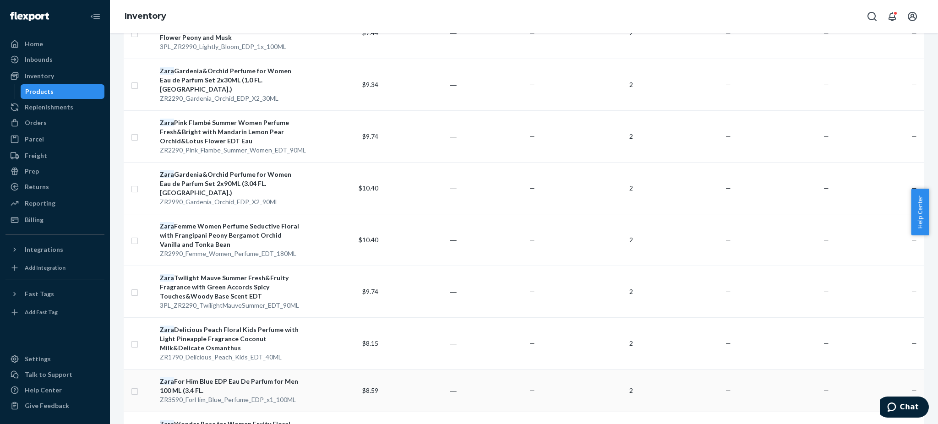
scroll to position [733, 0]
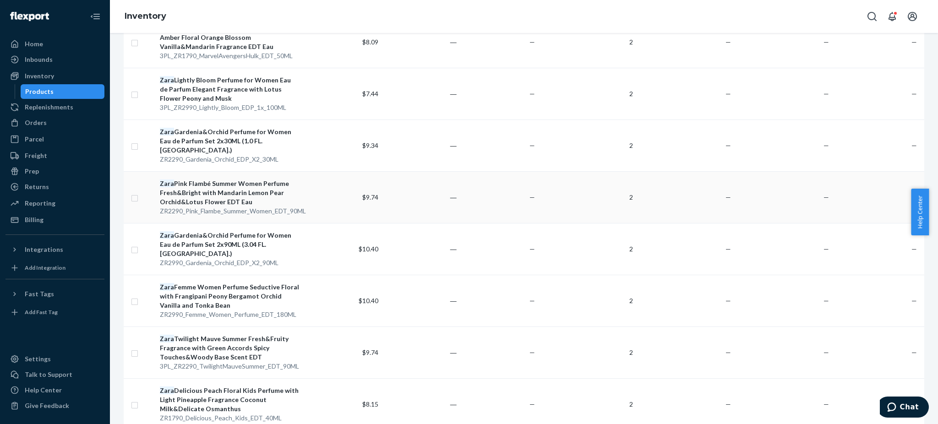
click at [224, 179] on div "Zara Pink Flambé Summer Women Perfume Fresh&Bright with Mandarin Lemon Pear Orc…" at bounding box center [230, 192] width 140 height 27
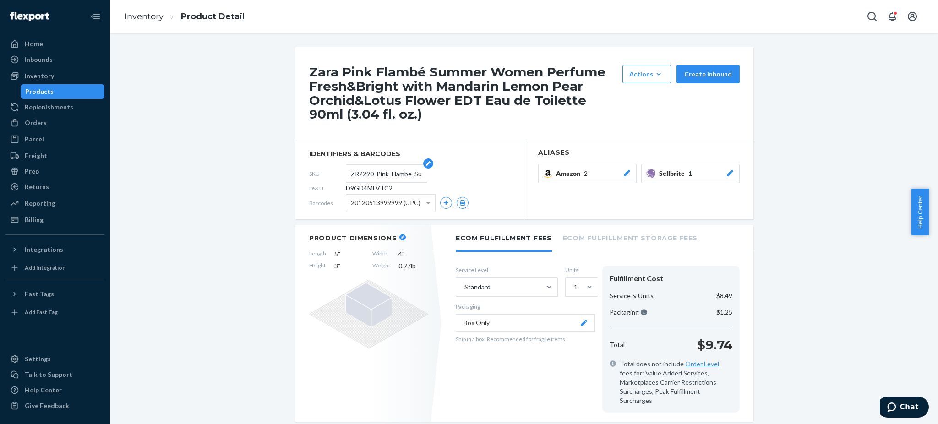
click at [371, 174] on input "ZR2290_Pink_Flambe_Summer_Women_EDT_90ML" at bounding box center [386, 173] width 71 height 17
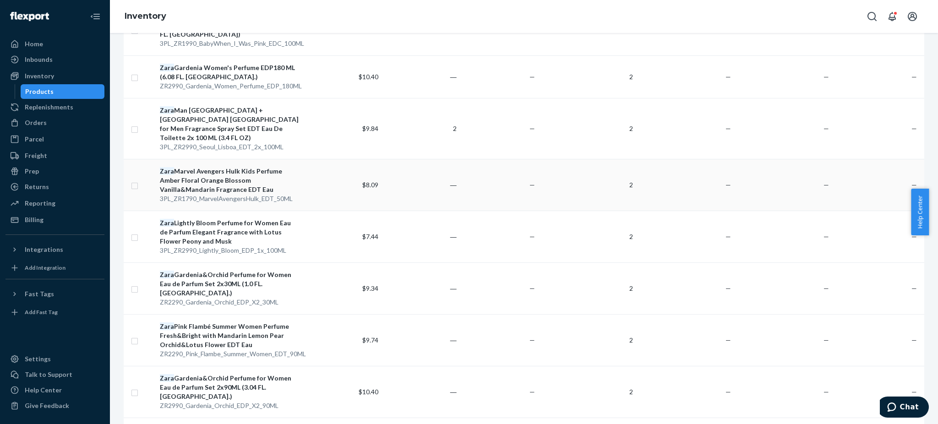
scroll to position [672, 0]
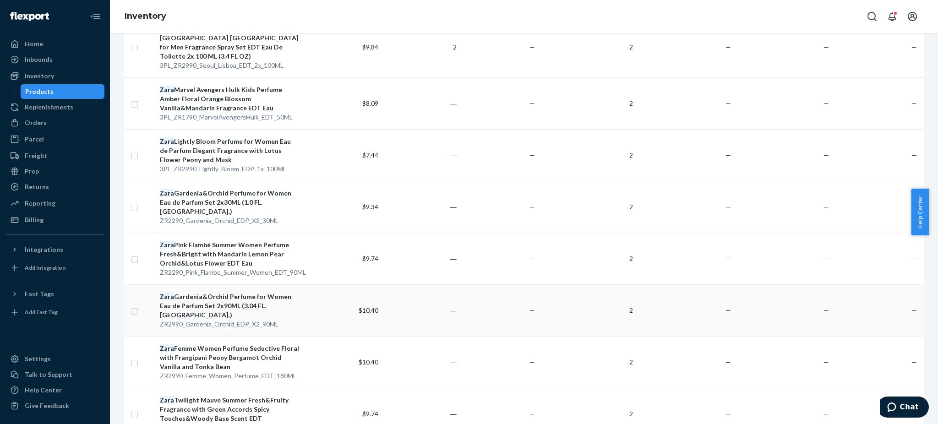
click at [204, 292] on div "Zara Gardenia&Orchid Perfume for Women Eau de Parfum Set 2x90ML (3.04 FL. [GEOG…" at bounding box center [230, 305] width 140 height 27
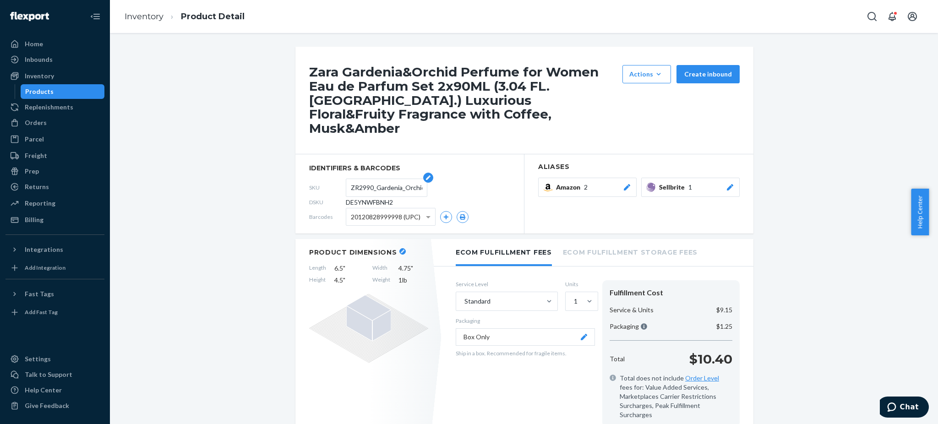
click at [379, 179] on input "ZR2990_Gardenia_Orchid_EDP_X2_90ML" at bounding box center [386, 187] width 71 height 17
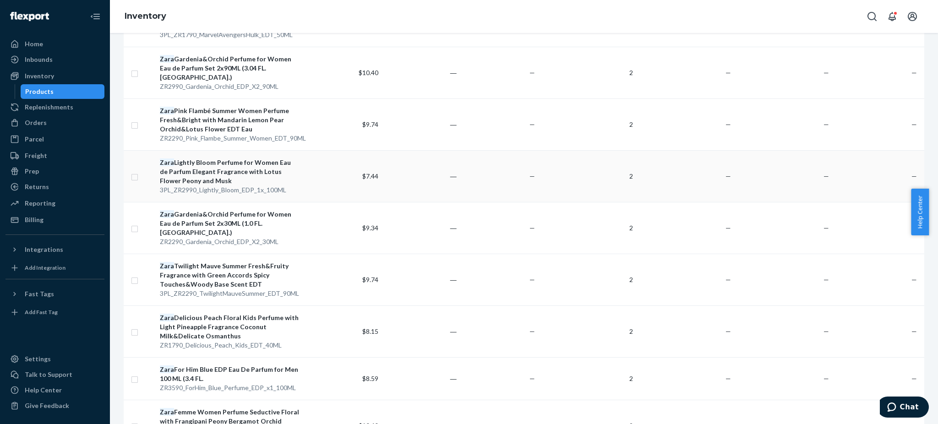
scroll to position [794, 0]
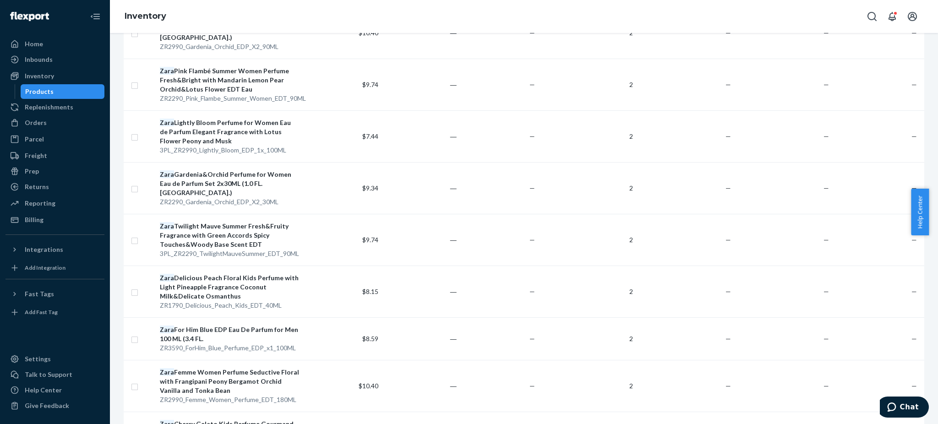
click at [223, 222] on div "Zara Twilight Mauve Summer Fresh&Fruity Fragrance with Green Accords Spicy Touc…" at bounding box center [230, 235] width 140 height 27
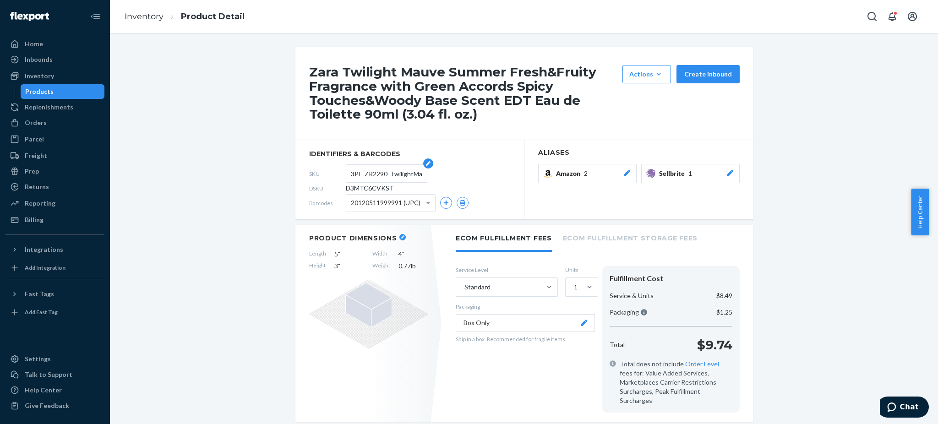
click at [399, 178] on input "3PL_ZR2290_TwilightMauveSummer_EDT_90ML" at bounding box center [386, 173] width 71 height 17
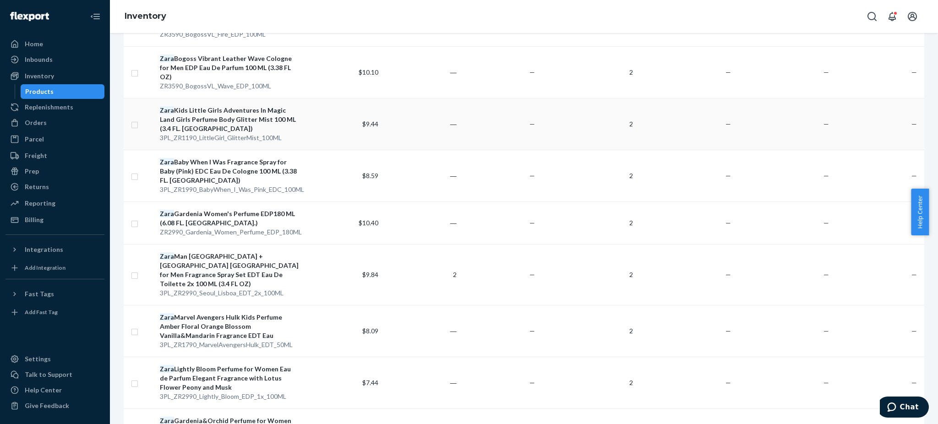
scroll to position [672, 0]
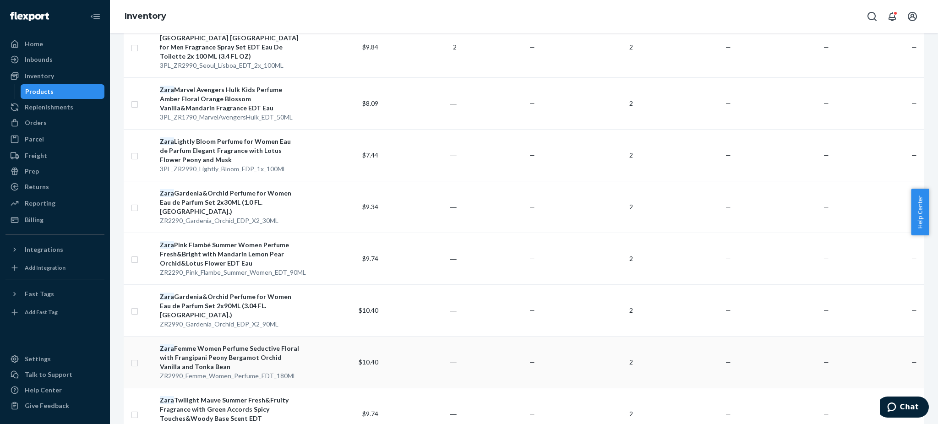
click at [226, 344] on div "Zara Femme Women Perfume Seductive Floral with Frangipani Peony Bergamot Orchid…" at bounding box center [230, 357] width 140 height 27
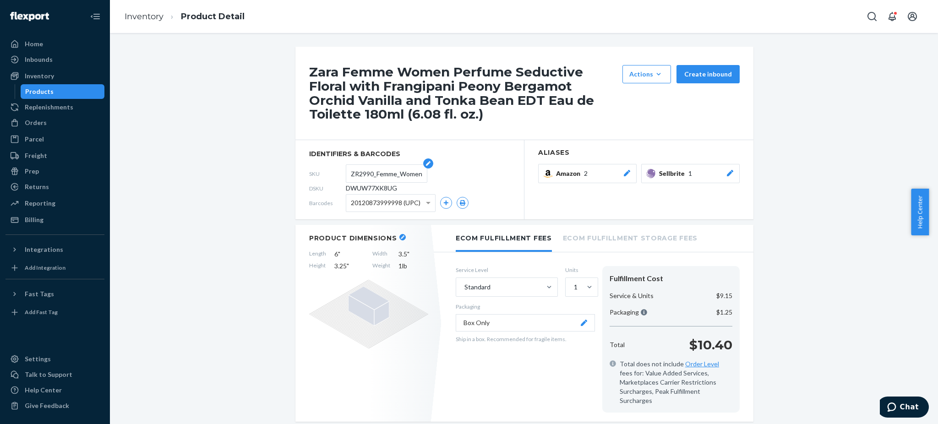
click at [379, 171] on input "ZR2990_Femme_Women_Perfume_EDT_180ML" at bounding box center [386, 173] width 71 height 17
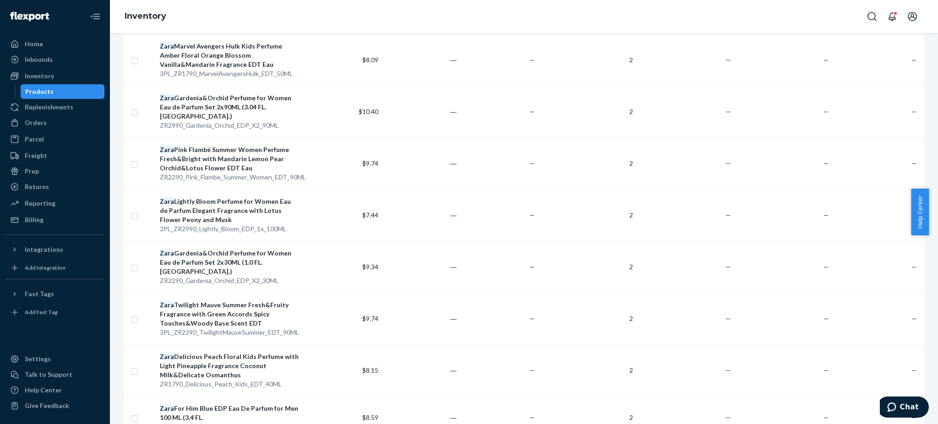
scroll to position [733, 0]
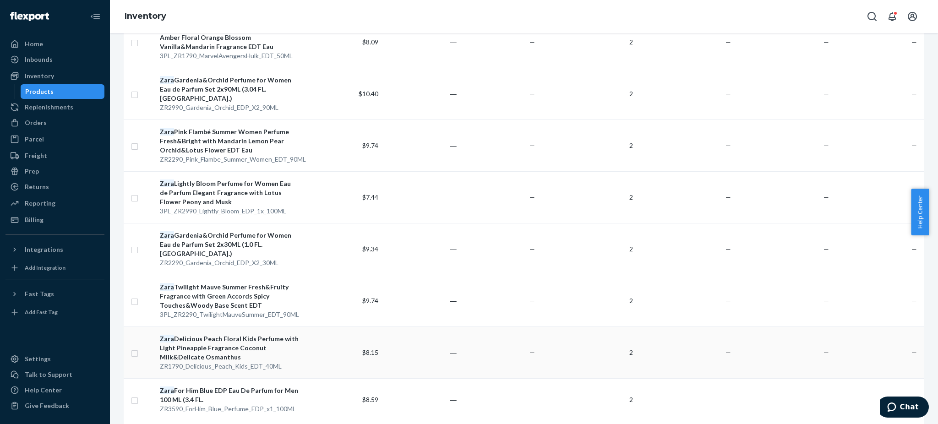
click at [213, 334] on div "Zara Delicious Peach Floral Kids Perfume with Light Pineapple Fragrance Coconut…" at bounding box center [230, 347] width 140 height 27
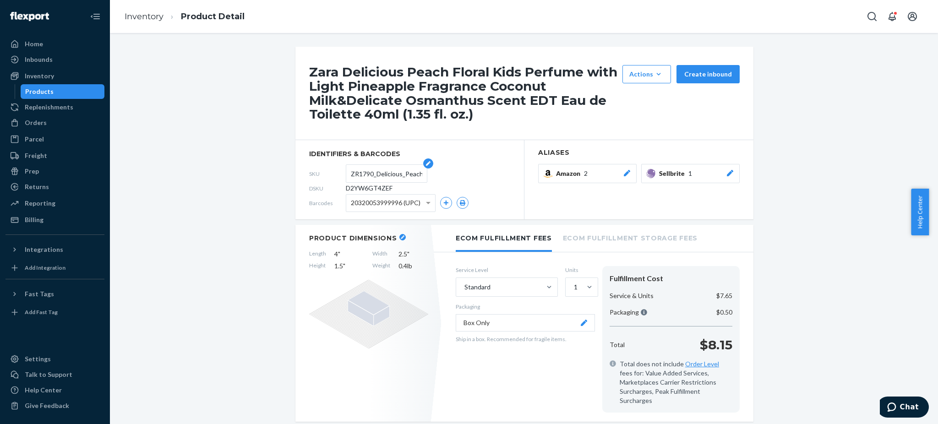
click at [390, 172] on input "ZR1790_Delicious_Peach_Kids_EDT_40ML" at bounding box center [386, 173] width 71 height 17
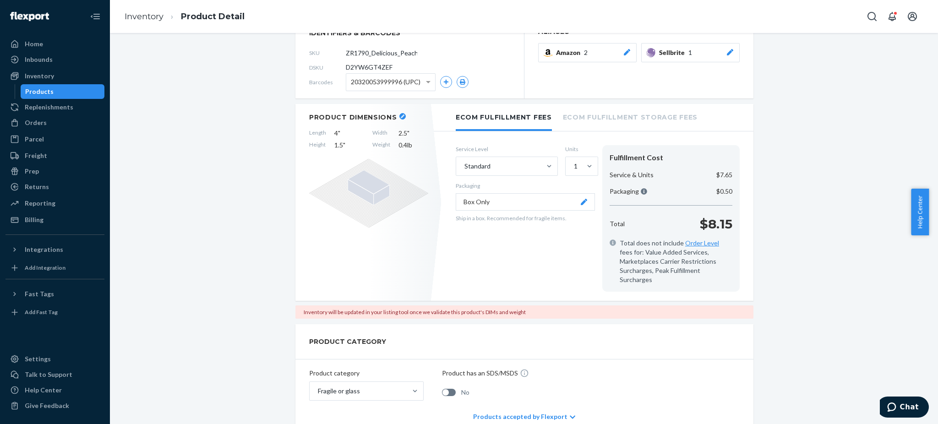
scroll to position [122, 0]
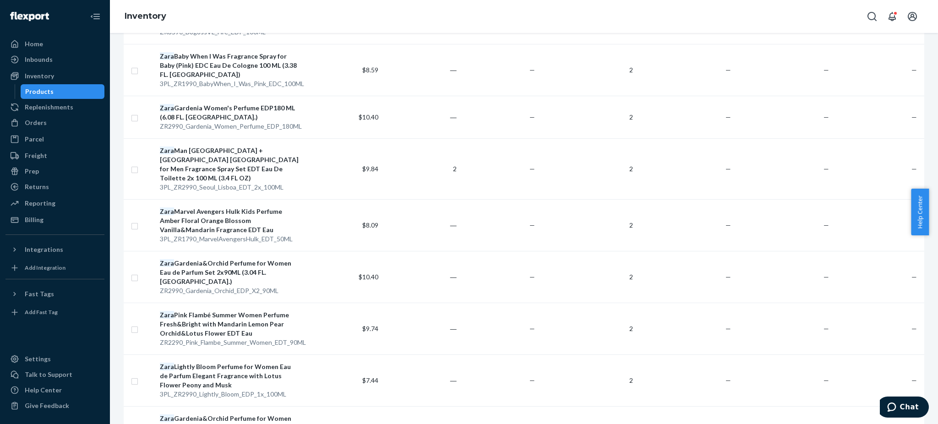
scroll to position [794, 0]
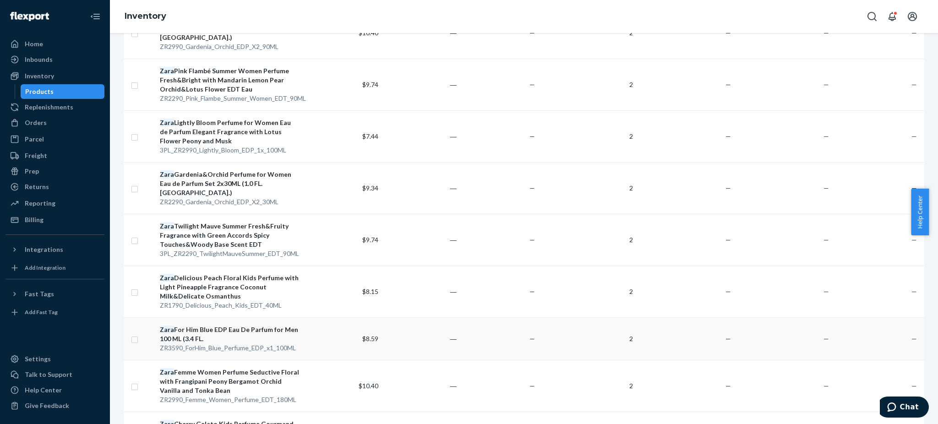
click at [204, 325] on div "Zara For Him Blue EDP Eau De Parfum for Men 100 ML (3.4 FL." at bounding box center [230, 334] width 140 height 18
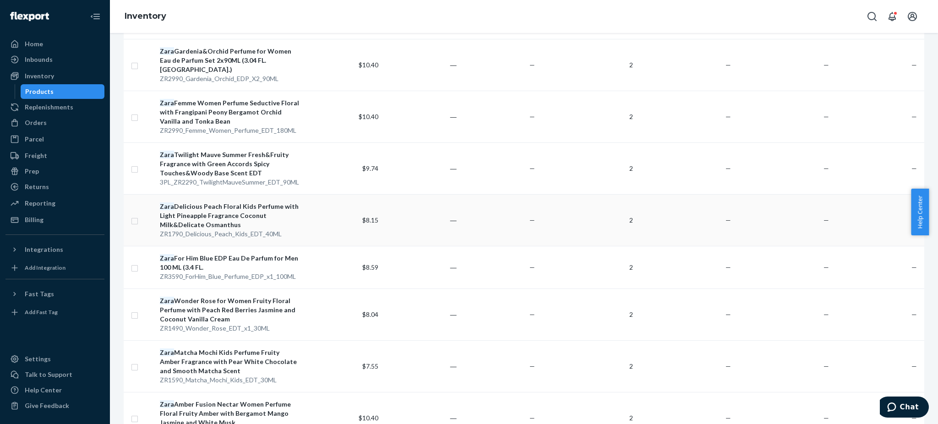
scroll to position [977, 0]
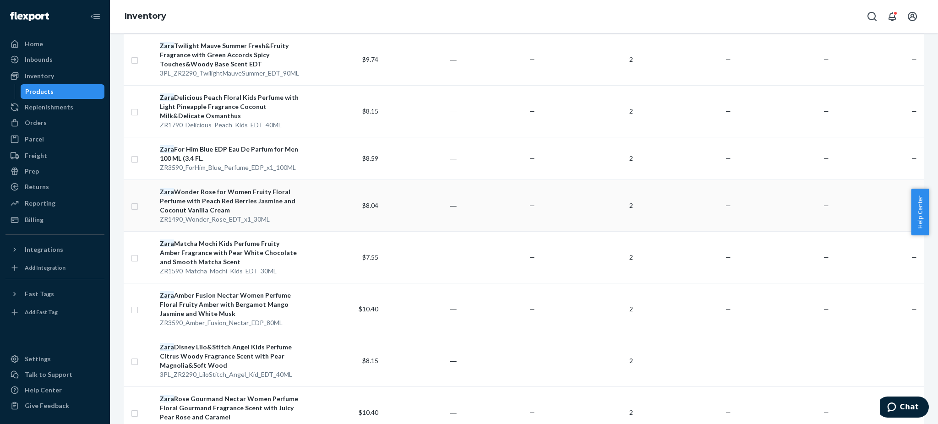
click at [213, 187] on div "Zara Wonder Rose for Women Fruity Floral Perfume with Peach Red Berries Jasmine…" at bounding box center [230, 200] width 140 height 27
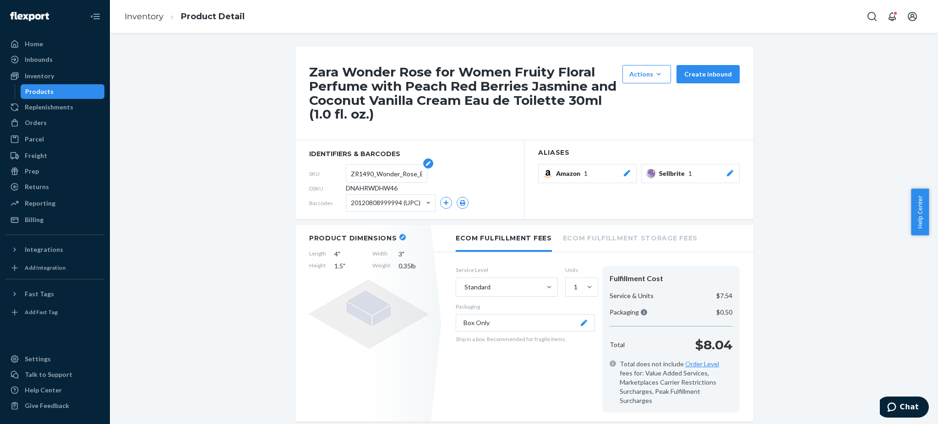
click at [375, 173] on input "ZR1490_Wonder_Rose_EDT_x1_30ML" at bounding box center [386, 173] width 71 height 17
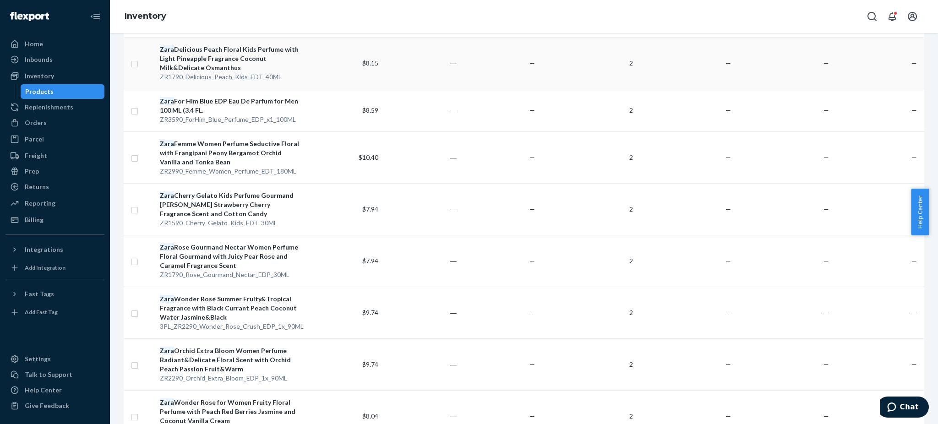
scroll to position [1026, 0]
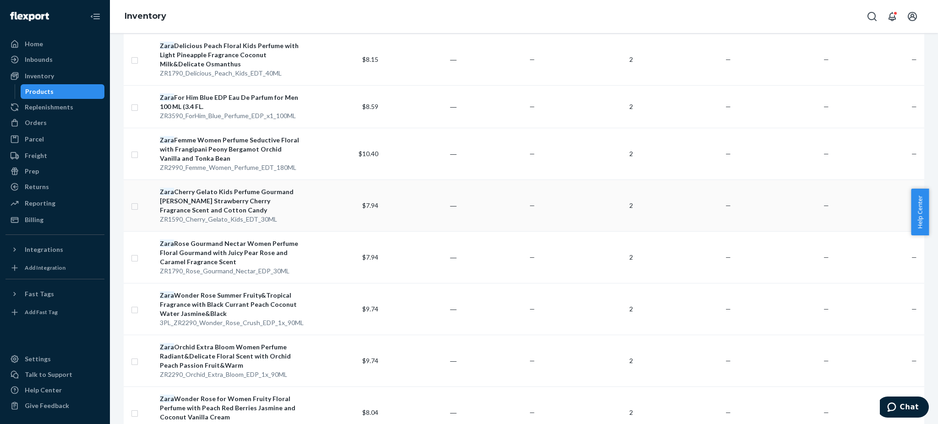
click at [216, 187] on div "Zara Cherry Gelato Kids Perfume Gourmand Amber Sweet Strawberry Cherry Fragranc…" at bounding box center [230, 200] width 140 height 27
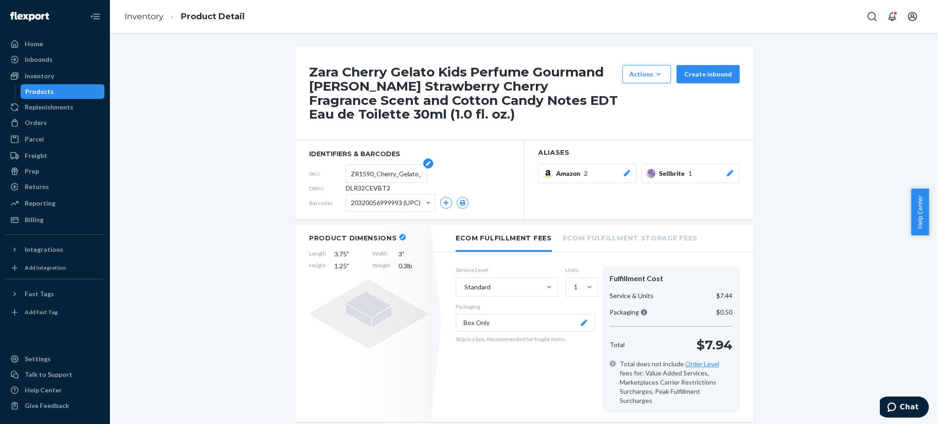
click at [393, 173] on input "ZR1590_Cherry_Gelato_Kids_EDT_30ML" at bounding box center [386, 173] width 71 height 17
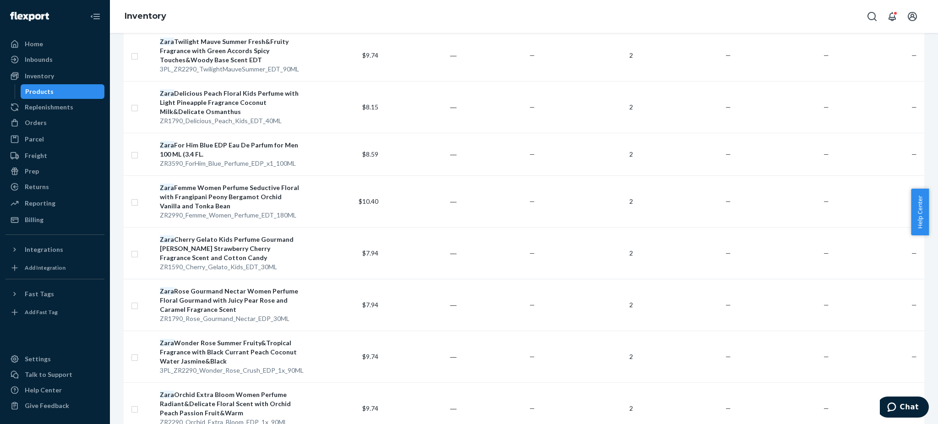
scroll to position [1026, 0]
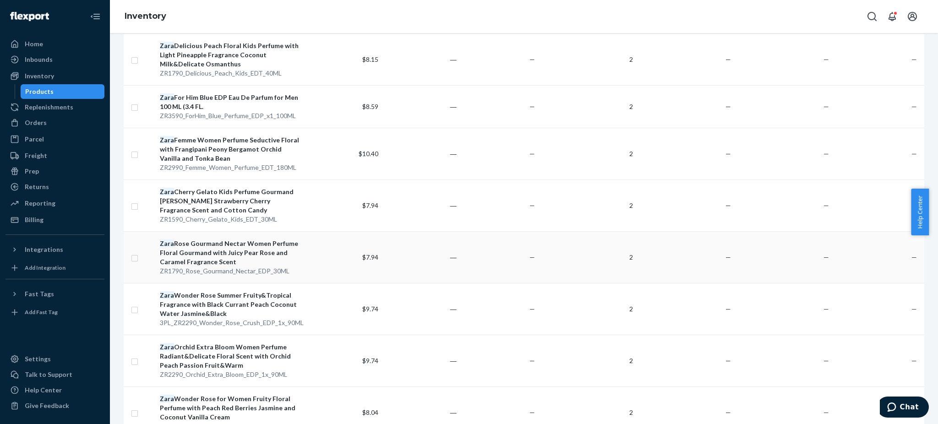
click at [216, 239] on div "Zara Rose Gourmand Nectar Women Perfume Floral Gourmand with Juicy Pear Rose an…" at bounding box center [230, 252] width 140 height 27
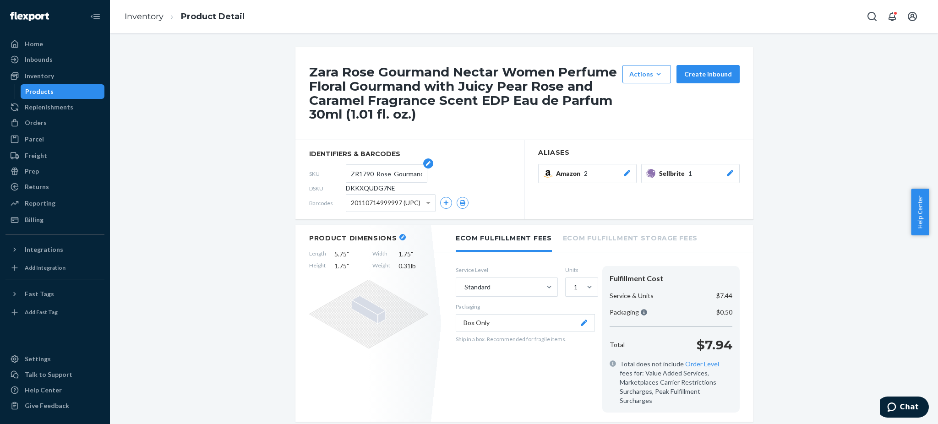
click at [385, 176] on input "ZR1790_Rose_Gourmand_Nectar_EDP_30ML" at bounding box center [386, 173] width 71 height 17
type input "c"
type input "ZR1790_Rose_Gourmand_Nectar_EDP_30ML"
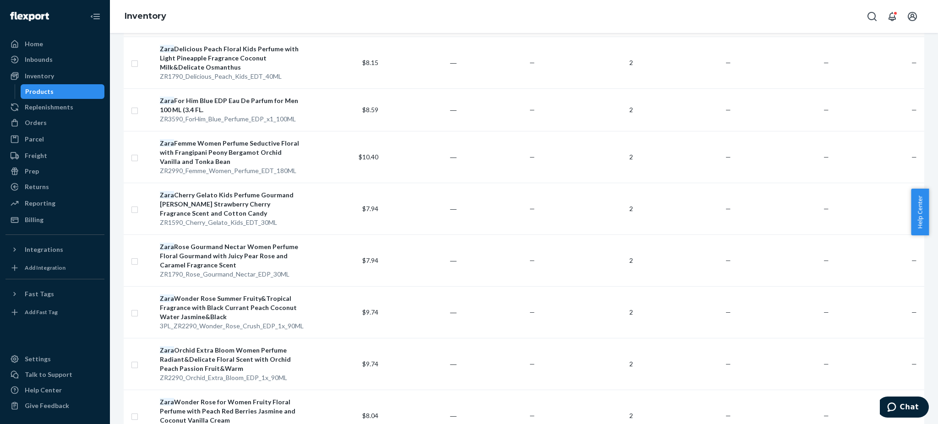
scroll to position [1026, 0]
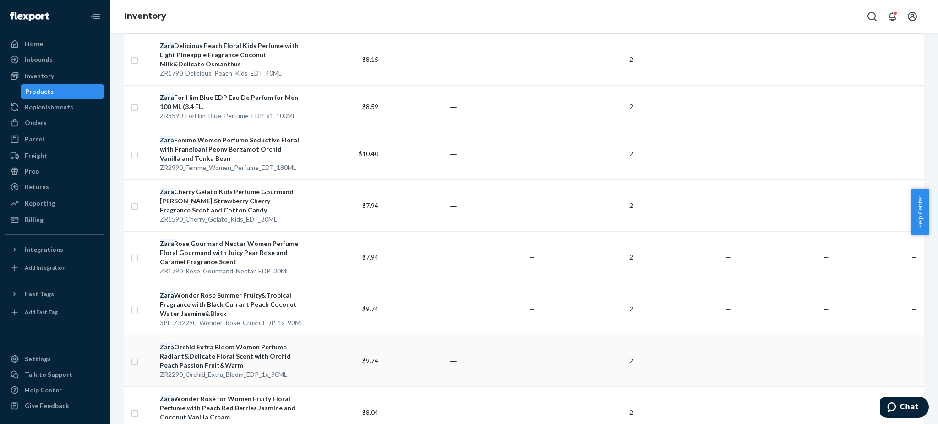
click at [206, 343] on div "Zara Orchid Extra Bloom Women Perfume Radiant&Delicate Floral Scent with Orchid…" at bounding box center [230, 356] width 140 height 27
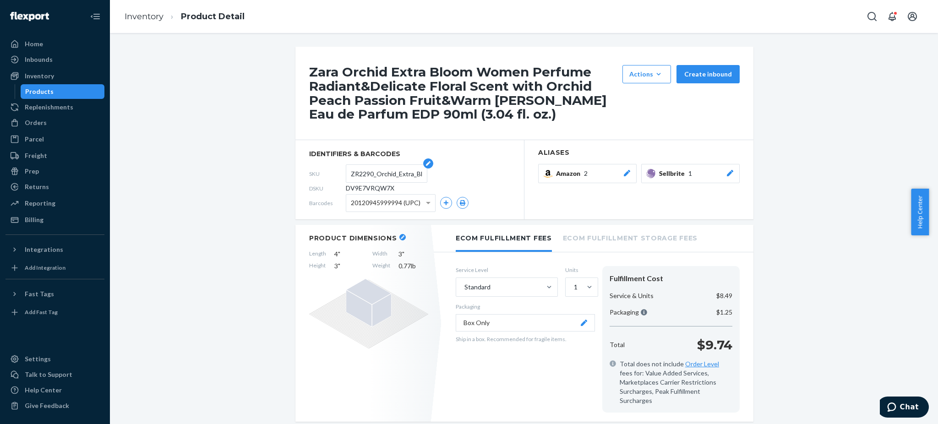
click at [380, 176] on input "ZR2290_Orchid_Extra_Bloom_EDP_1x_90ML" at bounding box center [386, 173] width 71 height 17
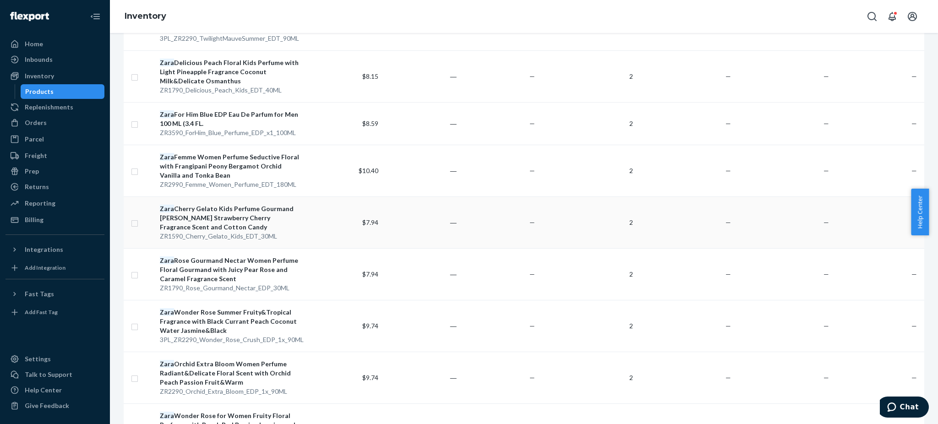
scroll to position [1026, 0]
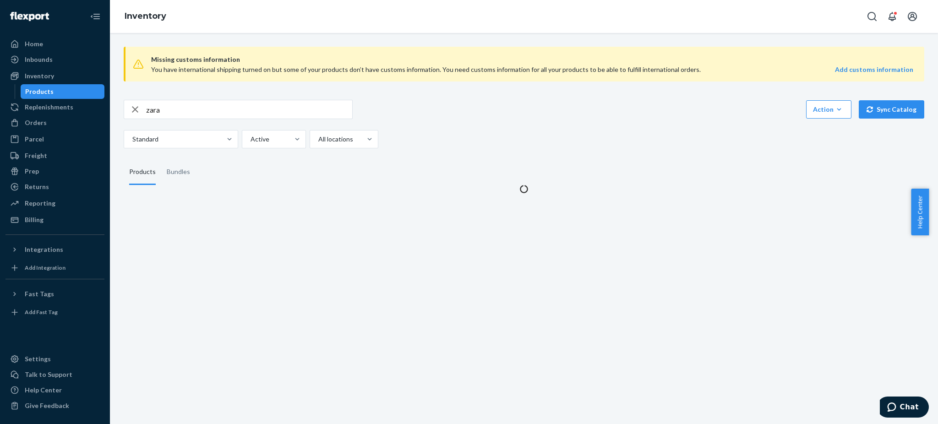
scroll to position [0, 0]
